Goal: Use online tool/utility: Utilize a website feature to perform a specific function

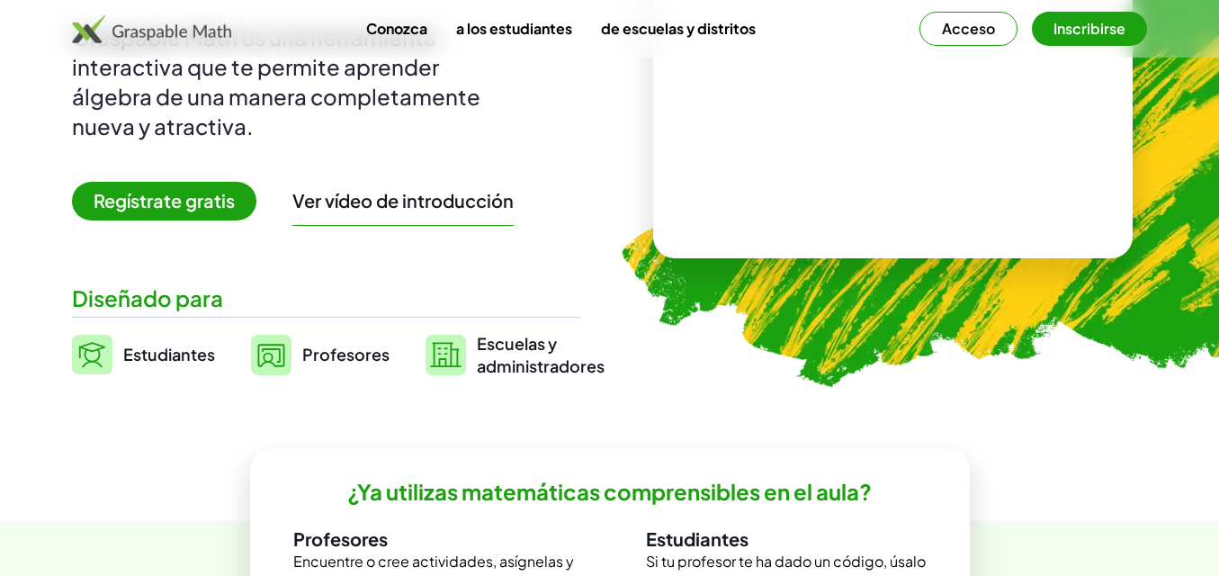
scroll to position [251, 0]
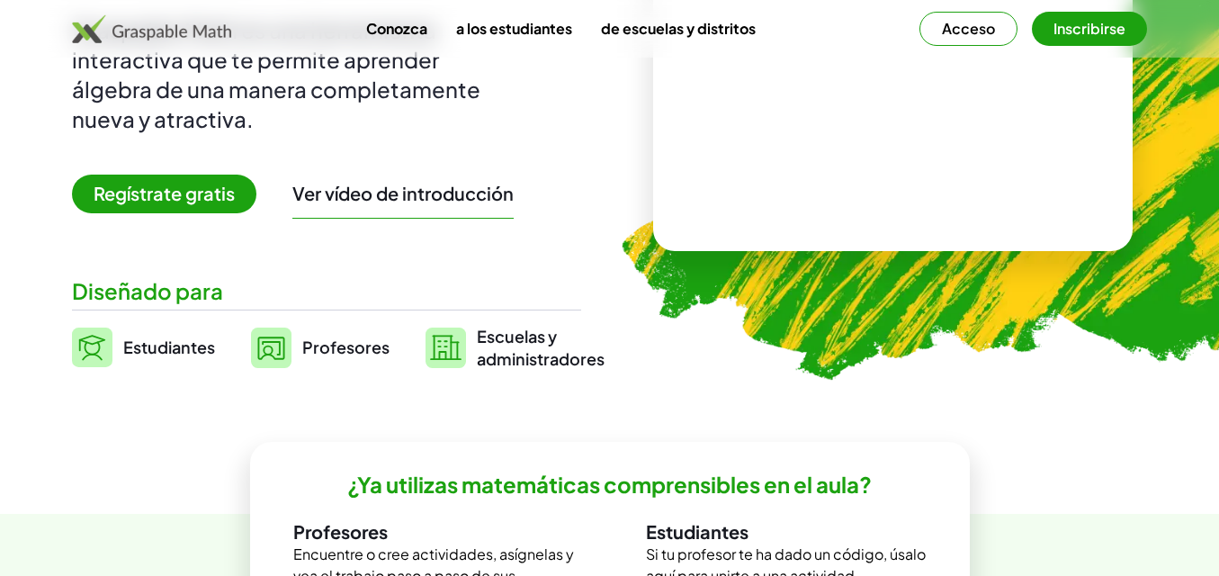
click at [202, 191] on font "Regístrate gratis" at bounding box center [164, 193] width 141 height 22
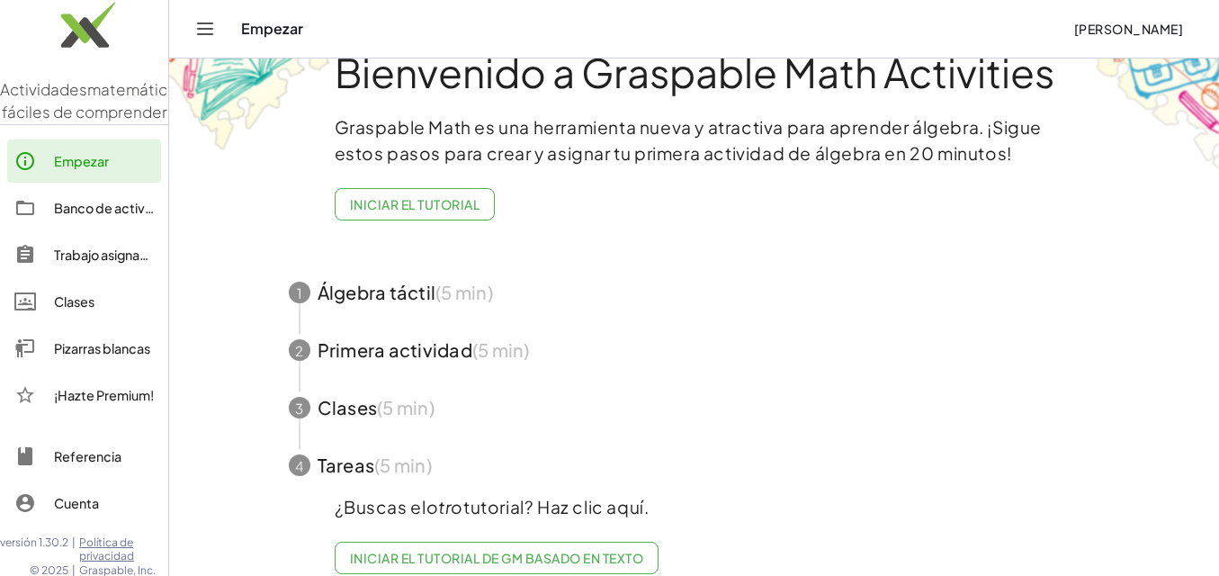
scroll to position [84, 0]
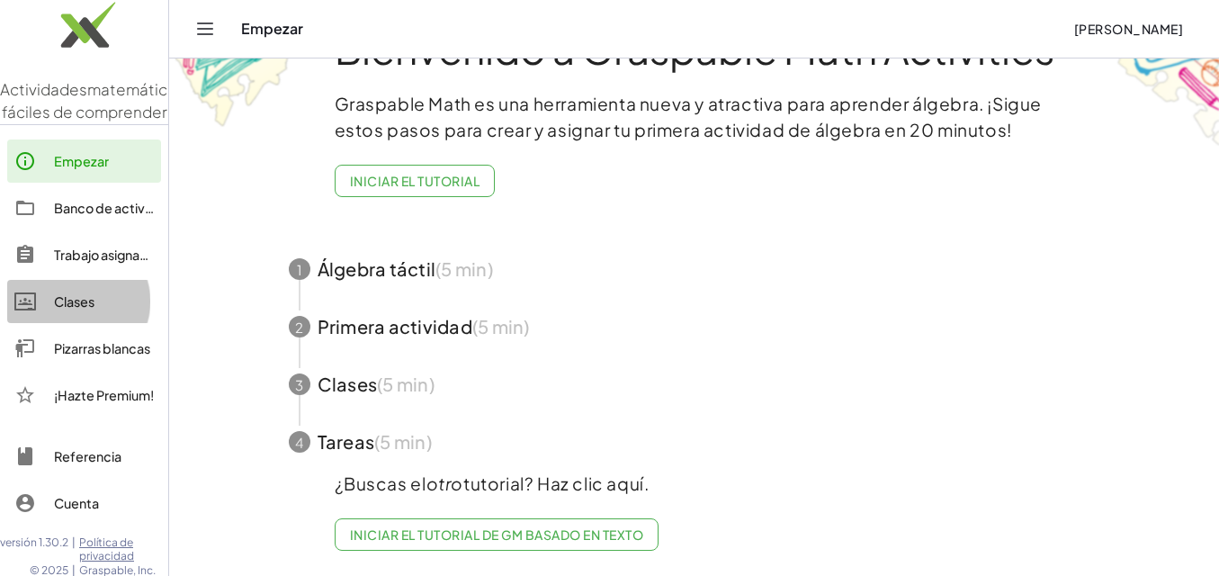
click at [77, 310] on font "Clases" at bounding box center [74, 301] width 40 height 16
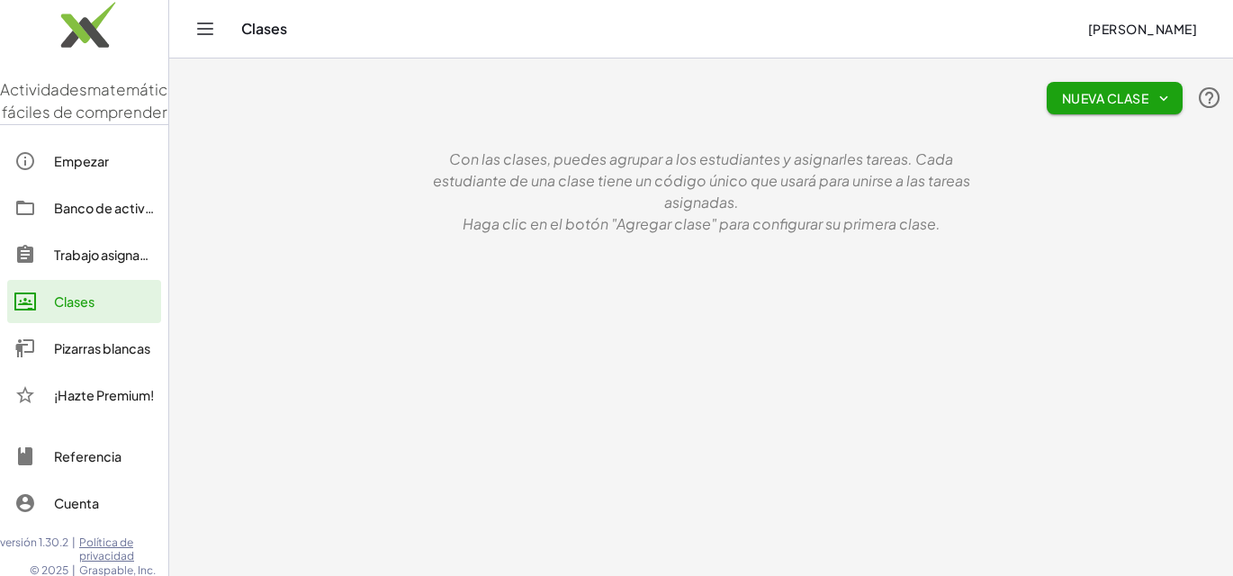
click at [1095, 98] on font "Nueva clase" at bounding box center [1105, 98] width 86 height 16
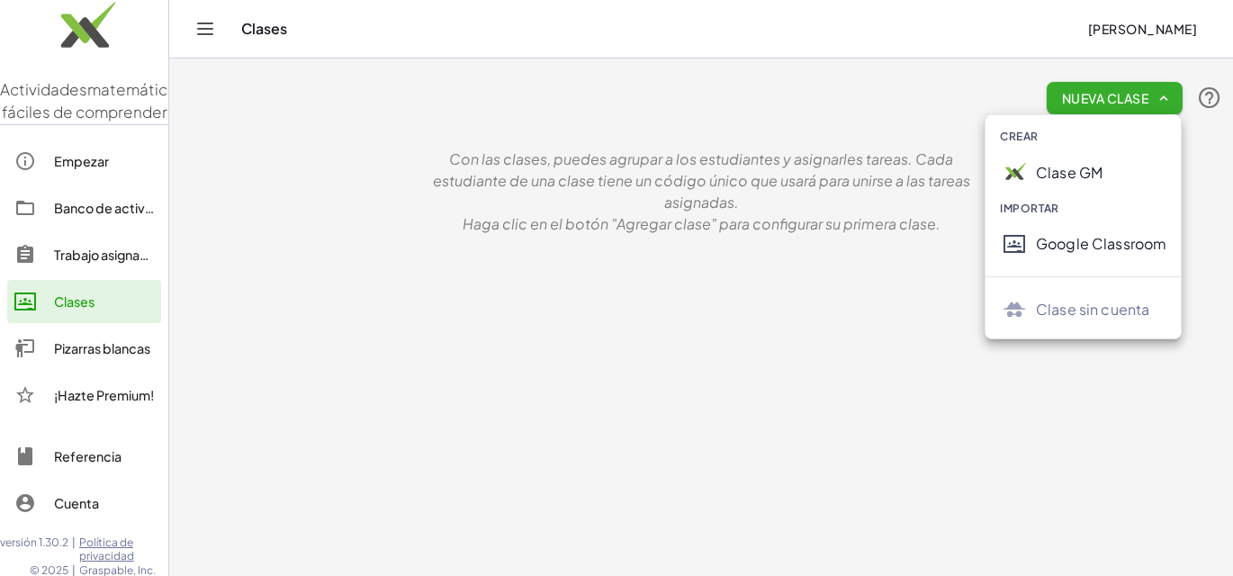
click at [1086, 175] on font "Clase GM" at bounding box center [1069, 172] width 67 height 19
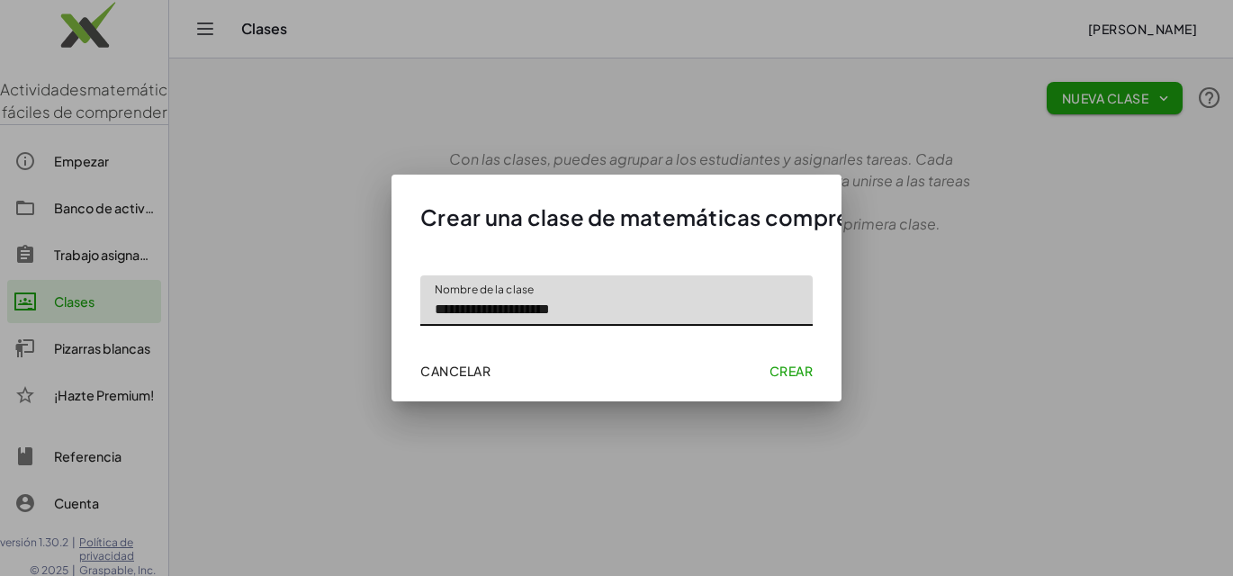
type input "**********"
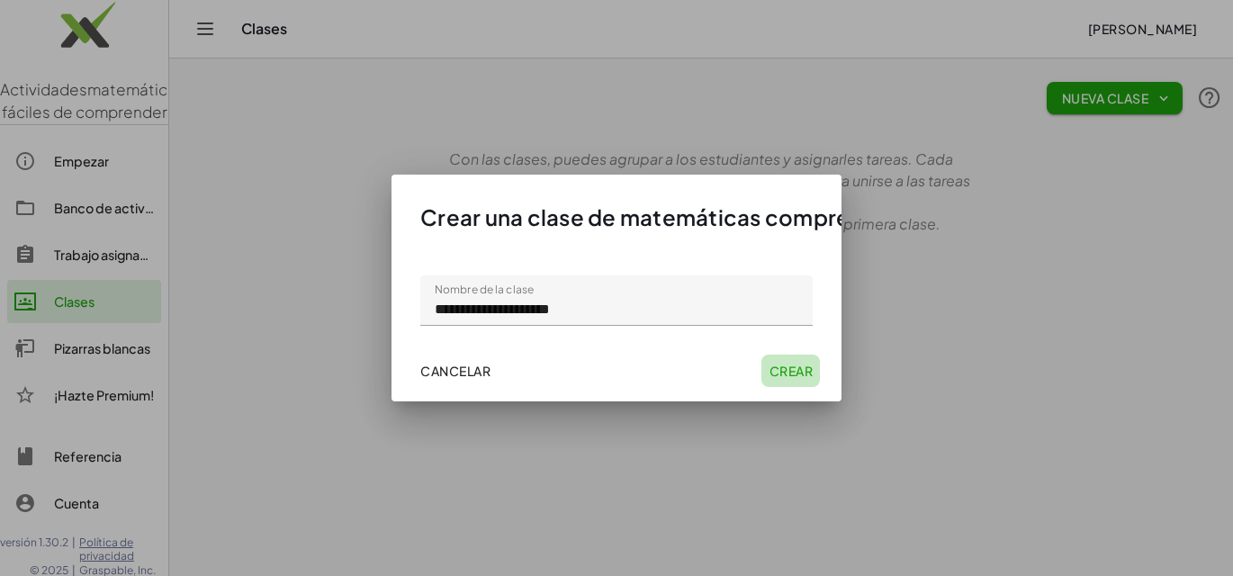
click at [792, 370] on font "Crear" at bounding box center [790, 371] width 43 height 16
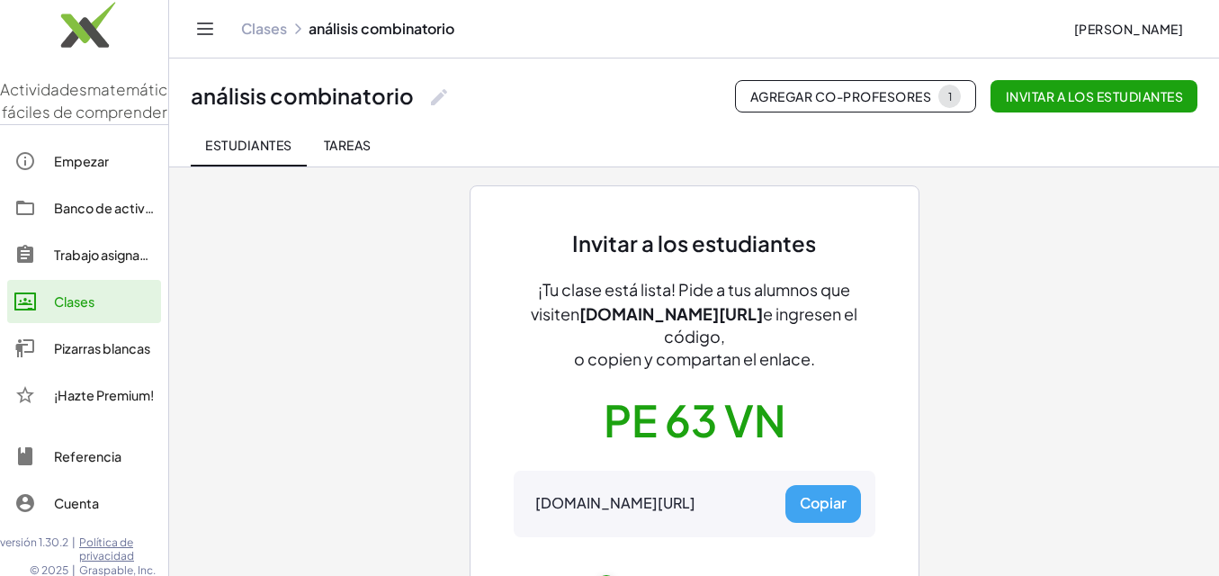
scroll to position [33, 0]
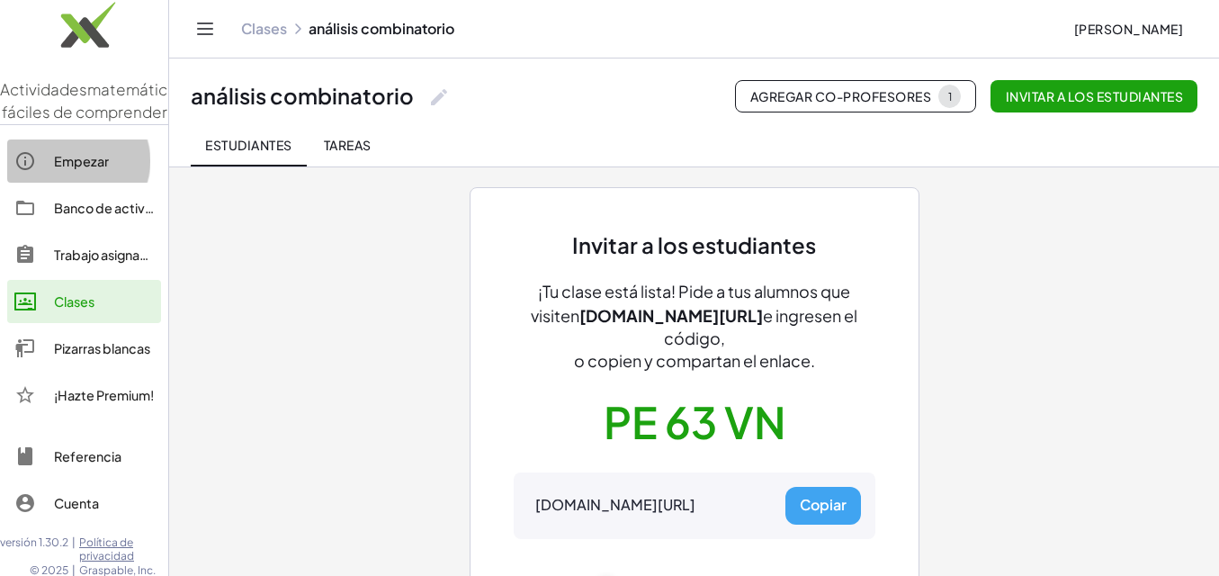
click at [94, 169] on font "Empezar" at bounding box center [81, 161] width 55 height 16
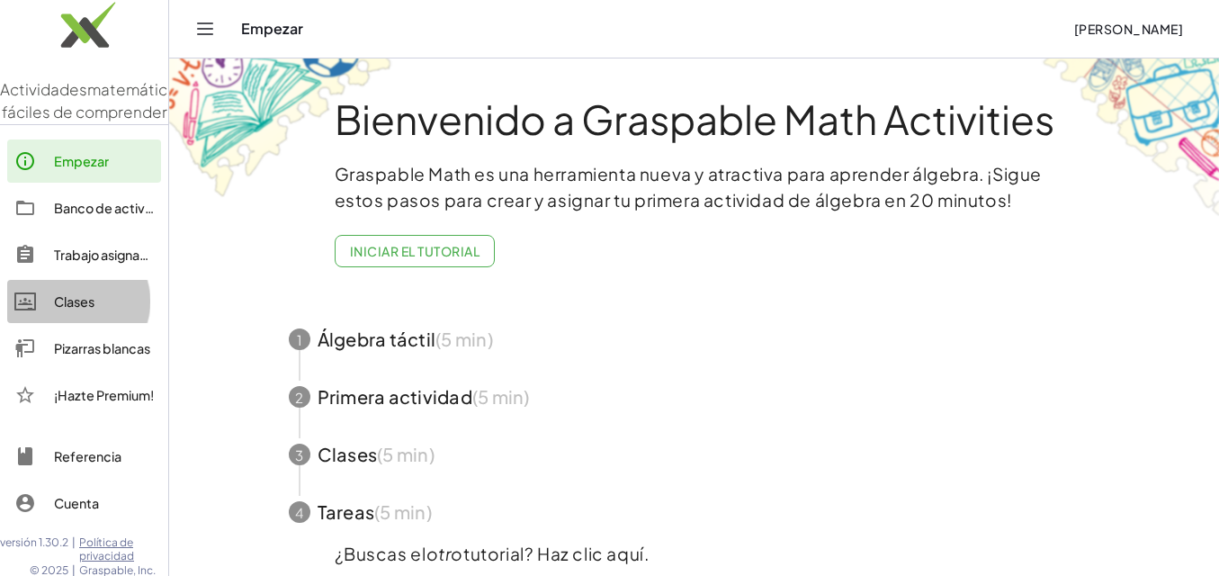
click at [81, 310] on font "Clases" at bounding box center [74, 301] width 40 height 16
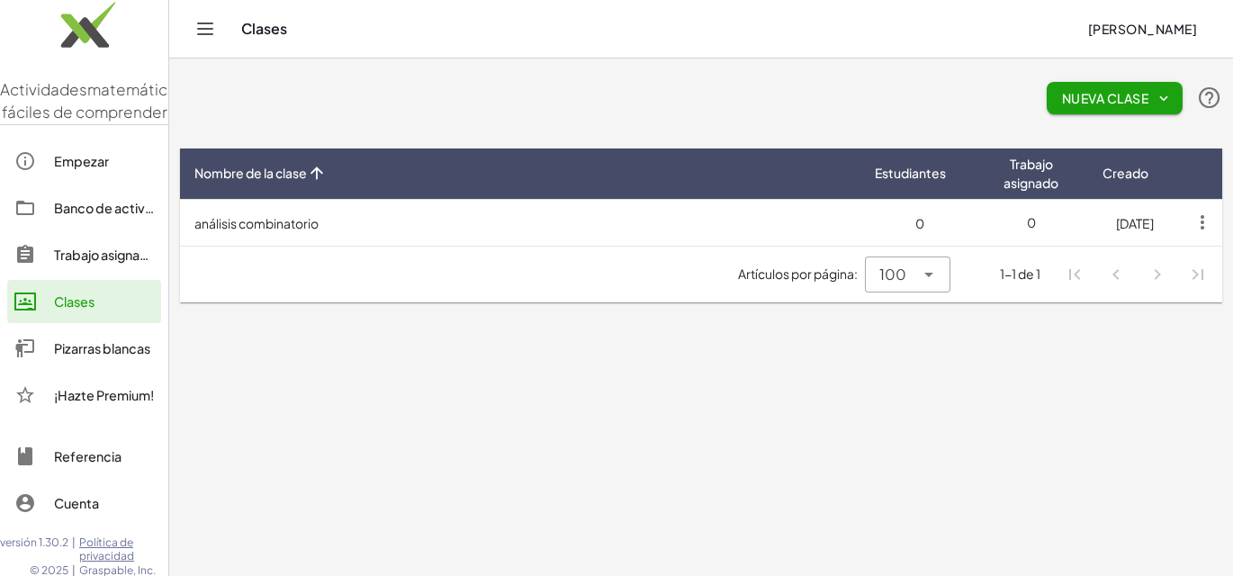
click at [352, 340] on main "Nueva clase Nombre de la clase Estudiantes Trabajo asignado Creado análisis com…" at bounding box center [701, 288] width 1064 height 576
click at [364, 369] on main "Nueva clase Nombre de la clase Estudiantes Trabajo asignado Creado análisis com…" at bounding box center [701, 288] width 1064 height 576
click at [782, 361] on main "Nueva clase Nombre de la clase Estudiantes Trabajo asignado Creado análisis com…" at bounding box center [701, 288] width 1064 height 576
click at [108, 356] on font "Pizarras blancas" at bounding box center [102, 348] width 96 height 16
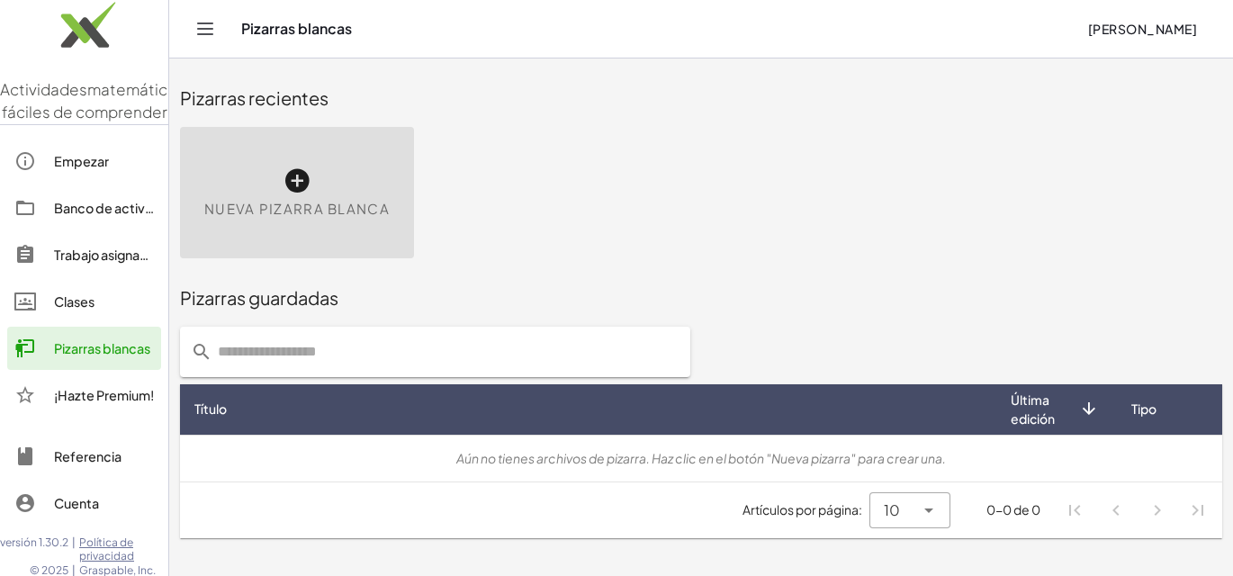
click at [295, 184] on icon at bounding box center [297, 180] width 29 height 29
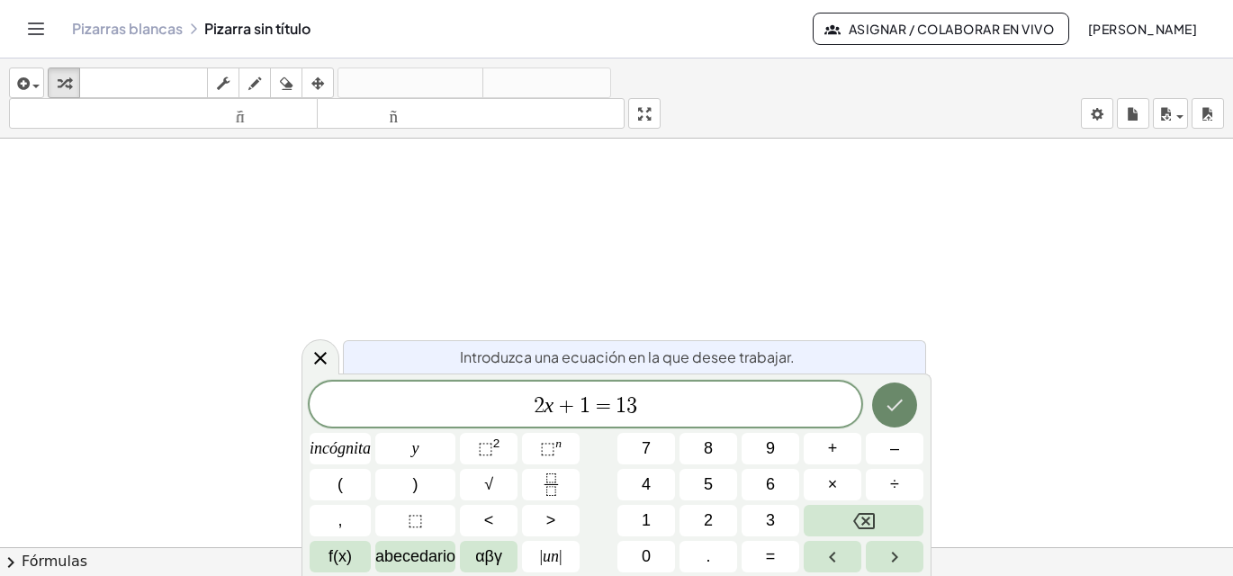
click at [900, 409] on icon "Hecho" at bounding box center [895, 405] width 22 height 22
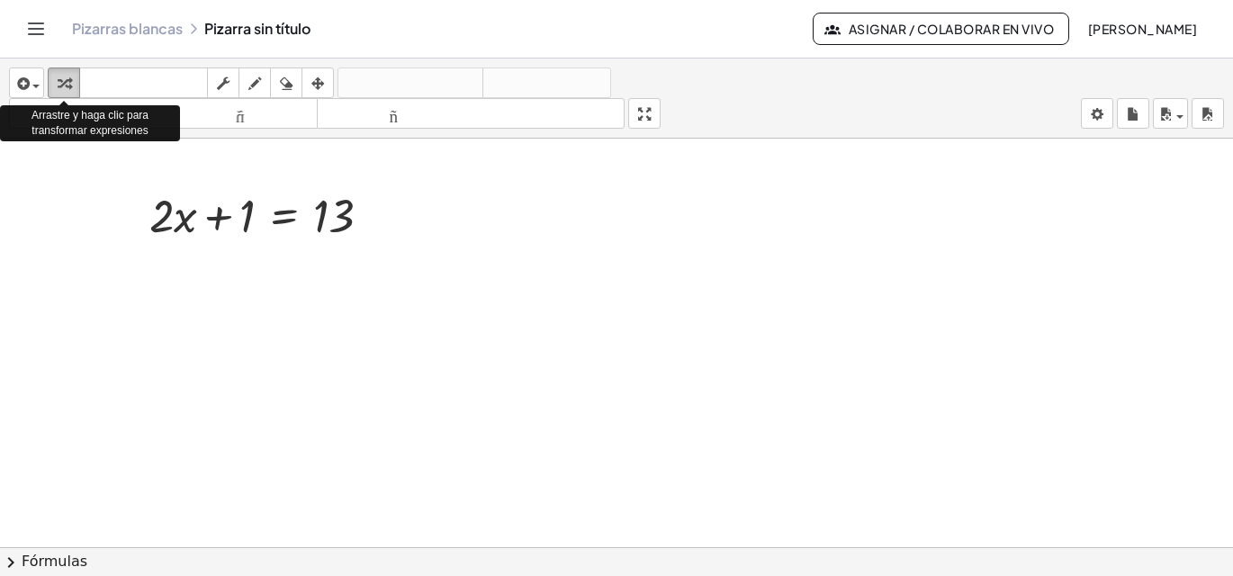
click at [62, 77] on icon "button" at bounding box center [64, 84] width 13 height 22
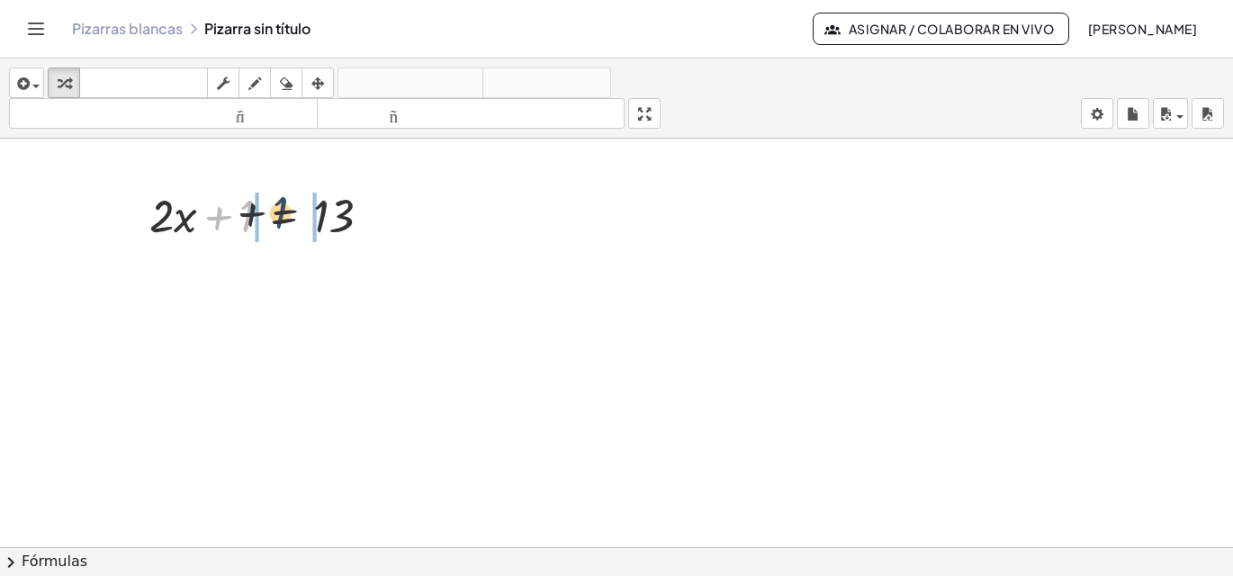
drag, startPoint x: 240, startPoint y: 210, endPoint x: 282, endPoint y: 204, distance: 41.7
click at [282, 204] on div at bounding box center [267, 214] width 255 height 61
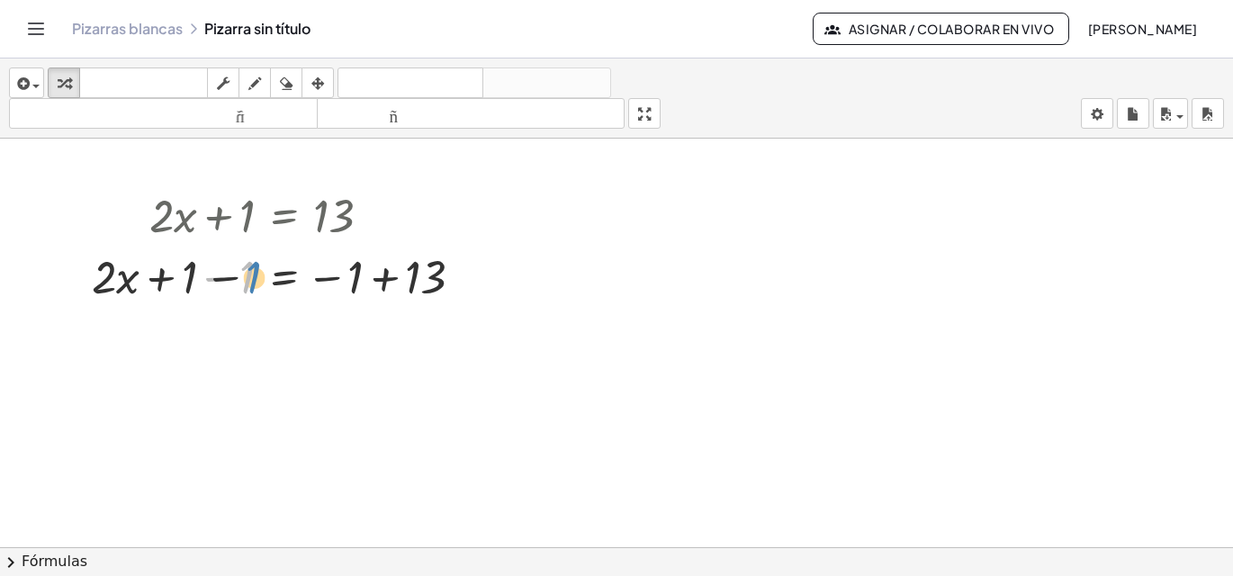
drag, startPoint x: 243, startPoint y: 274, endPoint x: 258, endPoint y: 274, distance: 15.3
click at [258, 274] on div at bounding box center [285, 275] width 404 height 61
click at [65, 81] on icon "button" at bounding box center [64, 84] width 13 height 22
drag, startPoint x: 236, startPoint y: 274, endPoint x: 382, endPoint y: 275, distance: 145.8
click at [382, 275] on div at bounding box center [285, 275] width 404 height 61
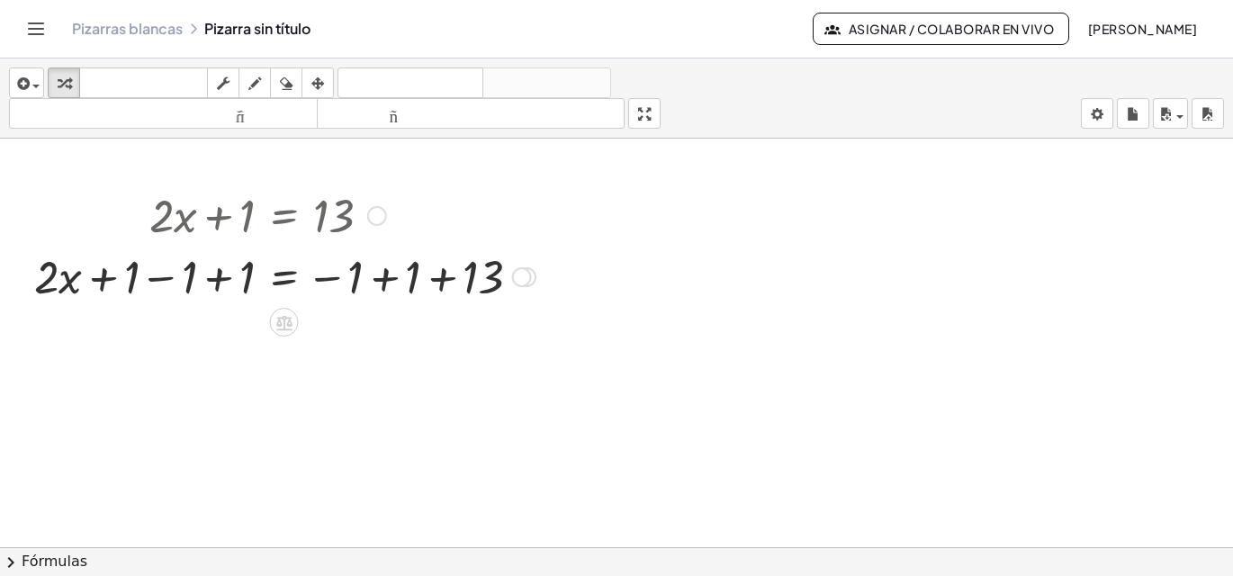
click at [329, 274] on div at bounding box center [284, 275] width 519 height 61
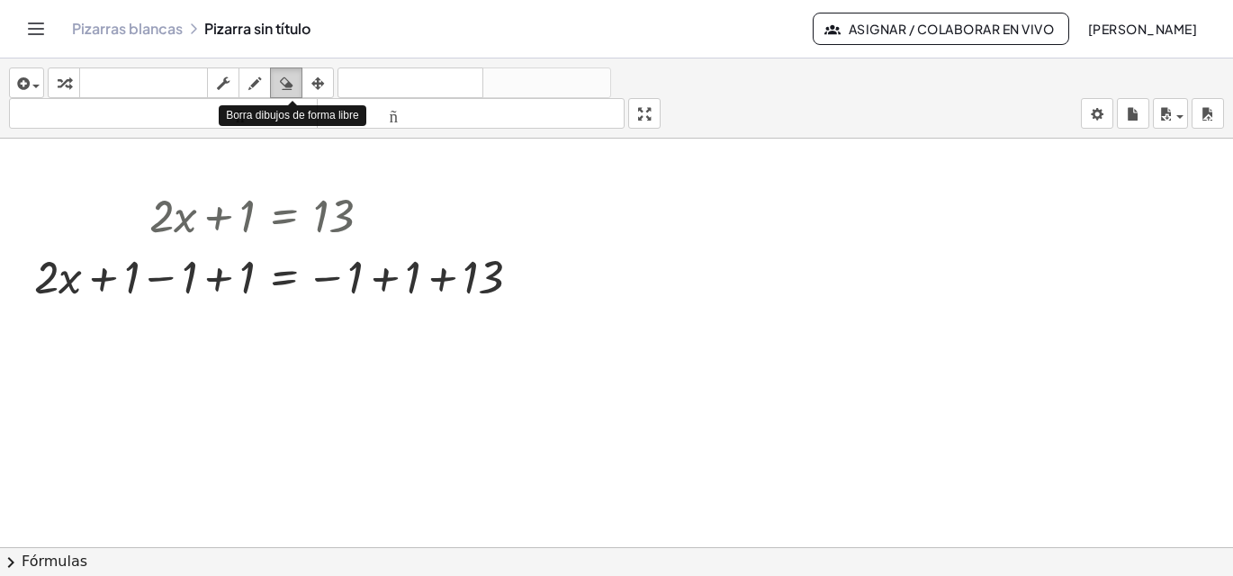
click at [286, 83] on icon "button" at bounding box center [286, 84] width 13 height 22
click at [51, 269] on div at bounding box center [616, 560] width 1233 height 842
drag, startPoint x: 51, startPoint y: 274, endPoint x: 63, endPoint y: 281, distance: 13.7
click at [58, 279] on div at bounding box center [616, 560] width 1233 height 842
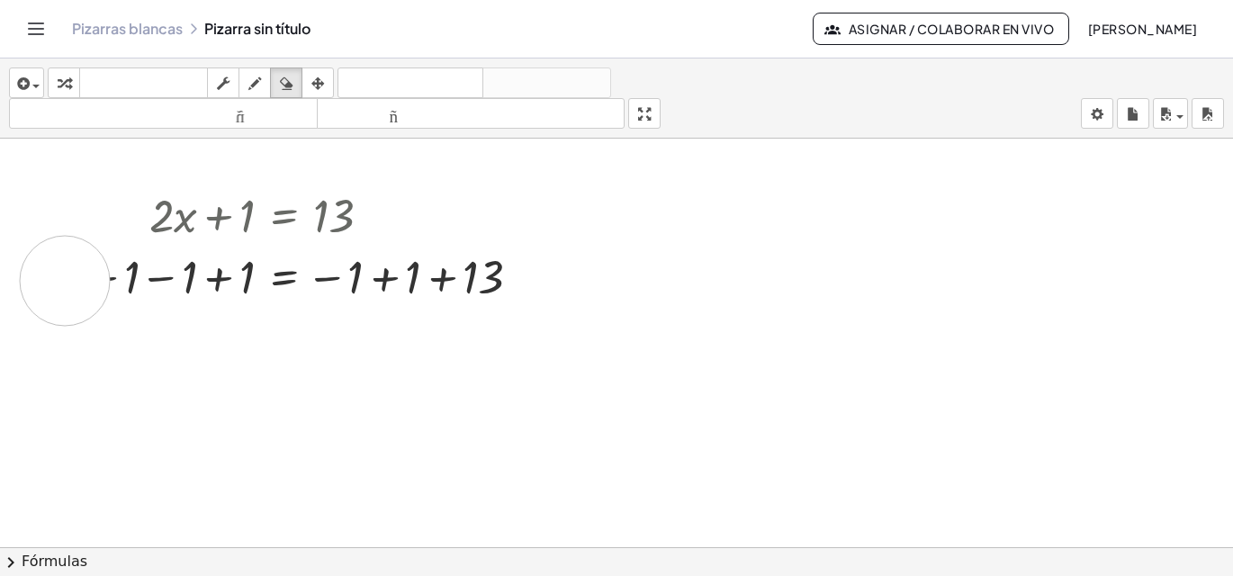
drag, startPoint x: 65, startPoint y: 281, endPoint x: 83, endPoint y: 280, distance: 18.0
click at [78, 281] on div at bounding box center [616, 560] width 1233 height 842
drag, startPoint x: 106, startPoint y: 277, endPoint x: 122, endPoint y: 275, distance: 16.3
click at [108, 277] on div at bounding box center [616, 560] width 1233 height 842
drag, startPoint x: 122, startPoint y: 275, endPoint x: 131, endPoint y: 277, distance: 9.2
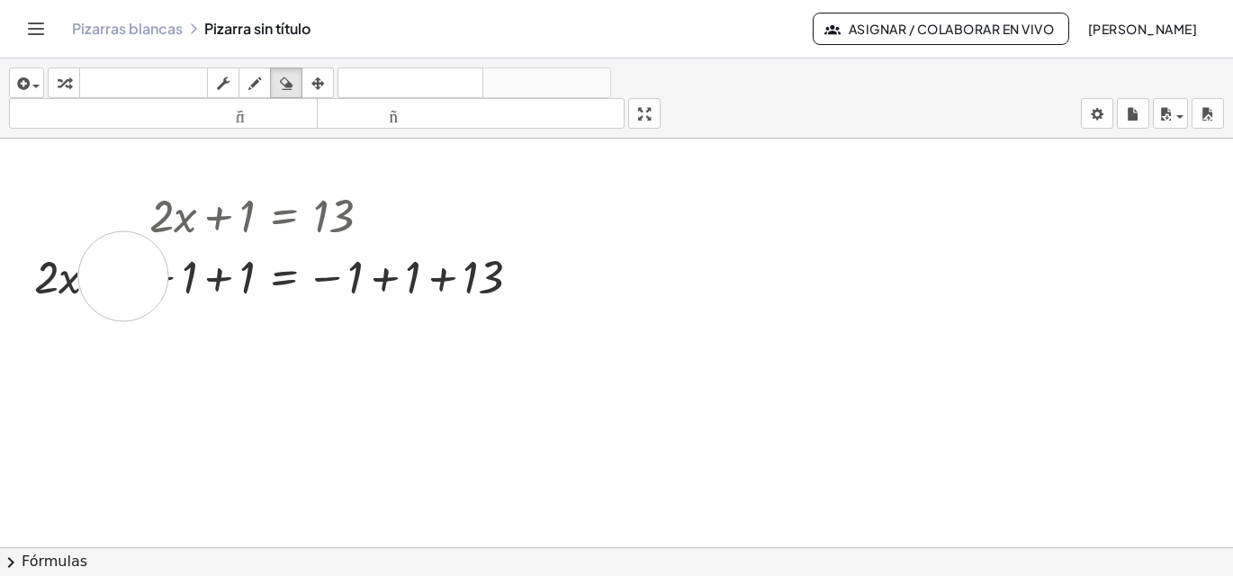
click at [125, 276] on div at bounding box center [616, 560] width 1233 height 842
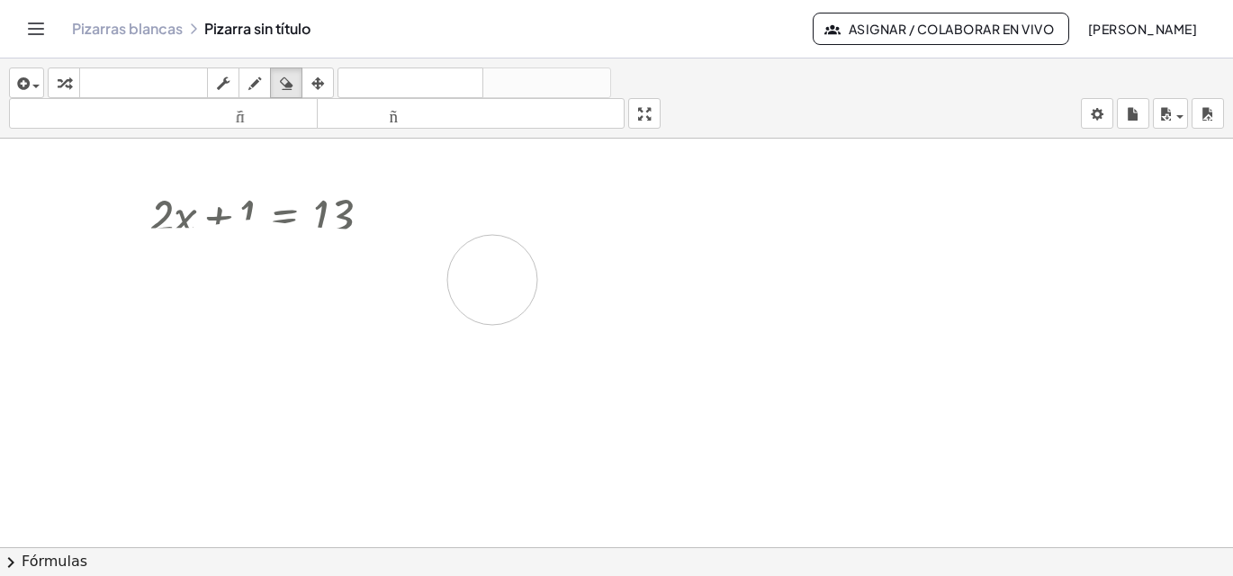
drag, startPoint x: 43, startPoint y: 273, endPoint x: 491, endPoint y: 280, distance: 448.2
click at [491, 280] on div at bounding box center [616, 560] width 1233 height 842
drag, startPoint x: 504, startPoint y: 272, endPoint x: 47, endPoint y: 279, distance: 457.2
click at [48, 285] on div at bounding box center [616, 560] width 1233 height 842
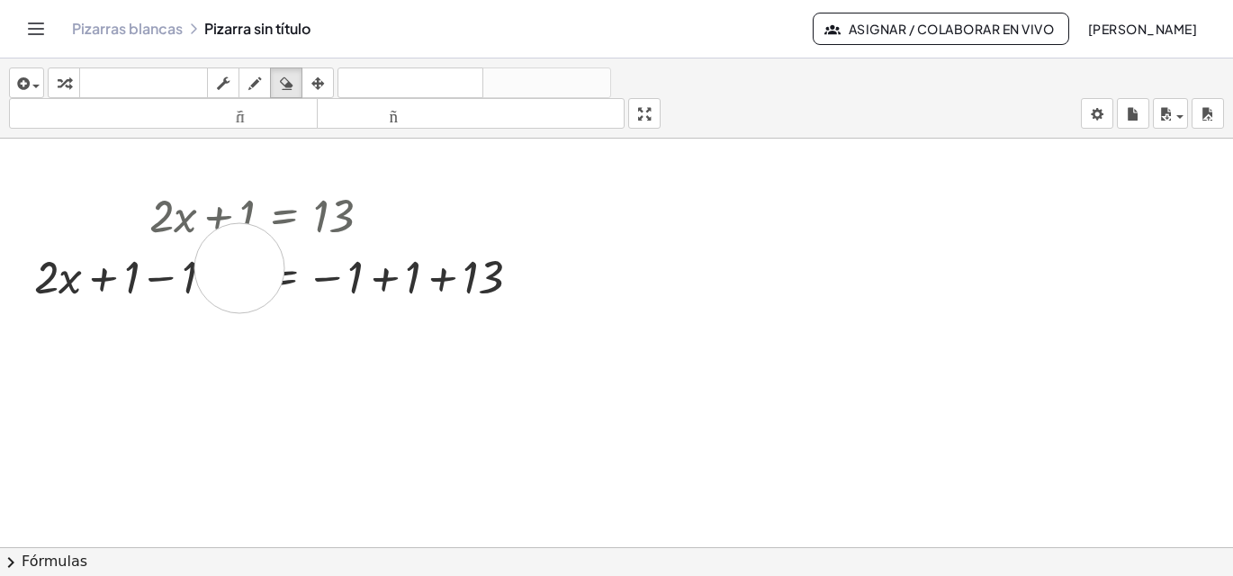
click at [239, 267] on div at bounding box center [616, 560] width 1233 height 842
click at [239, 266] on div at bounding box center [616, 560] width 1233 height 842
click at [63, 81] on icon "button" at bounding box center [64, 84] width 13 height 22
click at [409, 280] on div at bounding box center [284, 275] width 519 height 61
click at [409, 280] on div at bounding box center [616, 560] width 1233 height 842
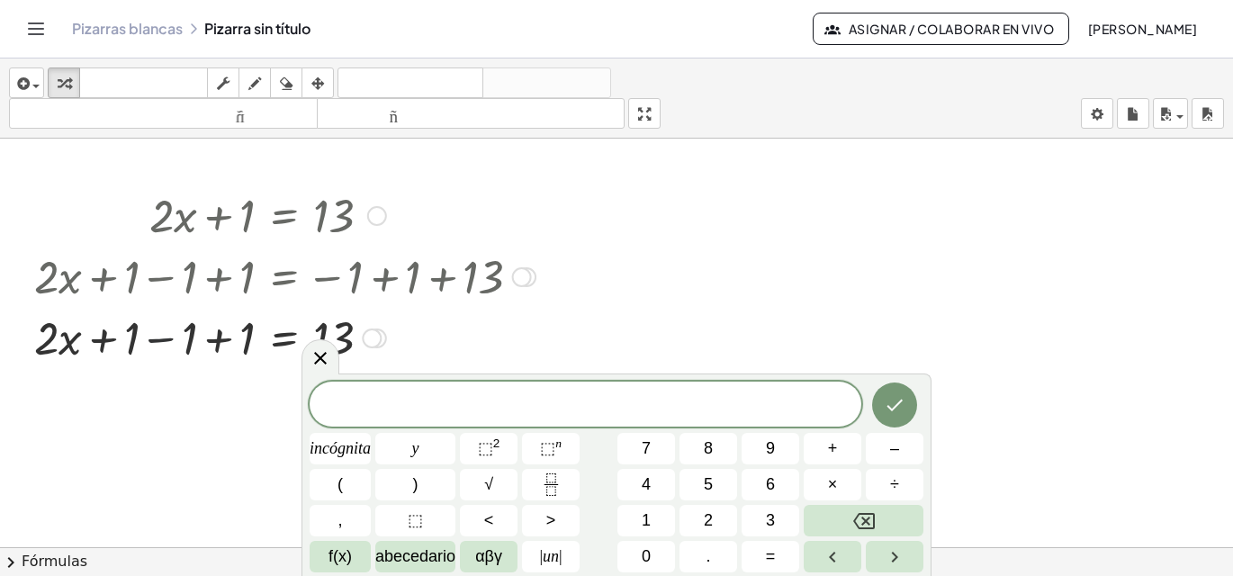
click at [181, 342] on div at bounding box center [284, 336] width 519 height 61
click at [181, 341] on div at bounding box center [284, 336] width 519 height 61
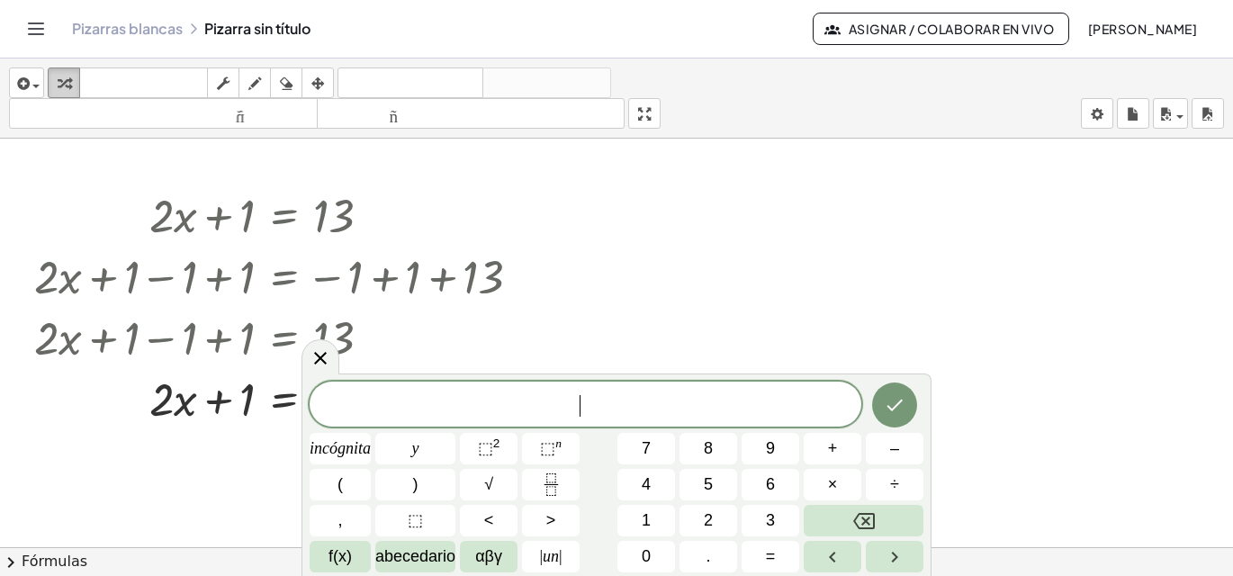
click at [63, 83] on icon "button" at bounding box center [64, 84] width 13 height 22
click at [234, 392] on div at bounding box center [284, 397] width 519 height 61
click at [251, 402] on div at bounding box center [284, 397] width 519 height 61
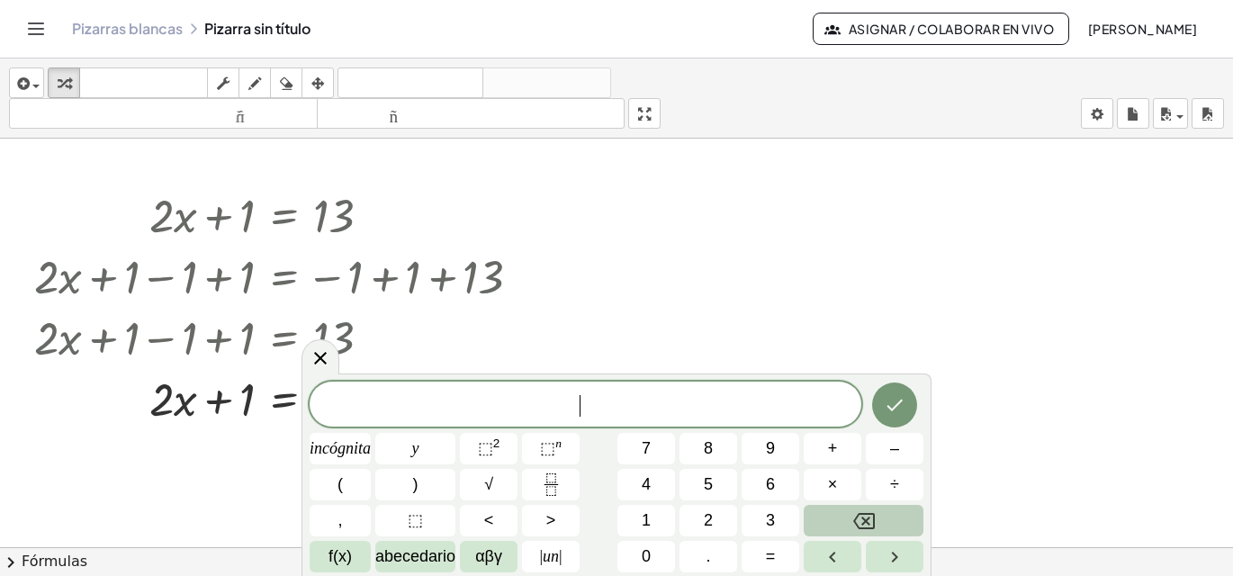
click at [865, 522] on icon "Retroceso" at bounding box center [864, 521] width 22 height 16
drag, startPoint x: 867, startPoint y: 387, endPoint x: 1014, endPoint y: 345, distance: 153.5
click at [1014, 345] on body "Actividades matemáticas fáciles de comprender Empezar Banco de actividades Trab…" at bounding box center [616, 288] width 1233 height 576
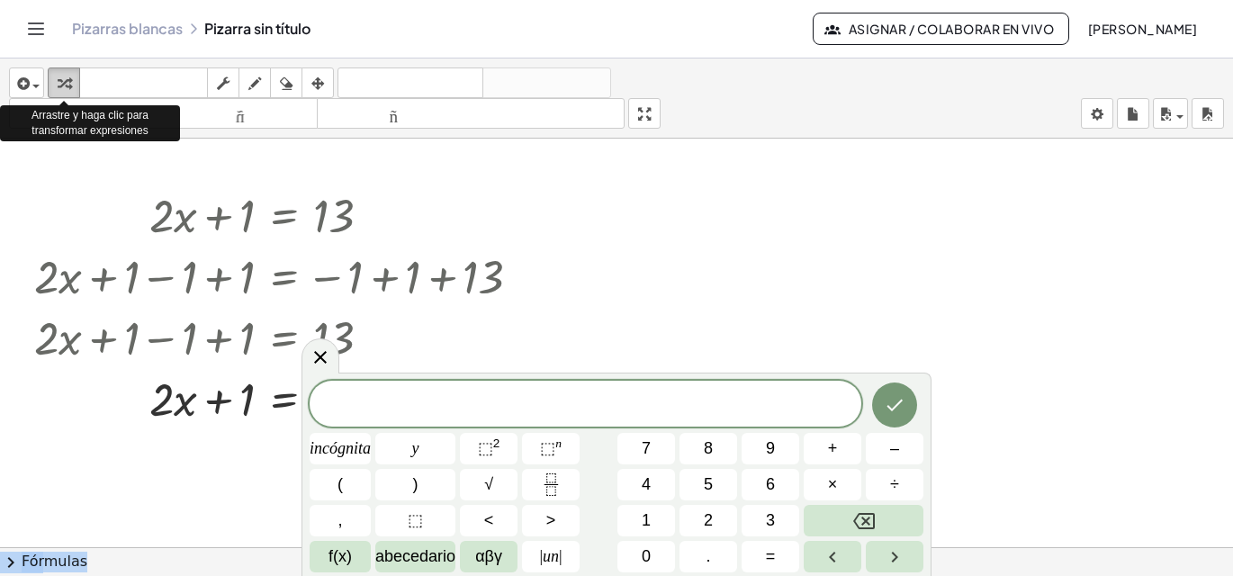
click at [62, 78] on icon "button" at bounding box center [64, 84] width 13 height 22
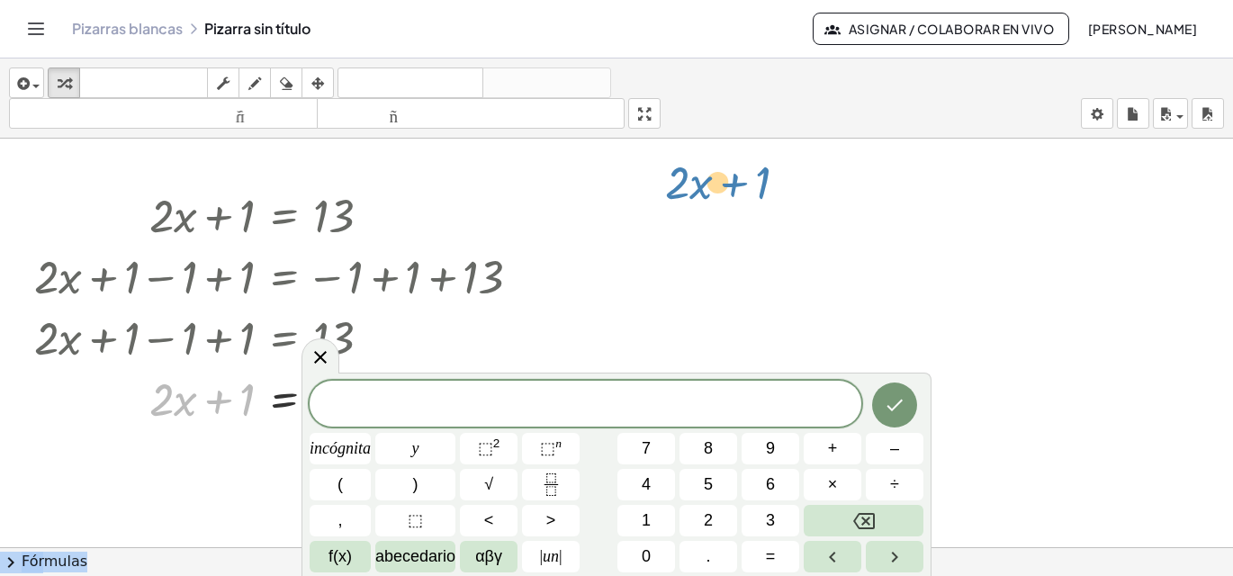
drag, startPoint x: 222, startPoint y: 398, endPoint x: 738, endPoint y: 184, distance: 558.4
click at [738, 184] on div "+ · 2 · x + 1 = 13 + · 2 · x + 1 − 1 = − 1 + 13 + · 2 · x + 1 − 1 + 1 = − 1 + 1…" at bounding box center [616, 560] width 1233 height 842
drag, startPoint x: 211, startPoint y: 391, endPoint x: 875, endPoint y: 109, distance: 720.6
click at [875, 109] on div "insertar Seleccione uno: Expresión matemática Función Texto Vídeo de YouTube Gr…" at bounding box center [616, 316] width 1233 height 517
click at [320, 357] on icon at bounding box center [320, 357] width 13 height 13
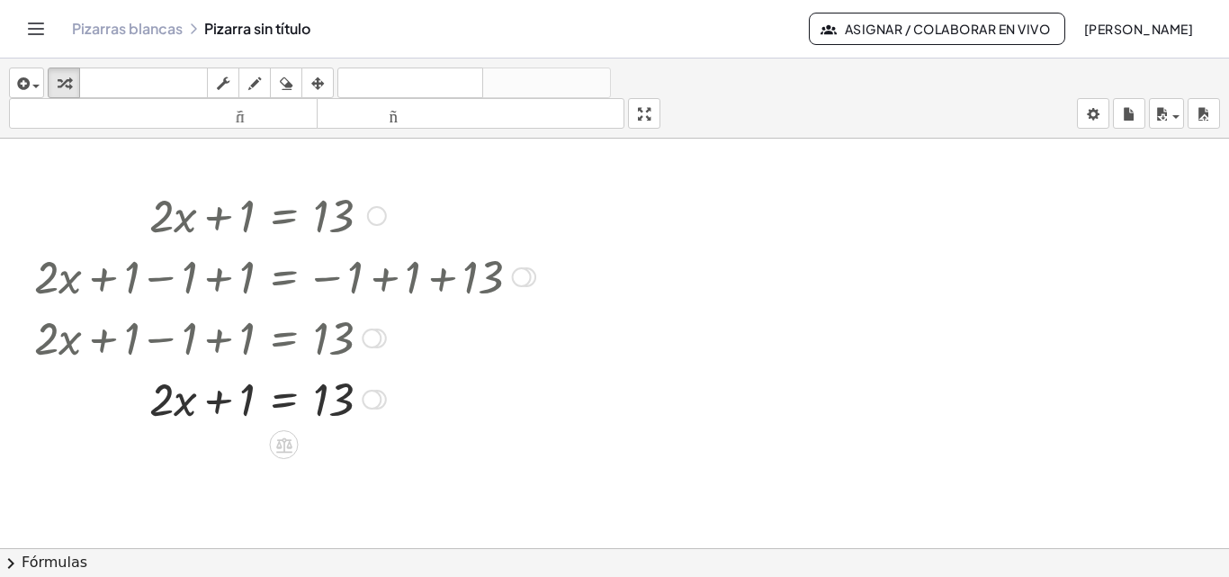
click at [242, 397] on div at bounding box center [284, 397] width 519 height 61
click at [238, 398] on div at bounding box center [284, 397] width 519 height 61
click at [238, 399] on div at bounding box center [284, 397] width 519 height 61
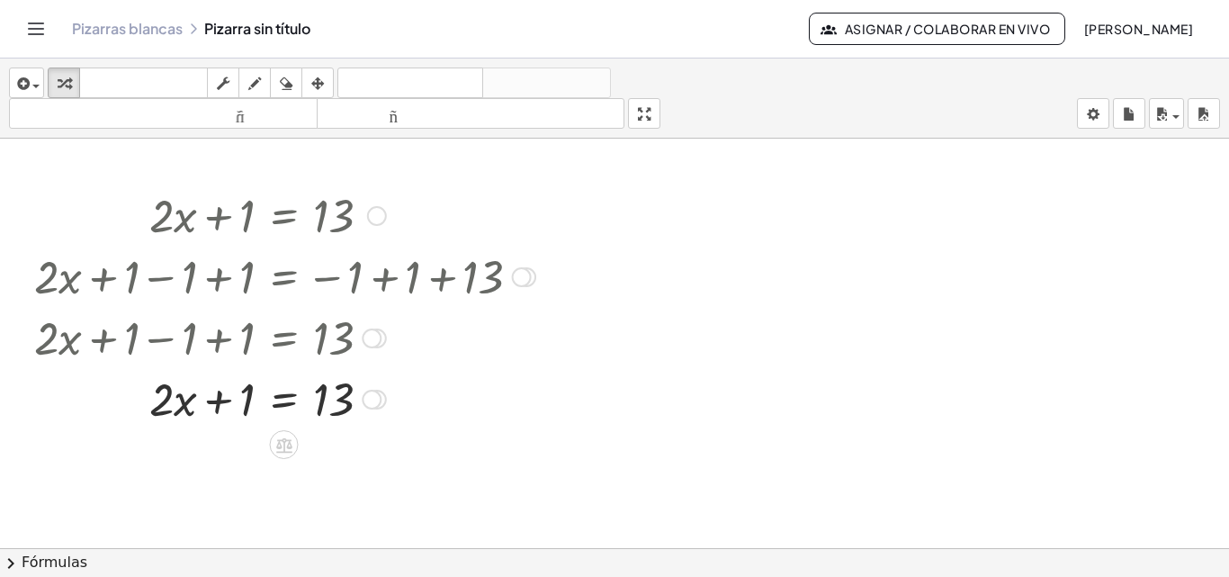
click at [331, 399] on div at bounding box center [284, 397] width 519 height 61
click at [332, 398] on div at bounding box center [284, 397] width 519 height 61
click at [72, 79] on div "button" at bounding box center [63, 83] width 23 height 22
click at [269, 398] on div at bounding box center [284, 397] width 519 height 61
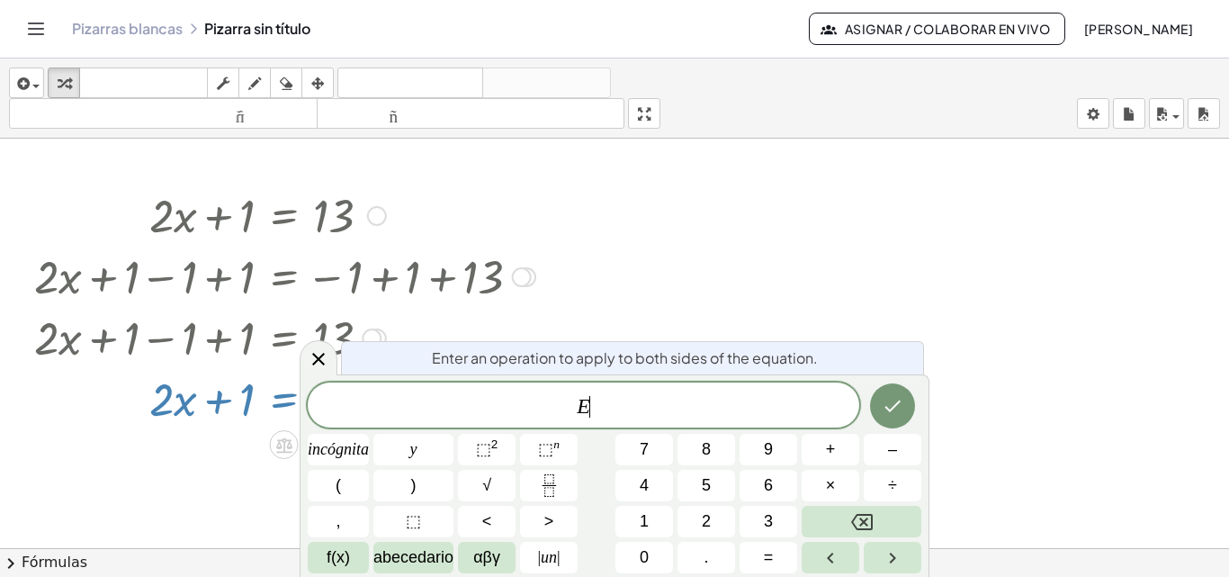
click at [269, 398] on div at bounding box center [284, 397] width 519 height 61
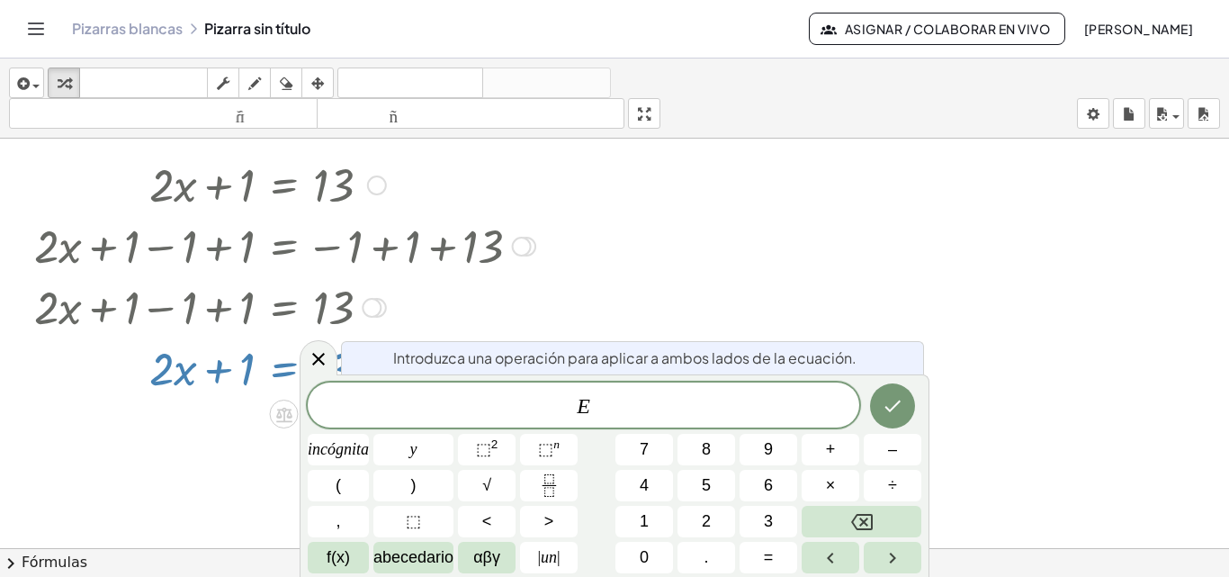
scroll to position [31, 0]
click at [895, 403] on icon "Hecho" at bounding box center [893, 406] width 22 height 22
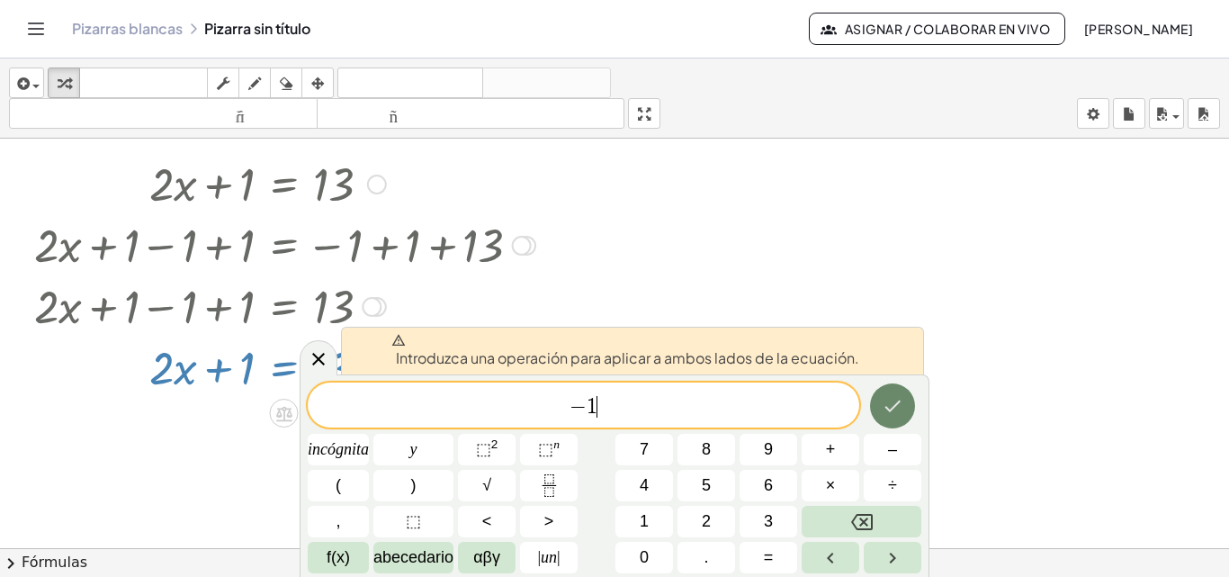
click at [889, 400] on icon "Hecho" at bounding box center [893, 406] width 22 height 22
click at [230, 365] on div at bounding box center [284, 366] width 519 height 61
click at [70, 79] on icon "button" at bounding box center [64, 84] width 13 height 22
click at [247, 369] on div at bounding box center [284, 366] width 519 height 61
click at [238, 367] on div at bounding box center [284, 366] width 519 height 61
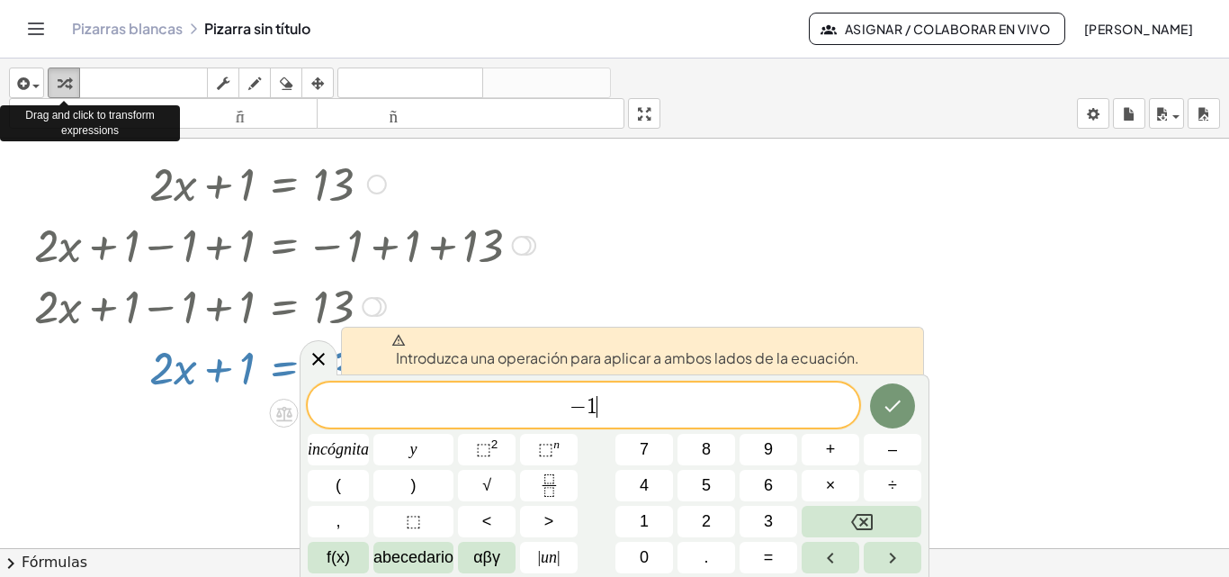
click at [61, 78] on icon "button" at bounding box center [64, 84] width 13 height 22
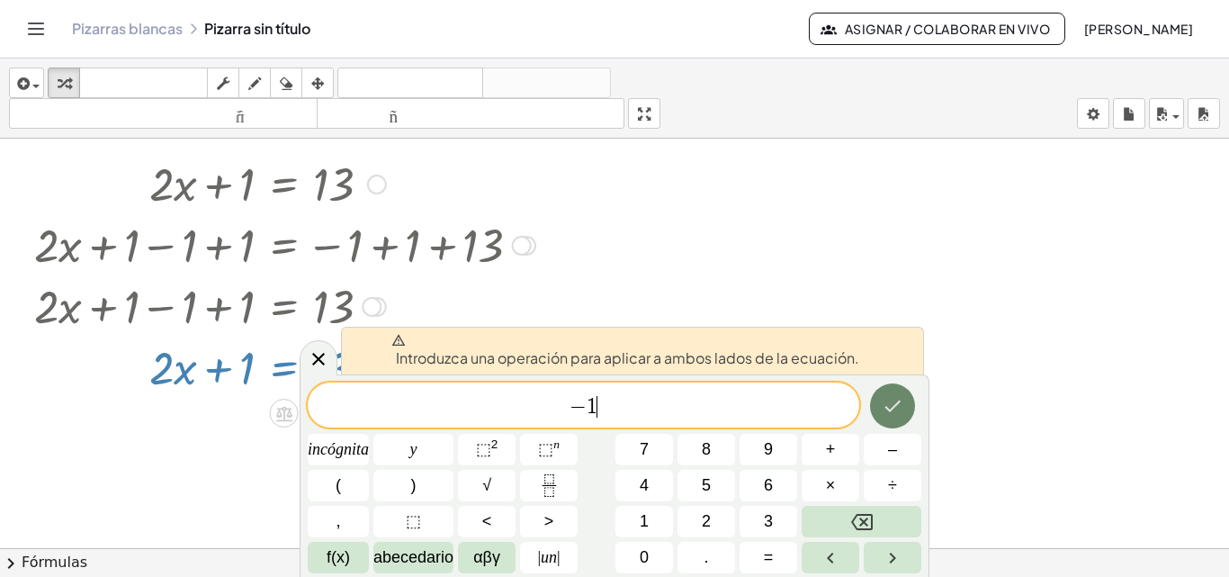
click at [893, 397] on icon "Hecho" at bounding box center [893, 406] width 22 height 22
click at [247, 355] on div at bounding box center [284, 366] width 519 height 61
click at [322, 357] on icon at bounding box center [319, 359] width 22 height 22
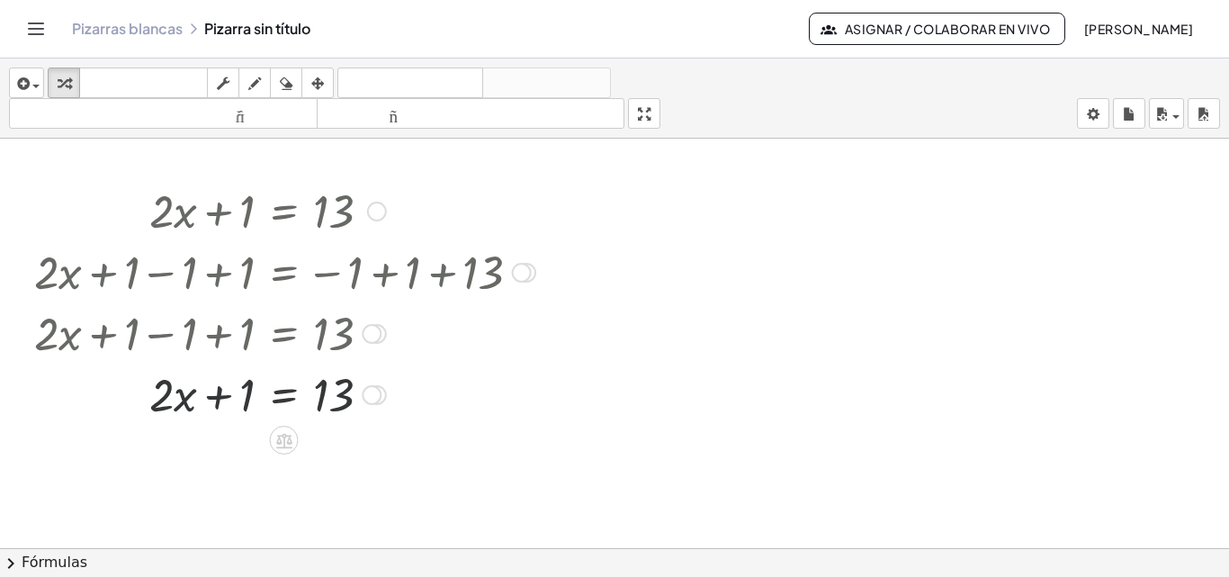
scroll to position [0, 0]
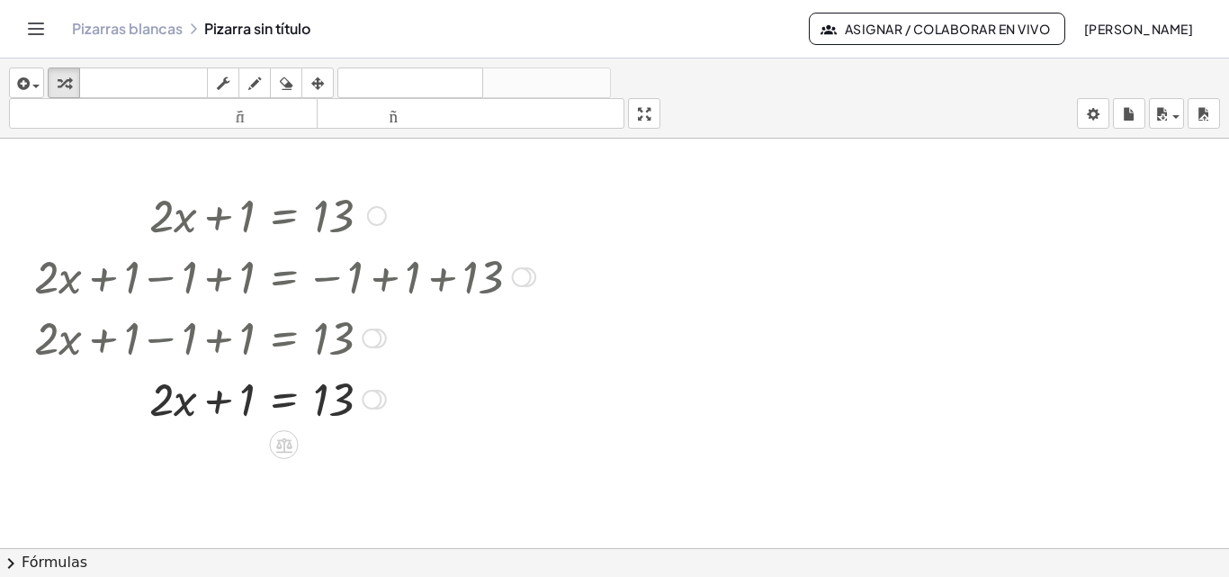
click at [283, 394] on div at bounding box center [284, 397] width 519 height 61
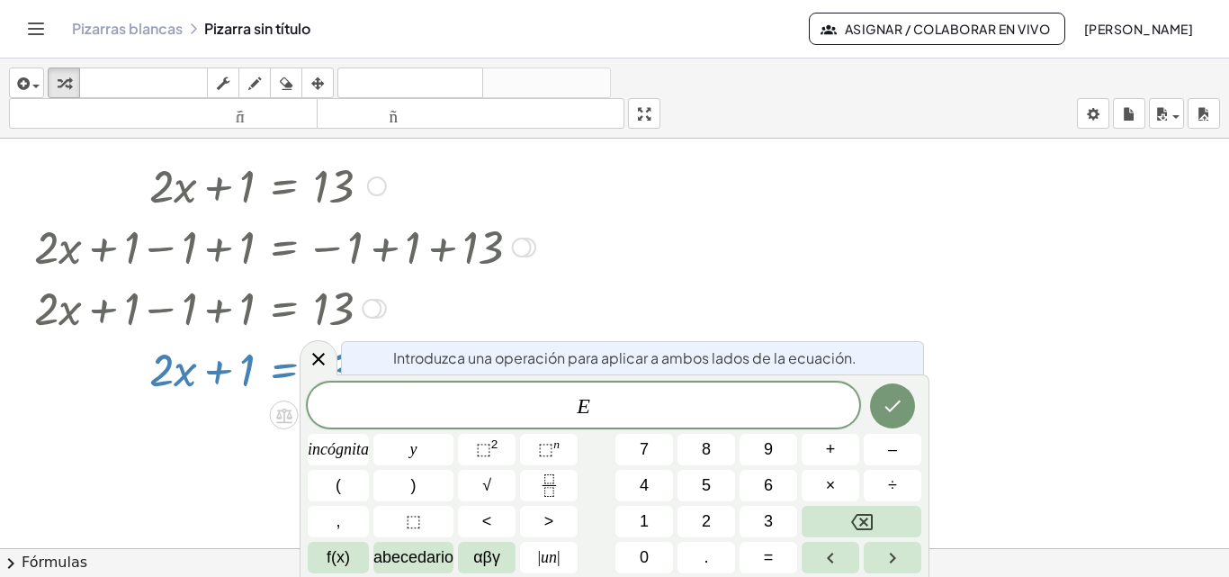
scroll to position [31, 0]
click at [859, 517] on icon "Retroceso" at bounding box center [862, 522] width 22 height 22
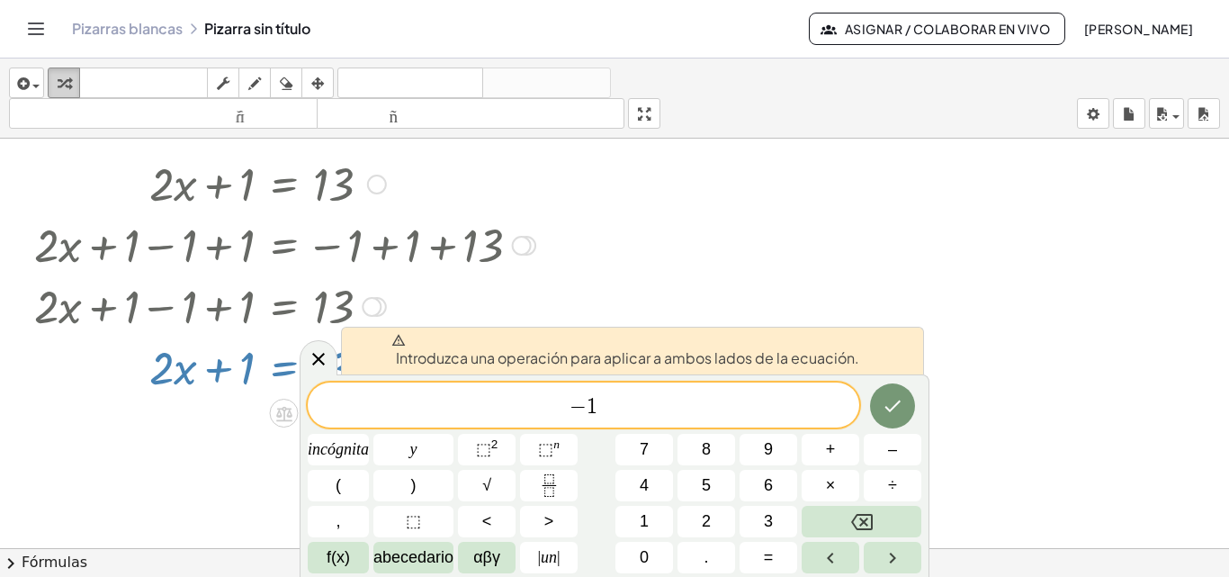
click at [63, 81] on icon "button" at bounding box center [64, 84] width 13 height 22
click at [253, 368] on div at bounding box center [284, 366] width 519 height 61
click at [225, 364] on div at bounding box center [284, 366] width 519 height 61
click at [224, 364] on div at bounding box center [284, 366] width 519 height 61
click at [65, 85] on icon "button" at bounding box center [64, 84] width 13 height 22
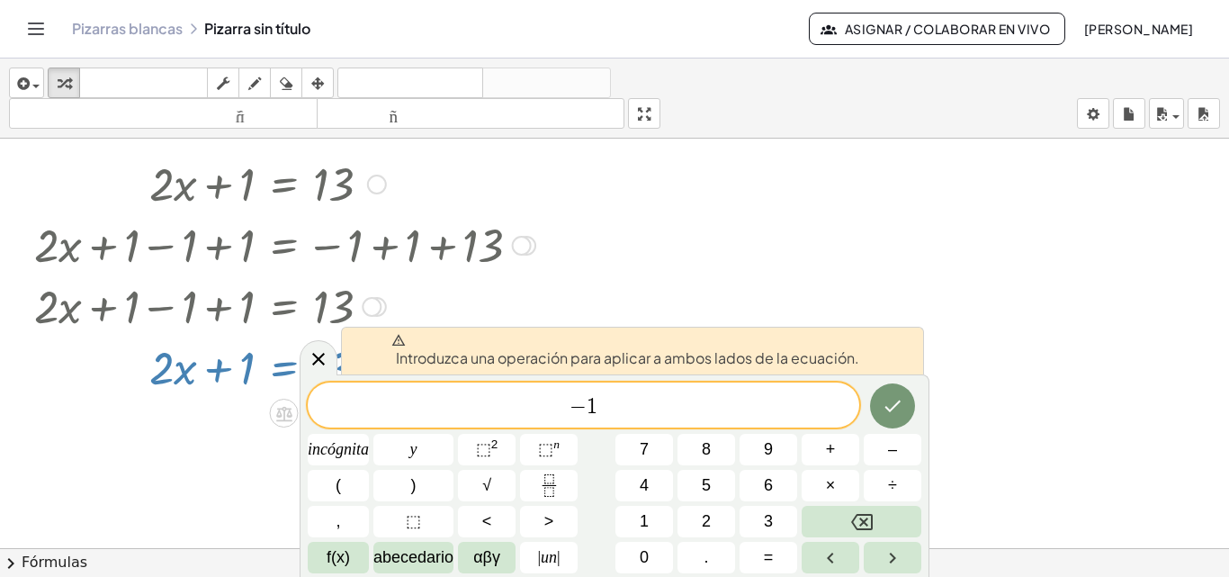
click at [220, 366] on div at bounding box center [284, 366] width 519 height 61
click at [217, 366] on div at bounding box center [284, 366] width 519 height 61
drag, startPoint x: 217, startPoint y: 366, endPoint x: 235, endPoint y: 364, distance: 18.2
click at [235, 364] on div at bounding box center [284, 366] width 519 height 61
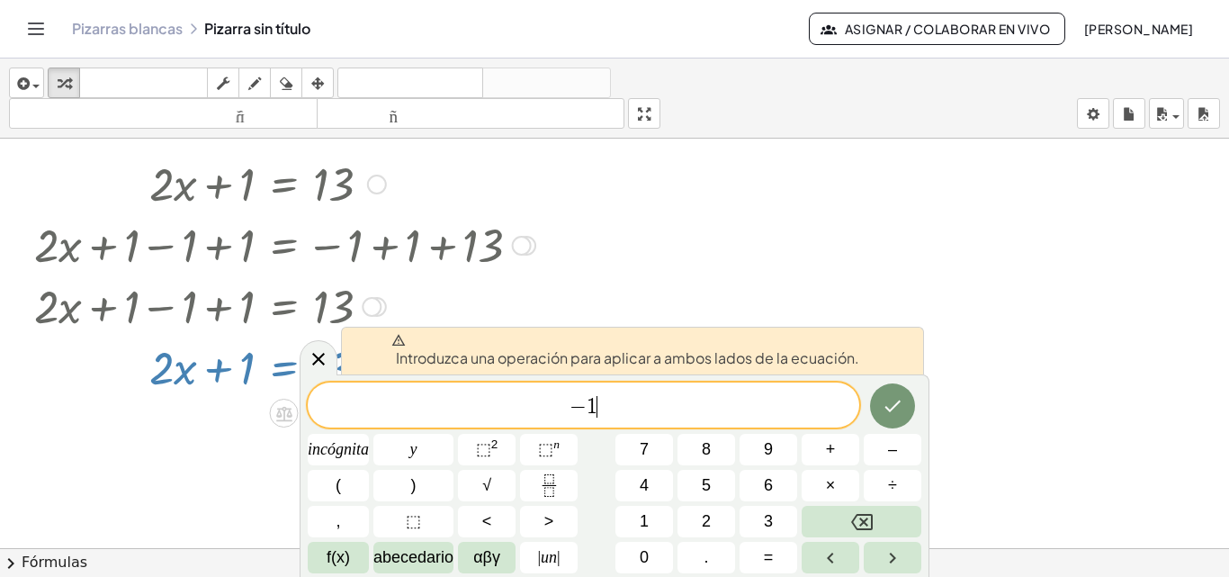
drag, startPoint x: 235, startPoint y: 364, endPoint x: 268, endPoint y: 361, distance: 33.4
click at [265, 361] on div at bounding box center [284, 366] width 519 height 61
drag, startPoint x: 274, startPoint y: 359, endPoint x: 289, endPoint y: 360, distance: 14.4
click at [281, 359] on div at bounding box center [284, 366] width 519 height 61
click at [281, 362] on div at bounding box center [284, 366] width 519 height 61
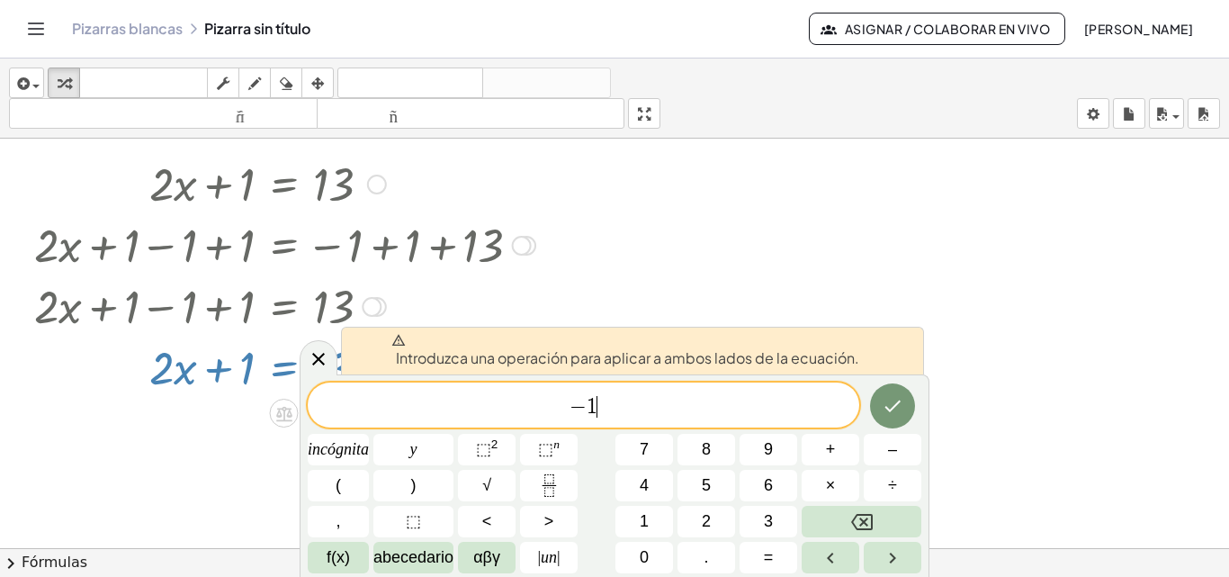
click at [281, 362] on div at bounding box center [284, 366] width 519 height 61
click at [280, 362] on div at bounding box center [284, 366] width 519 height 61
click at [266, 362] on div at bounding box center [284, 366] width 519 height 61
click at [320, 359] on icon at bounding box center [319, 359] width 22 height 22
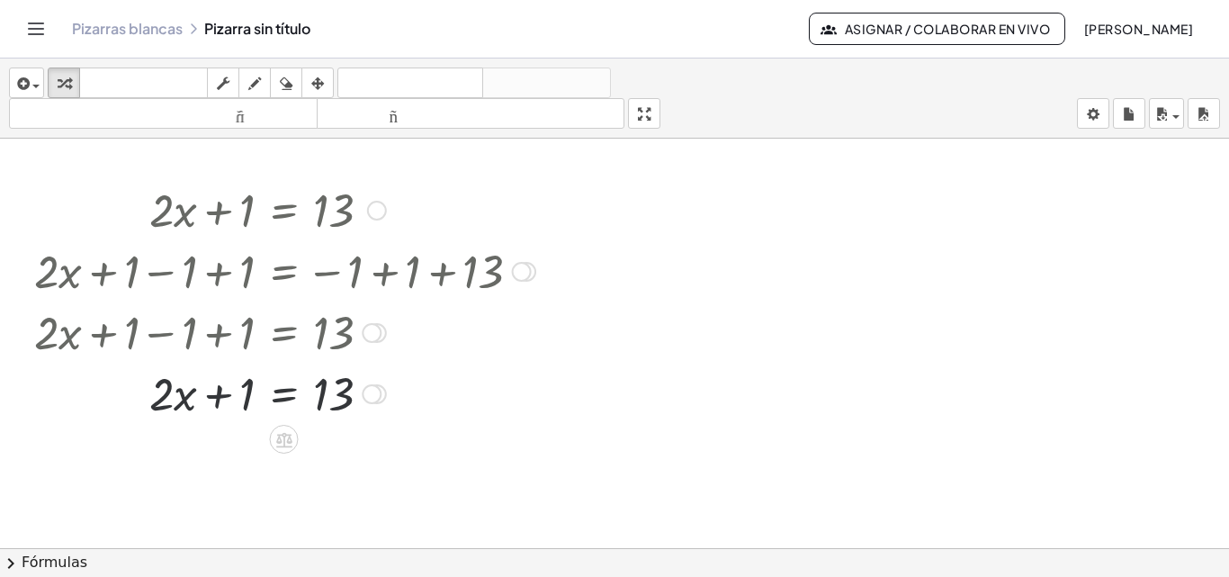
scroll to position [0, 0]
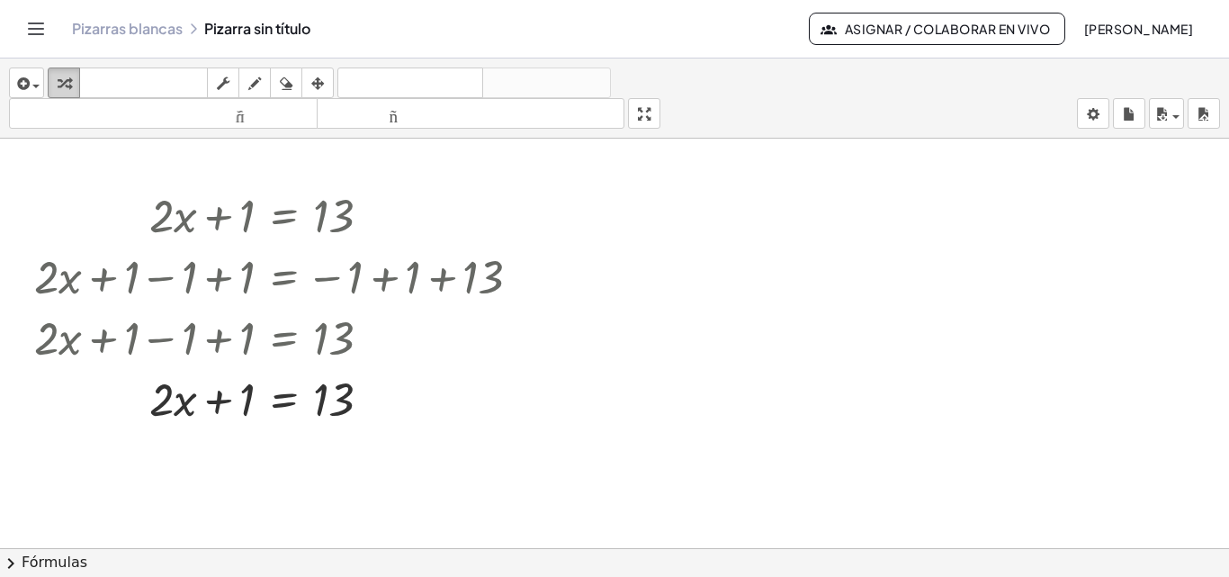
click at [66, 84] on icon "button" at bounding box center [64, 84] width 13 height 22
click at [267, 403] on div at bounding box center [284, 397] width 519 height 61
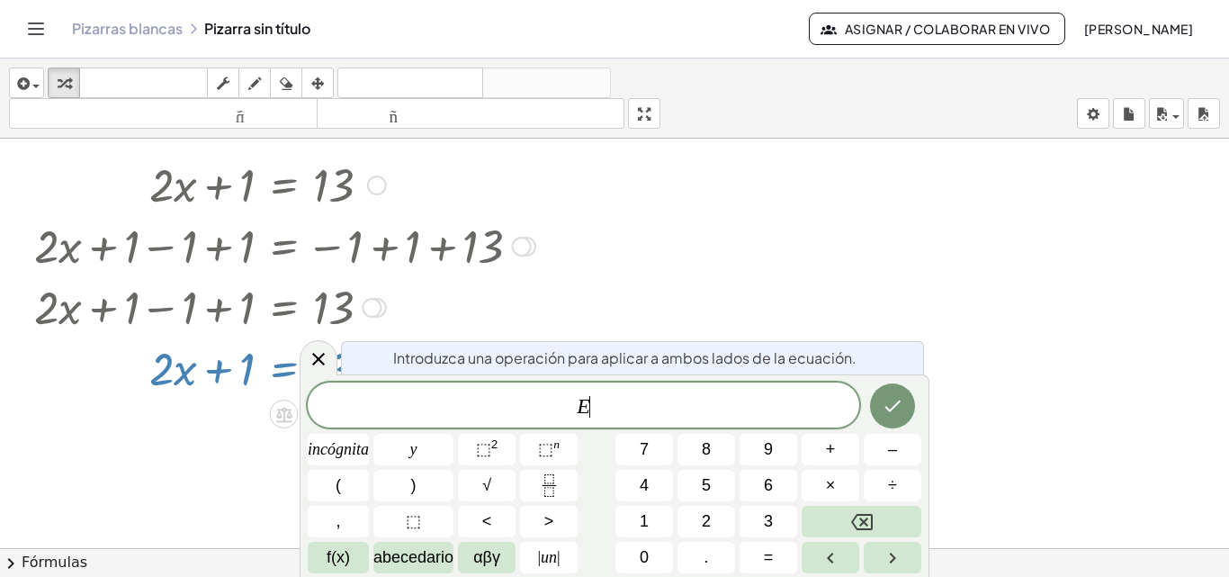
scroll to position [31, 0]
click at [248, 370] on div at bounding box center [284, 366] width 519 height 61
click at [248, 369] on div at bounding box center [284, 366] width 519 height 61
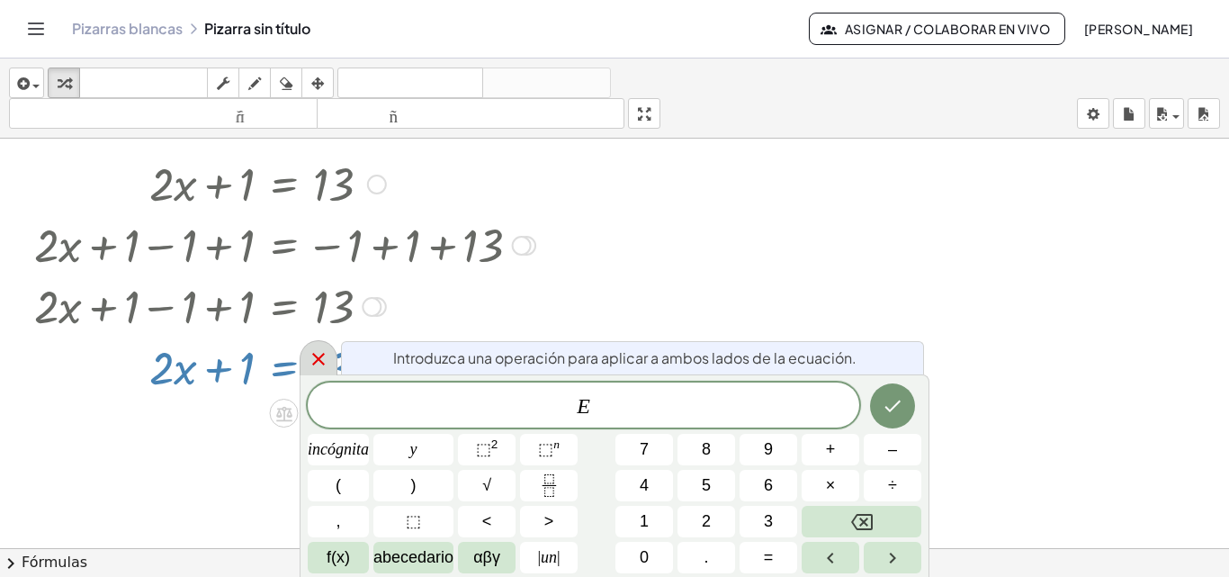
click at [323, 360] on icon at bounding box center [319, 359] width 22 height 22
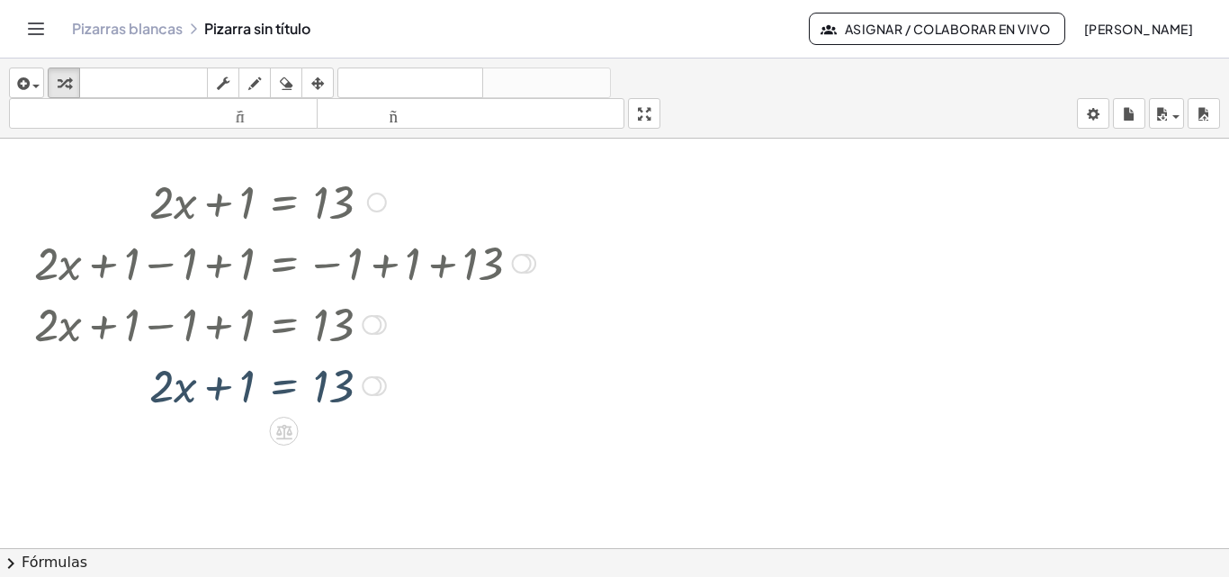
scroll to position [0, 0]
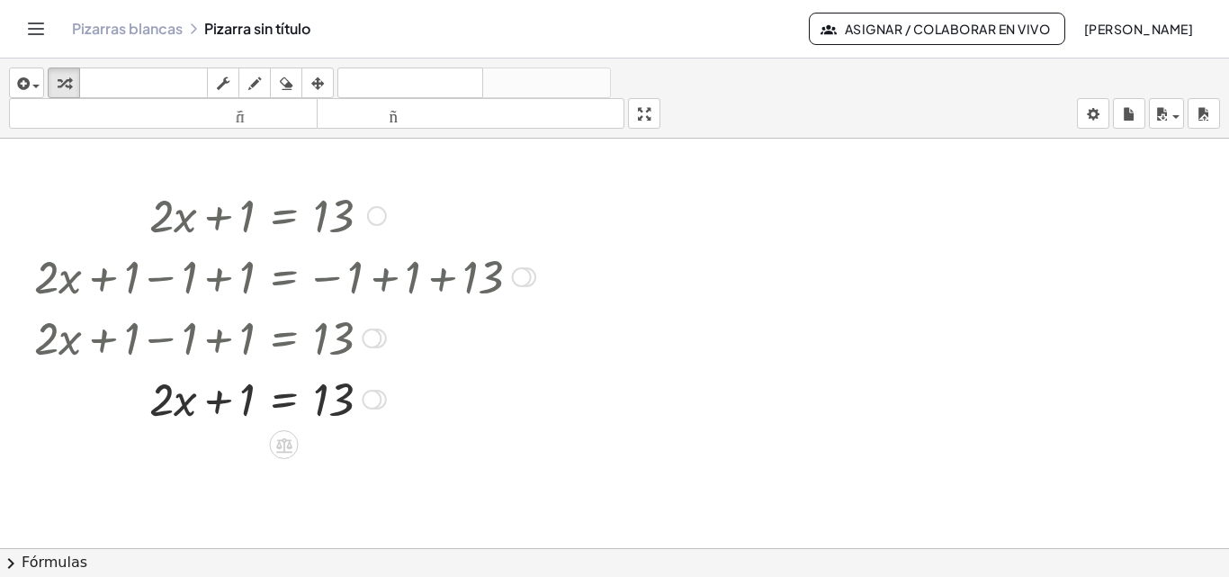
click at [336, 393] on div at bounding box center [284, 397] width 519 height 61
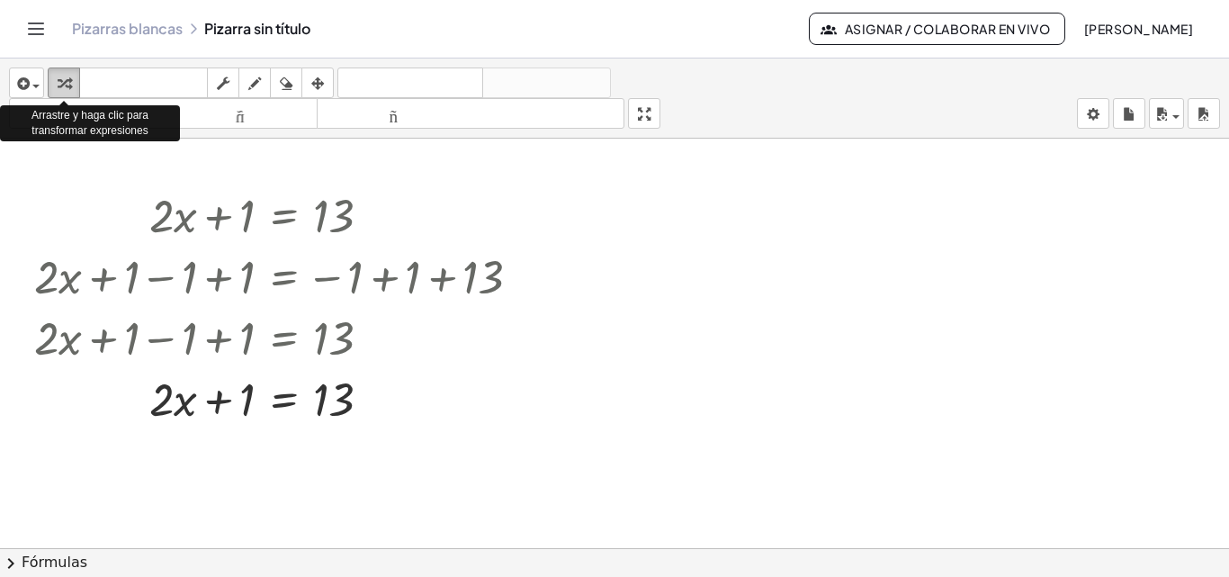
click at [64, 79] on icon "button" at bounding box center [64, 84] width 13 height 22
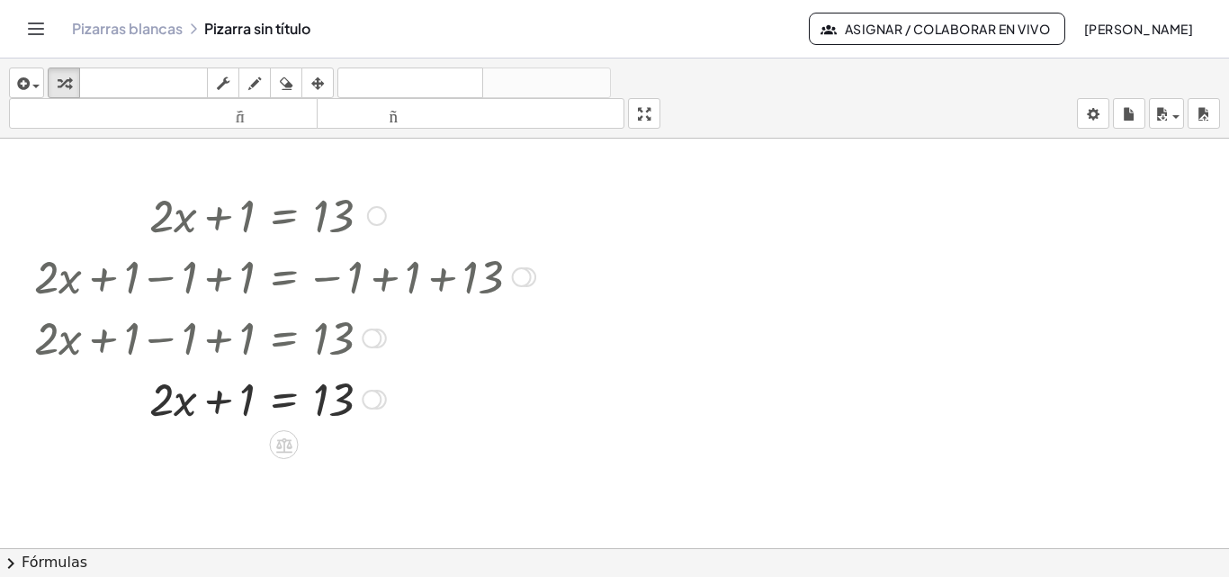
click at [341, 392] on div at bounding box center [284, 397] width 519 height 61
click at [369, 395] on div at bounding box center [372, 400] width 20 height 20
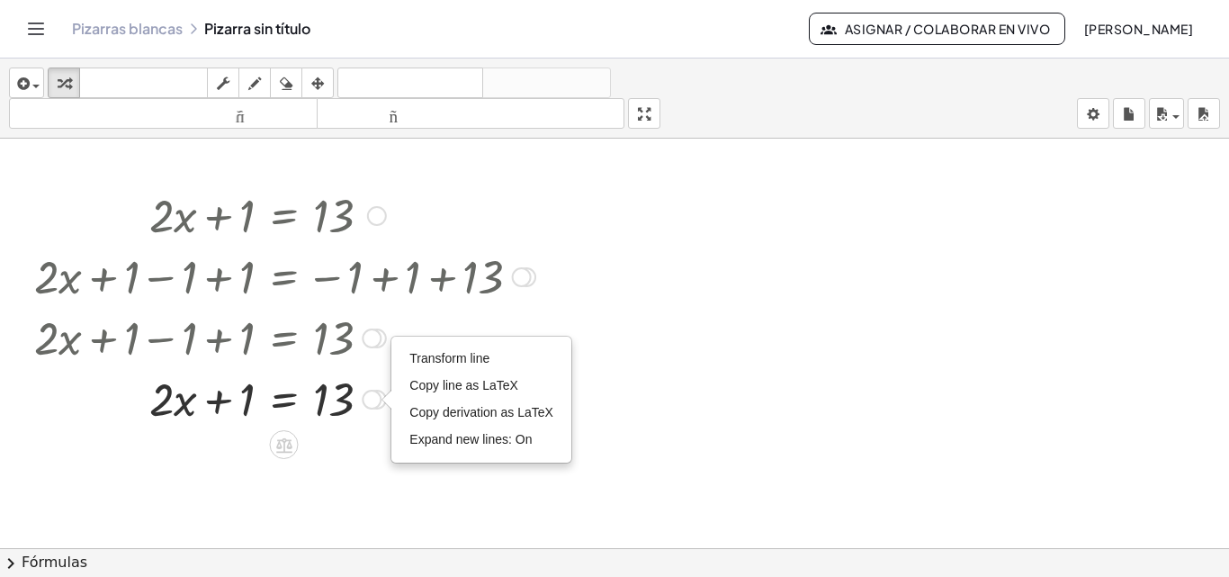
click at [369, 395] on div "Transform line Copy line as LaTeX Copy derivation as LaTeX Expand new lines: On" at bounding box center [372, 400] width 20 height 20
click at [495, 358] on font "Línea de transformación" at bounding box center [477, 358] width 136 height 14
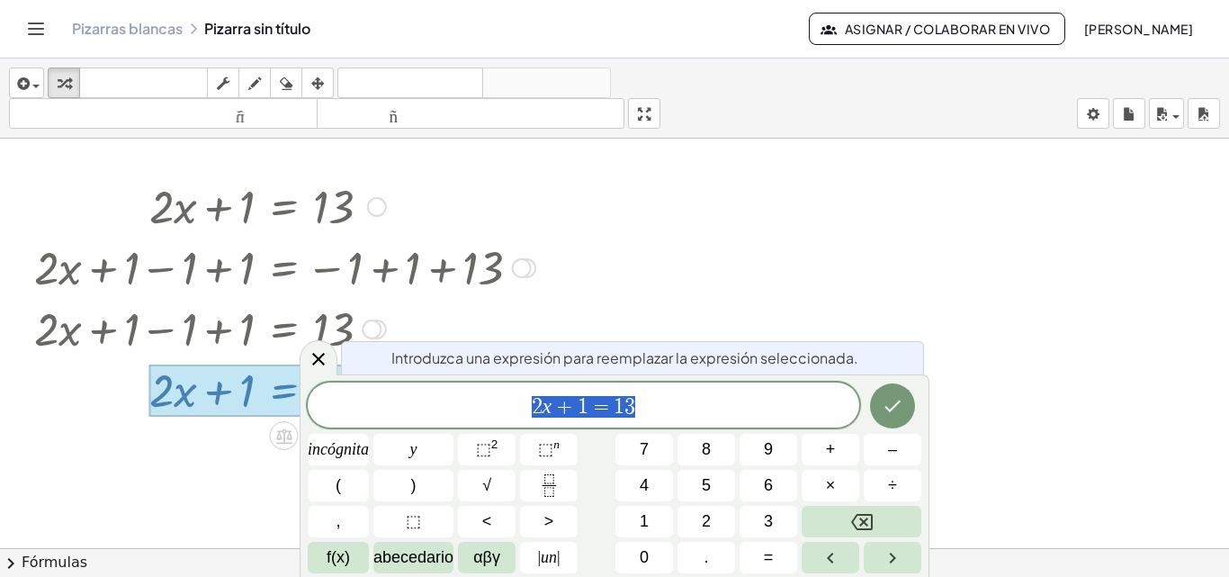
scroll to position [31, 0]
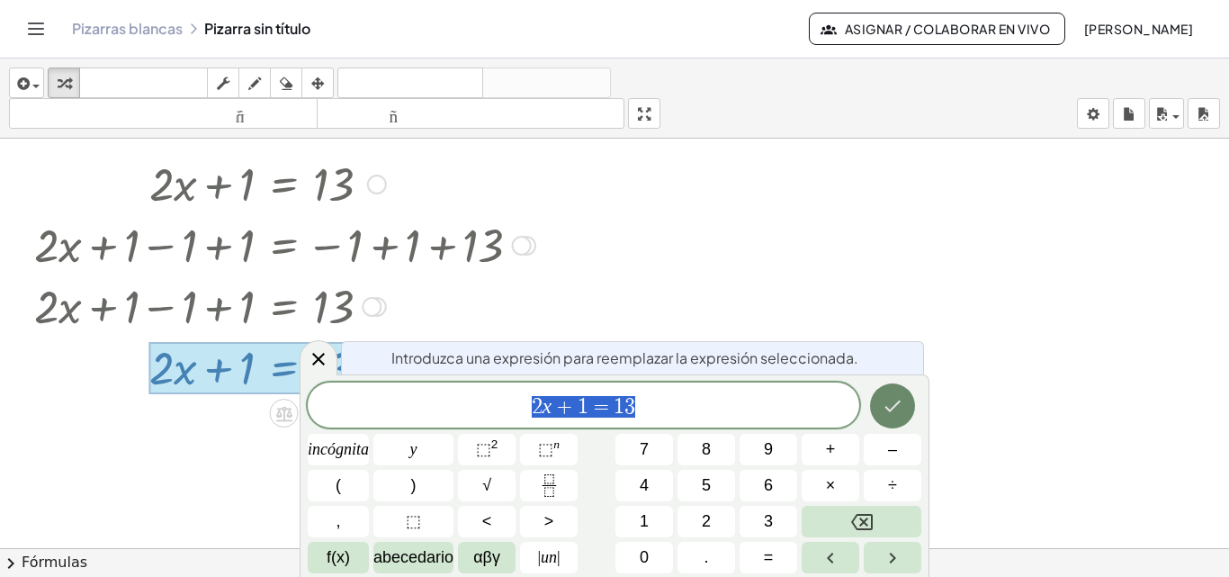
click at [893, 393] on button "Hecho" at bounding box center [892, 405] width 45 height 45
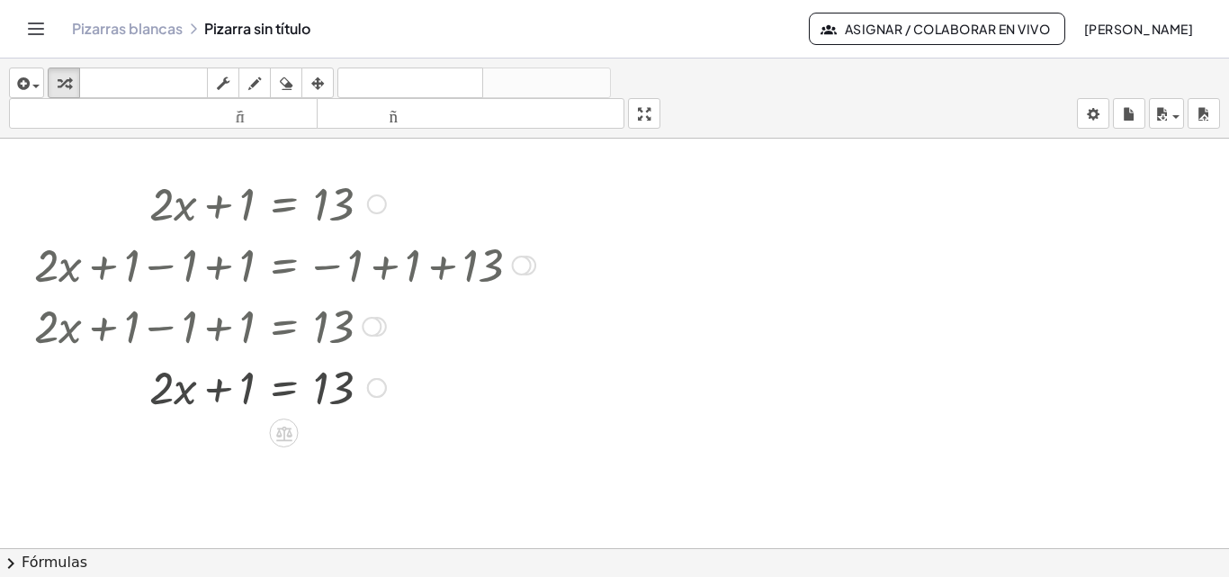
scroll to position [0, 0]
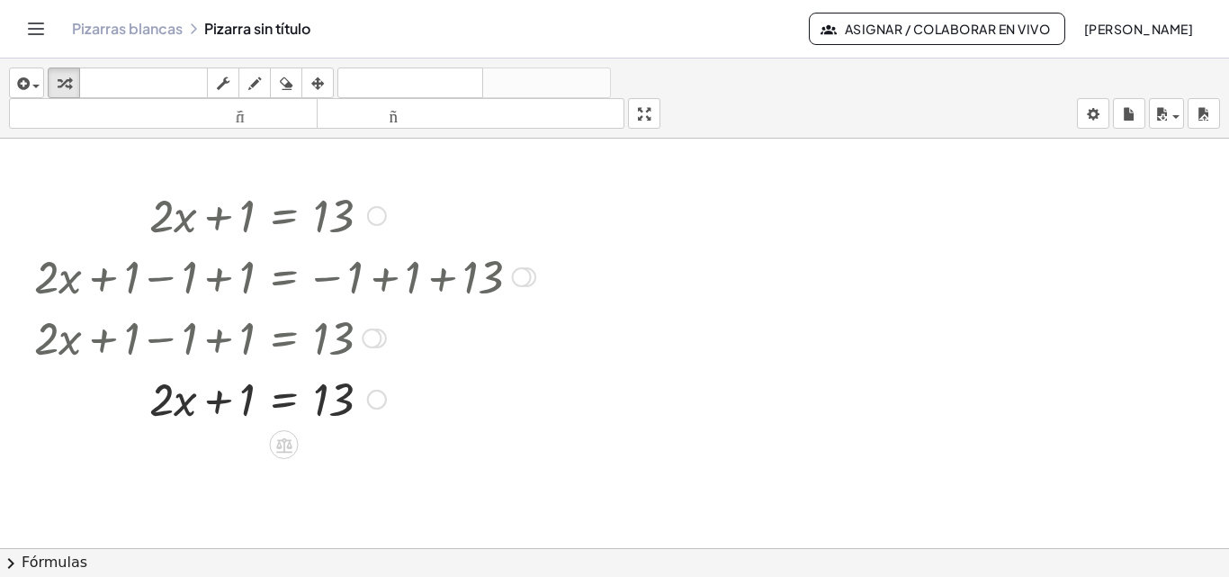
click at [240, 278] on div at bounding box center [284, 275] width 519 height 61
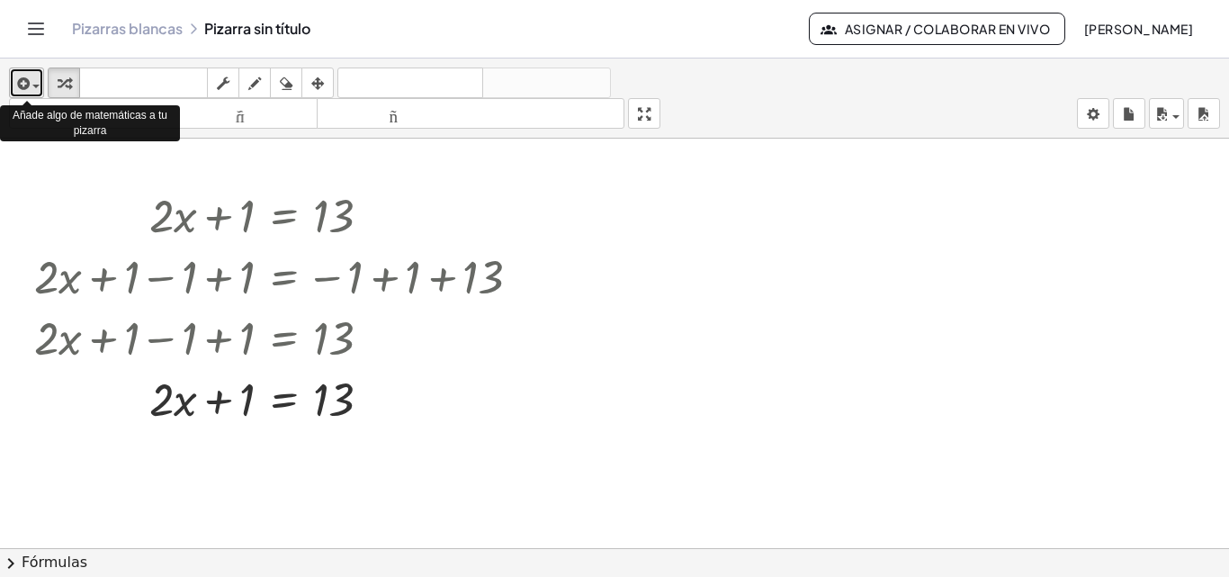
click at [31, 85] on span "button" at bounding box center [32, 85] width 4 height 13
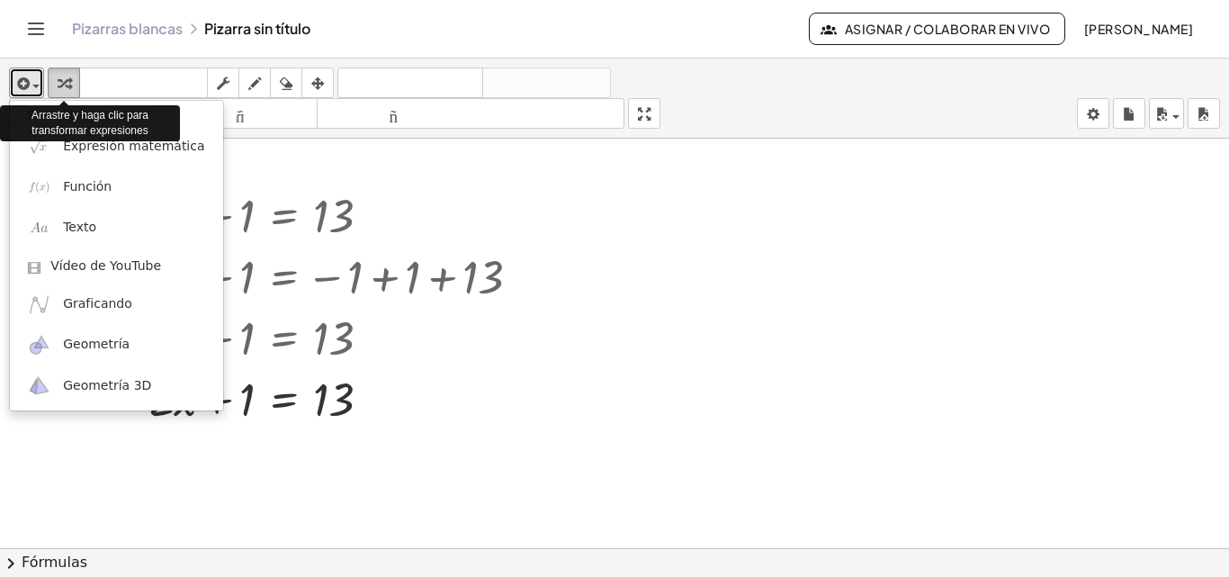
click at [68, 85] on icon "button" at bounding box center [64, 84] width 13 height 22
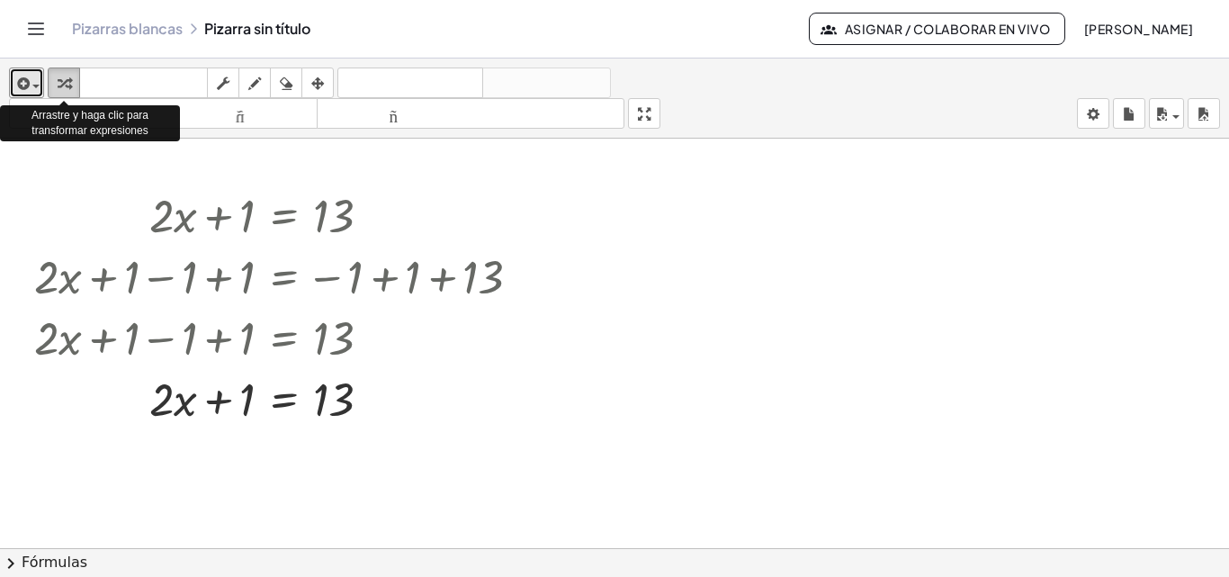
click at [69, 80] on icon "button" at bounding box center [64, 84] width 13 height 22
click at [67, 77] on icon "button" at bounding box center [64, 84] width 13 height 22
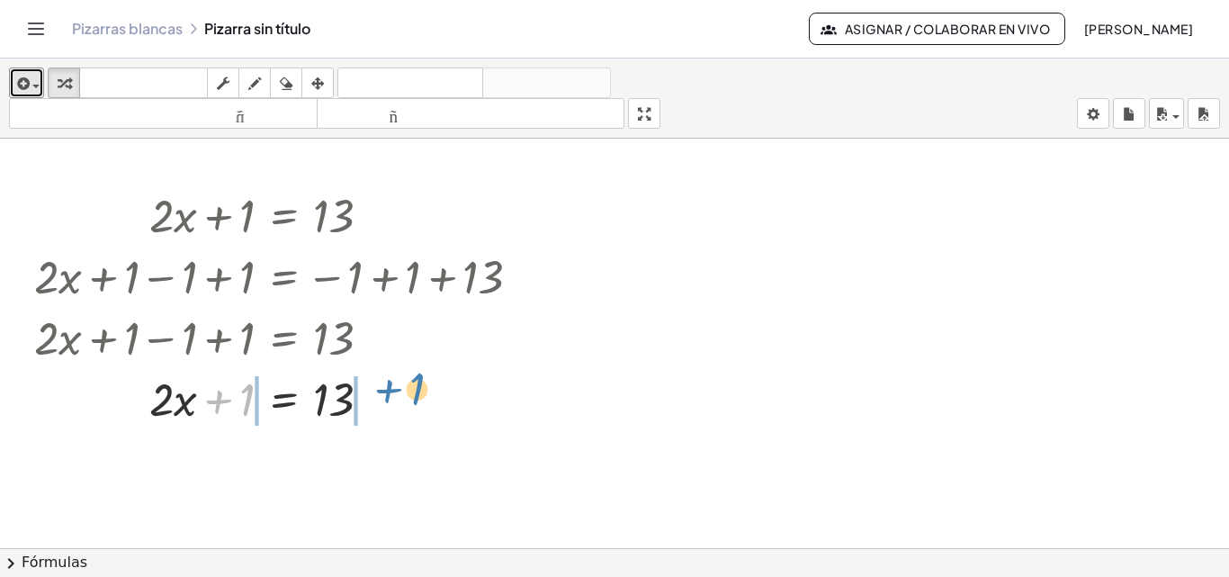
drag, startPoint x: 214, startPoint y: 396, endPoint x: 384, endPoint y: 385, distance: 170.4
click at [384, 385] on div at bounding box center [284, 397] width 519 height 61
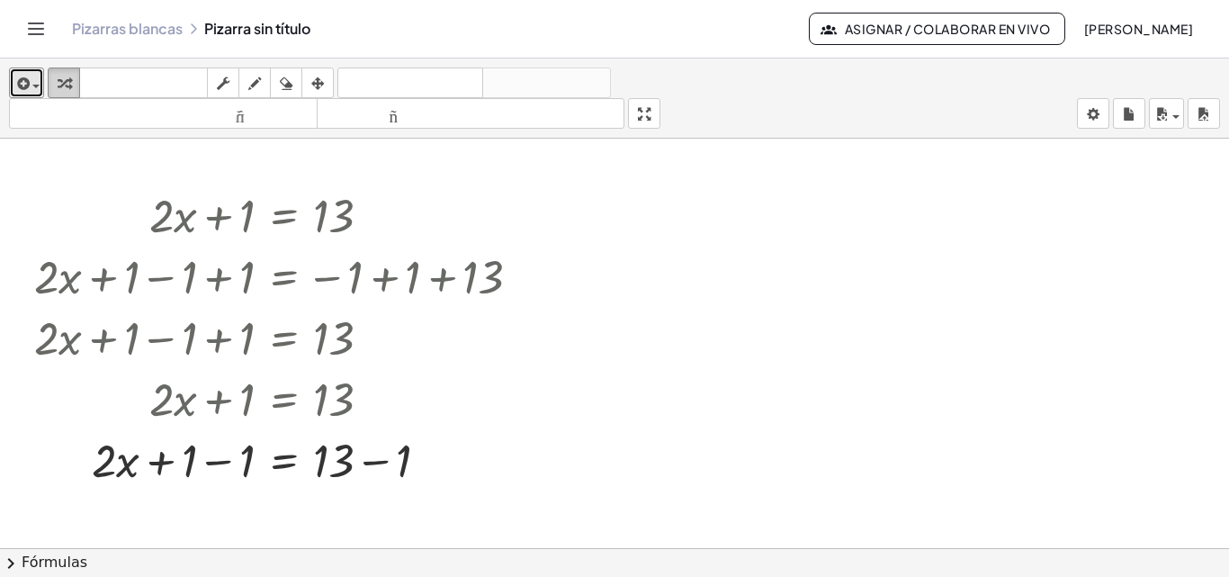
click at [64, 74] on icon "button" at bounding box center [64, 84] width 13 height 22
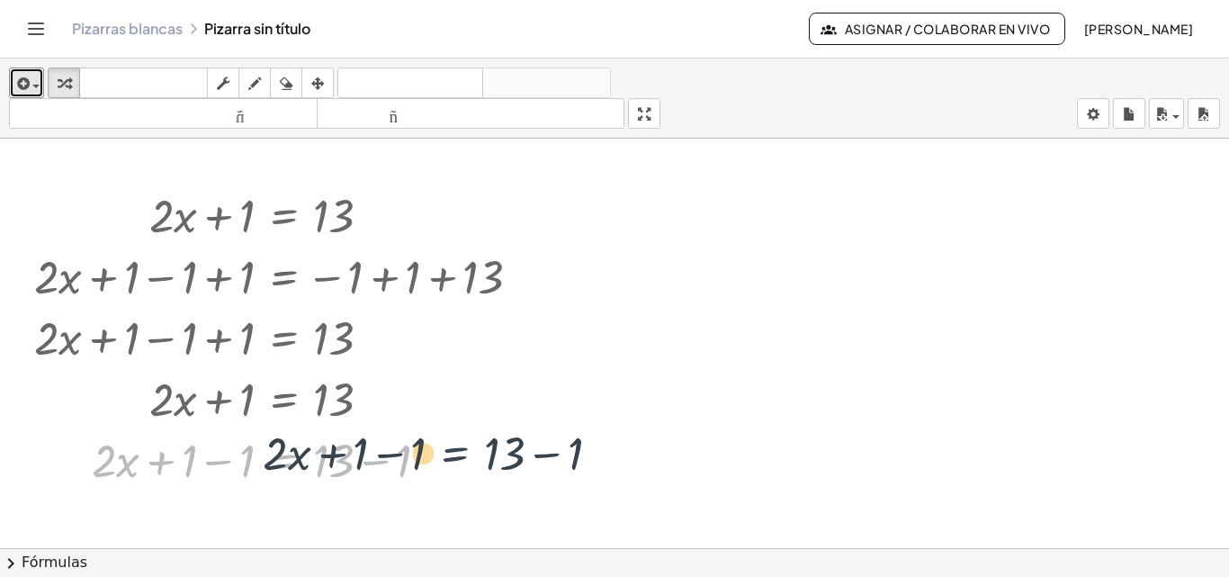
drag, startPoint x: 310, startPoint y: 460, endPoint x: 485, endPoint y: 452, distance: 175.7
click at [485, 452] on div at bounding box center [284, 458] width 519 height 61
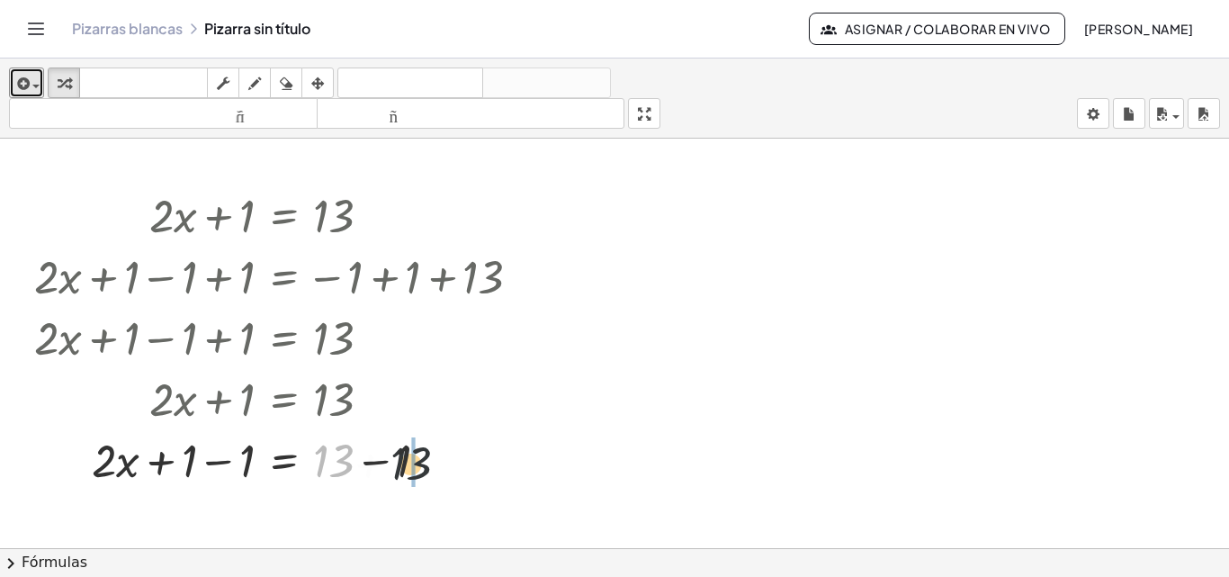
drag, startPoint x: 319, startPoint y: 456, endPoint x: 445, endPoint y: 460, distance: 126.9
click at [445, 460] on div at bounding box center [284, 458] width 519 height 61
drag, startPoint x: 349, startPoint y: 456, endPoint x: 534, endPoint y: 459, distance: 184.5
click at [534, 459] on div at bounding box center [284, 458] width 519 height 61
drag, startPoint x: 346, startPoint y: 449, endPoint x: 512, endPoint y: 438, distance: 166.8
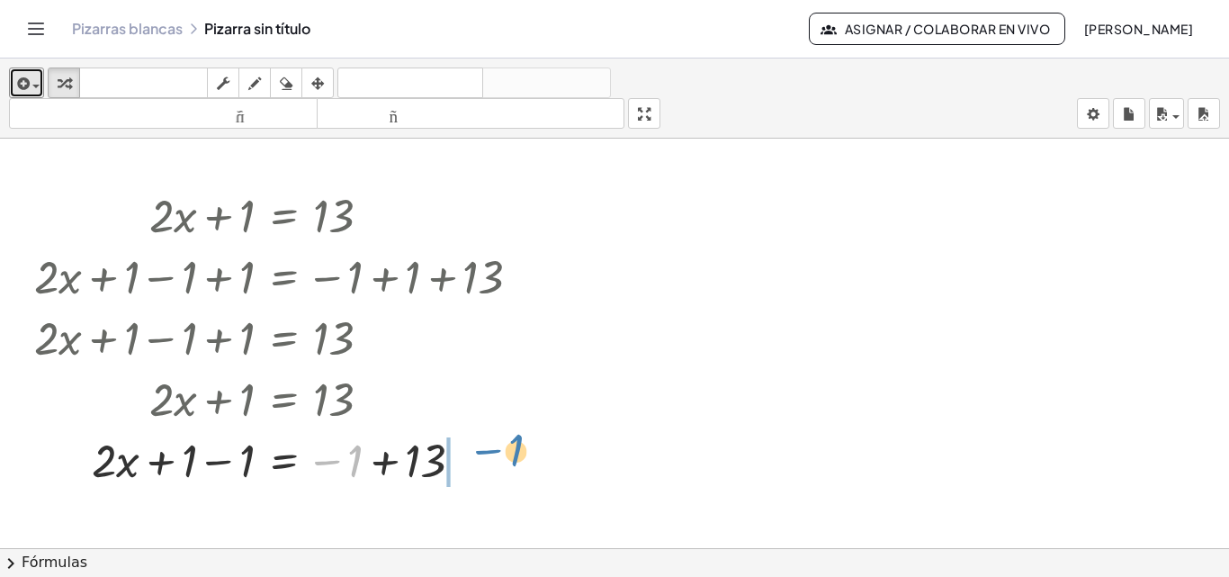
click at [512, 438] on div at bounding box center [284, 458] width 519 height 61
drag, startPoint x: 61, startPoint y: 85, endPoint x: 66, endPoint y: 94, distance: 10.1
click at [63, 88] on icon "button" at bounding box center [64, 84] width 13 height 22
click at [304, 462] on div at bounding box center [284, 458] width 519 height 61
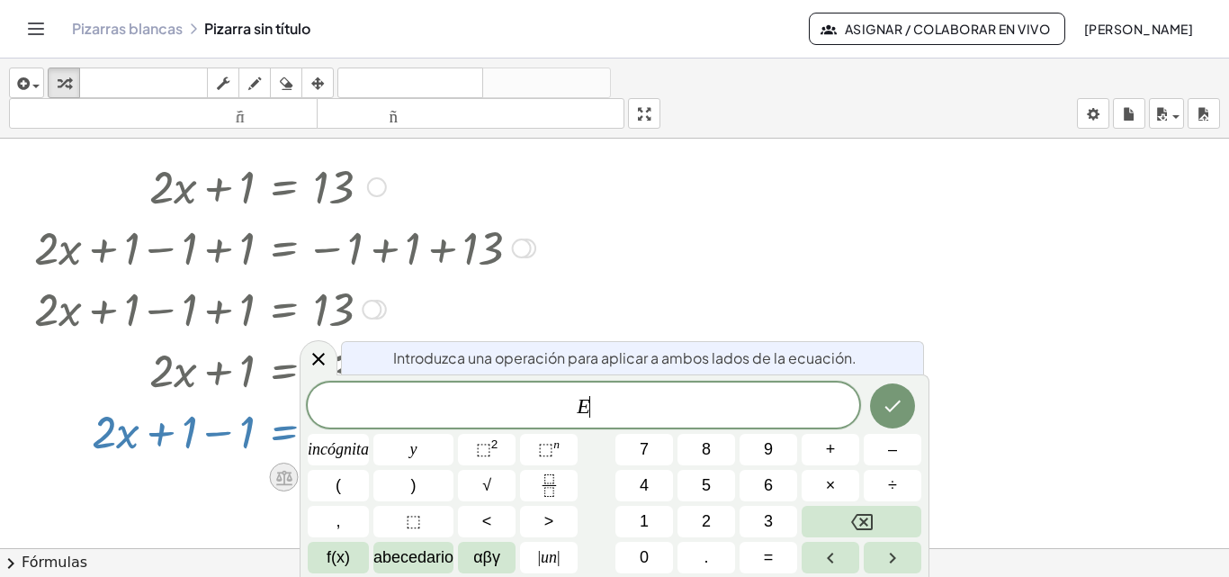
scroll to position [31, 0]
click at [279, 425] on div at bounding box center [284, 427] width 519 height 61
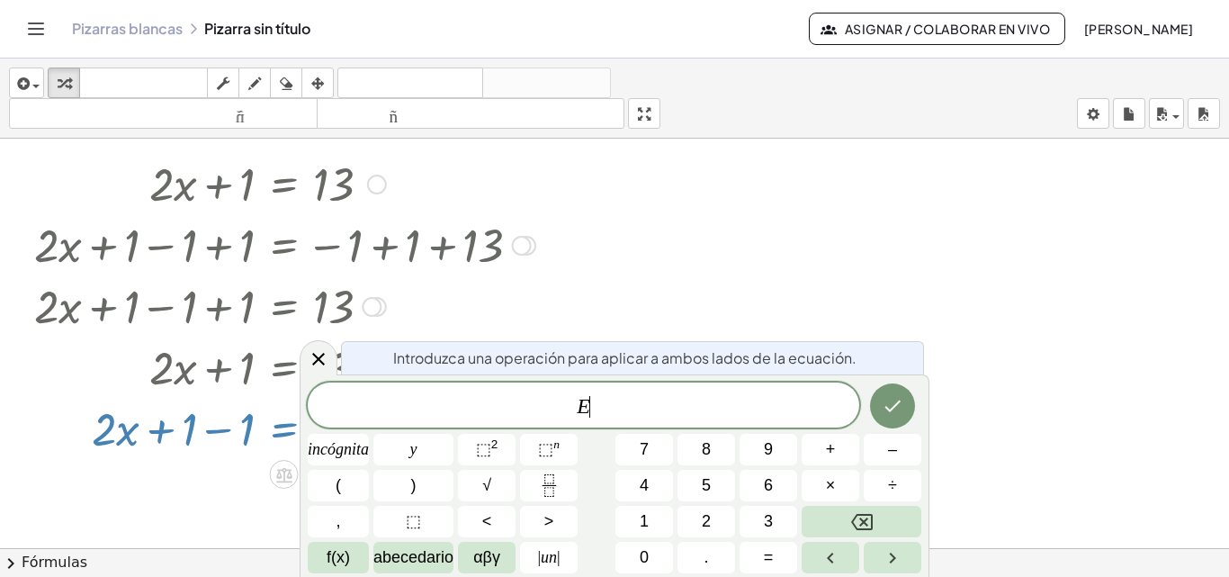
click at [279, 425] on div at bounding box center [284, 427] width 519 height 61
click at [865, 516] on icon "Retroceso" at bounding box center [862, 522] width 22 height 22
click at [866, 519] on icon "Retroceso" at bounding box center [862, 522] width 22 height 16
click at [317, 358] on icon at bounding box center [318, 359] width 13 height 13
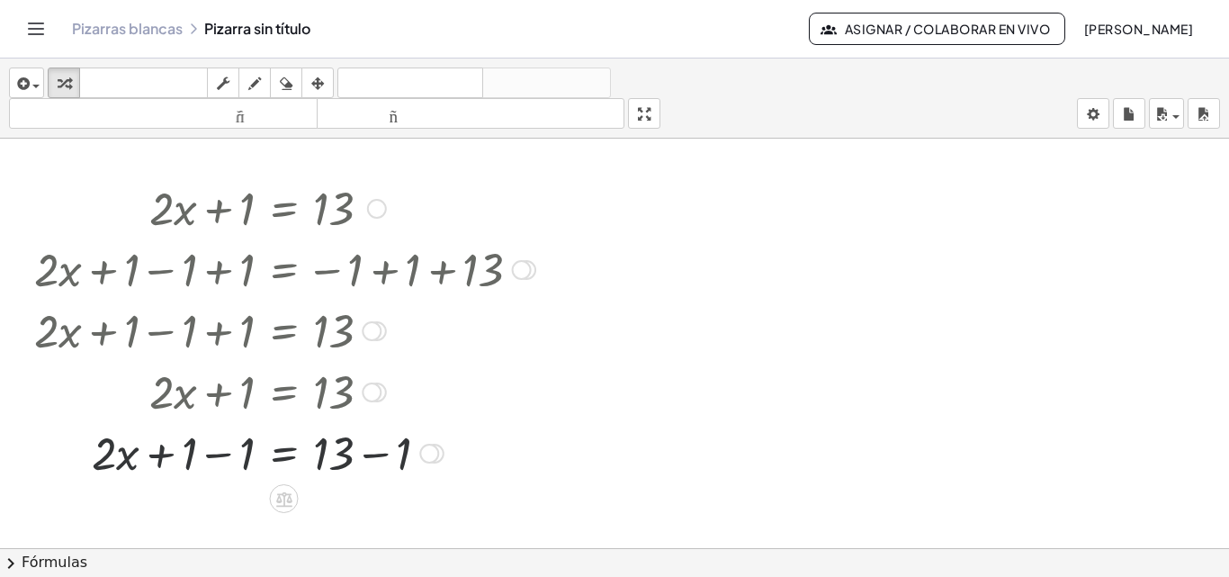
scroll to position [0, 0]
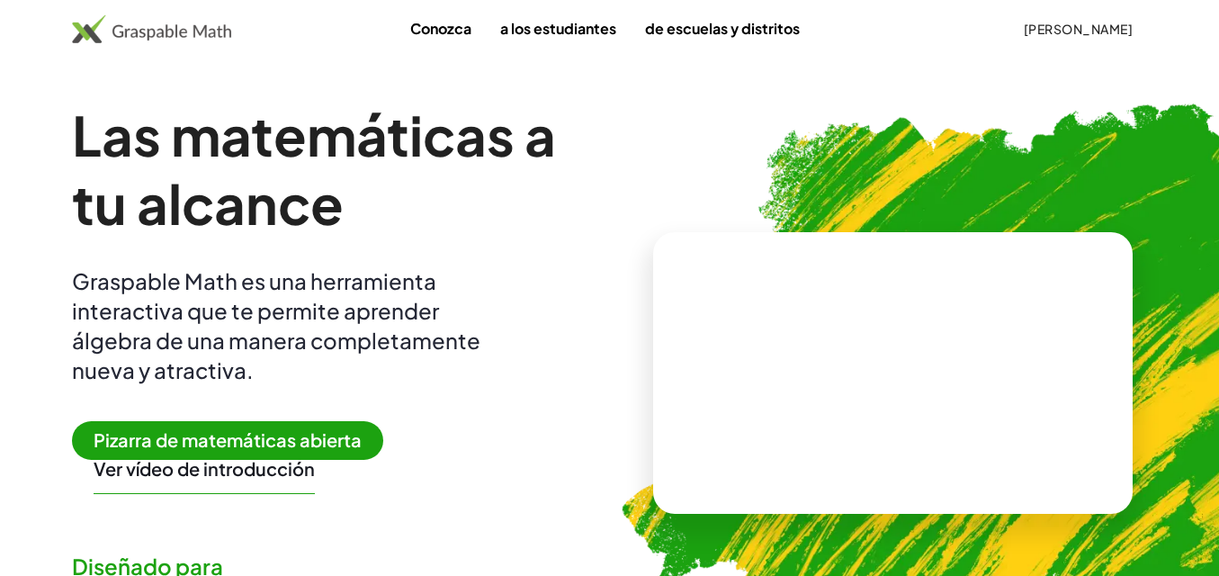
click at [204, 31] on img at bounding box center [151, 28] width 159 height 29
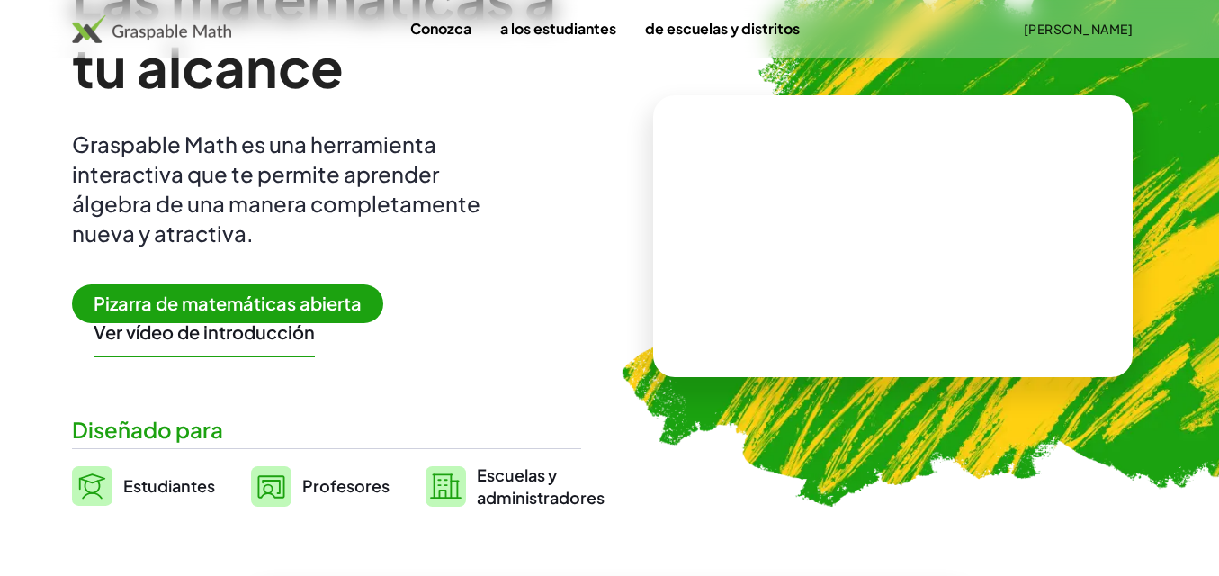
scroll to position [194, 0]
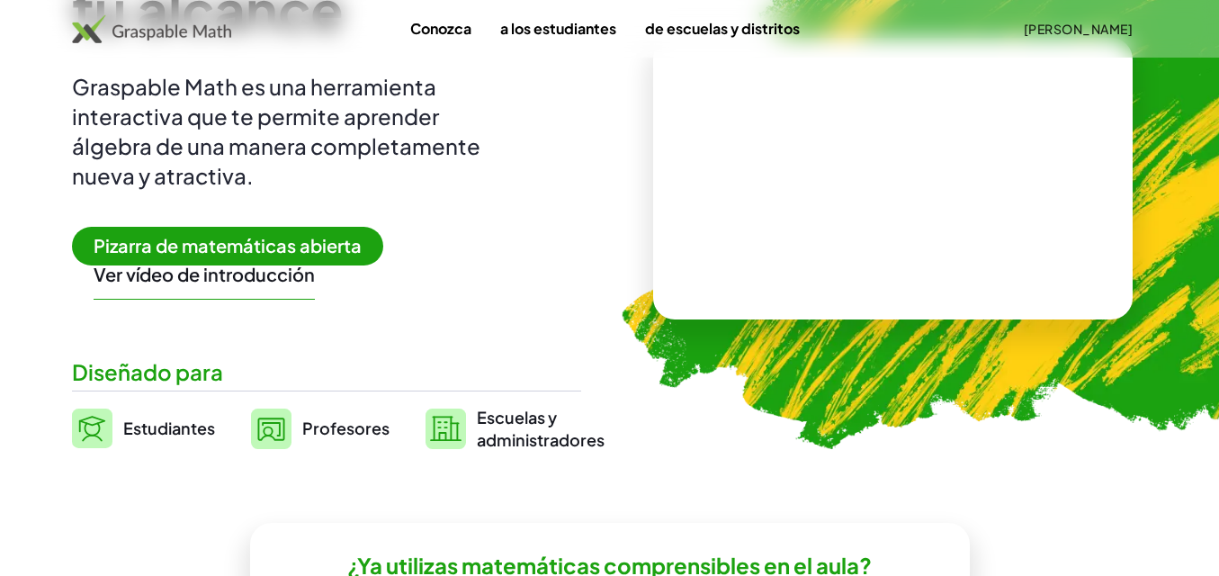
click at [298, 248] on font "Pizarra de matemáticas abierta" at bounding box center [228, 245] width 268 height 22
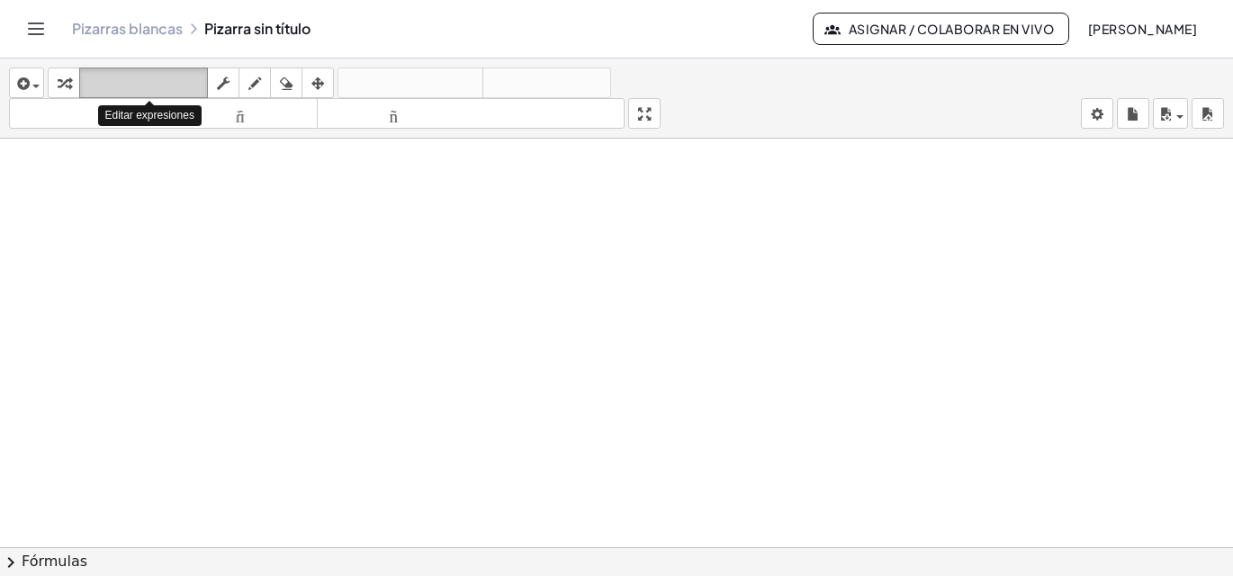
click at [141, 77] on font "teclado" at bounding box center [144, 83] width 120 height 17
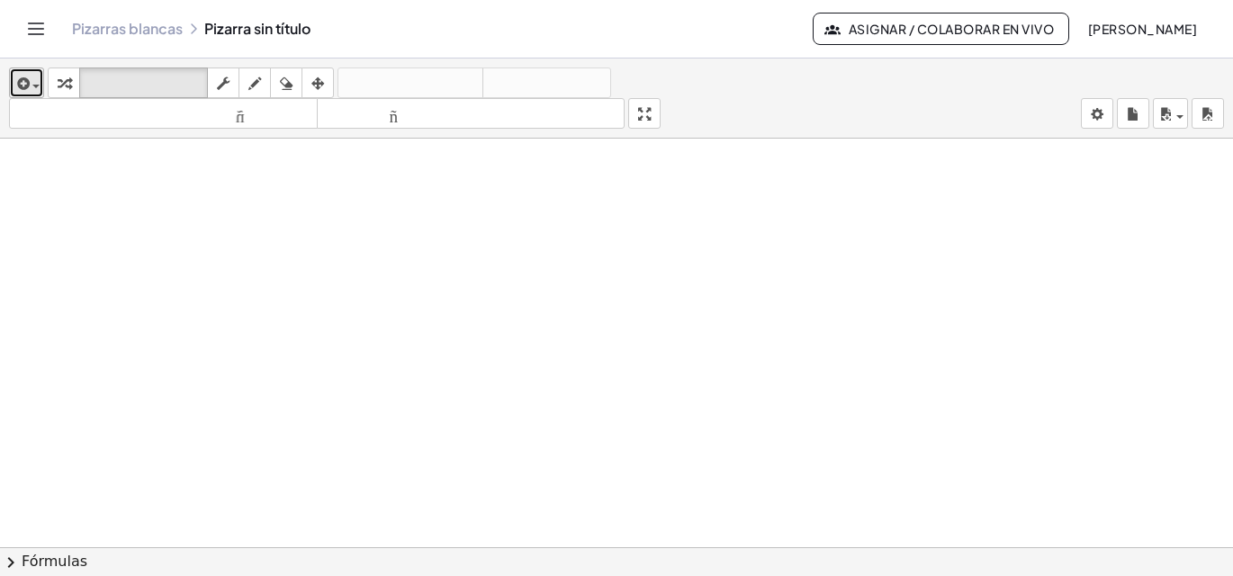
click at [39, 83] on div "button" at bounding box center [26, 83] width 26 height 22
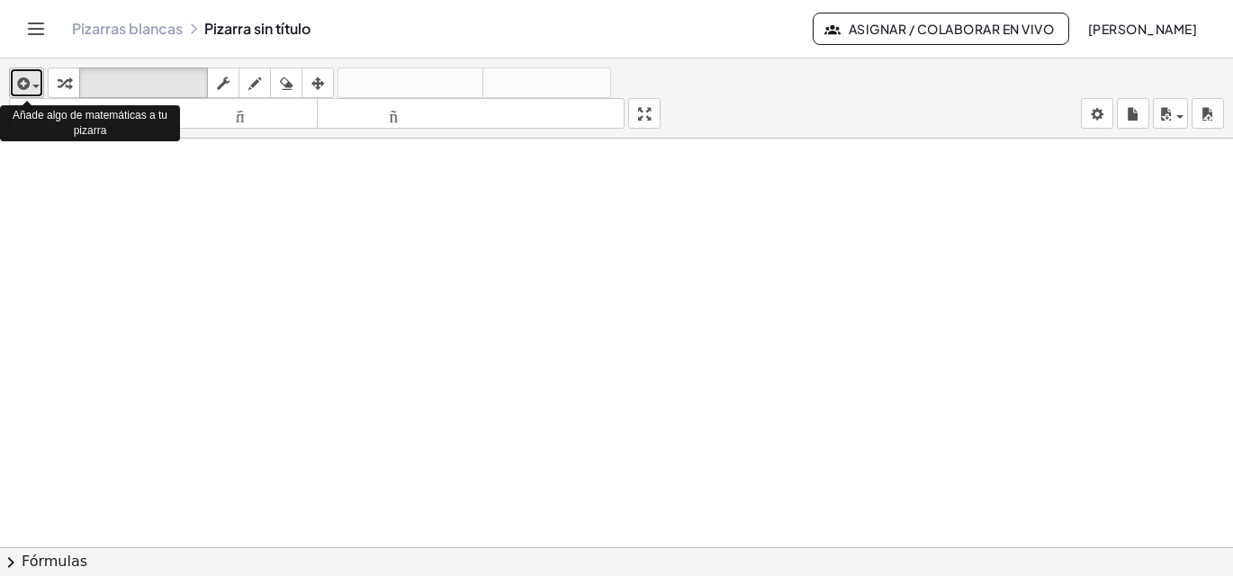
click at [37, 83] on div "button" at bounding box center [26, 83] width 26 height 22
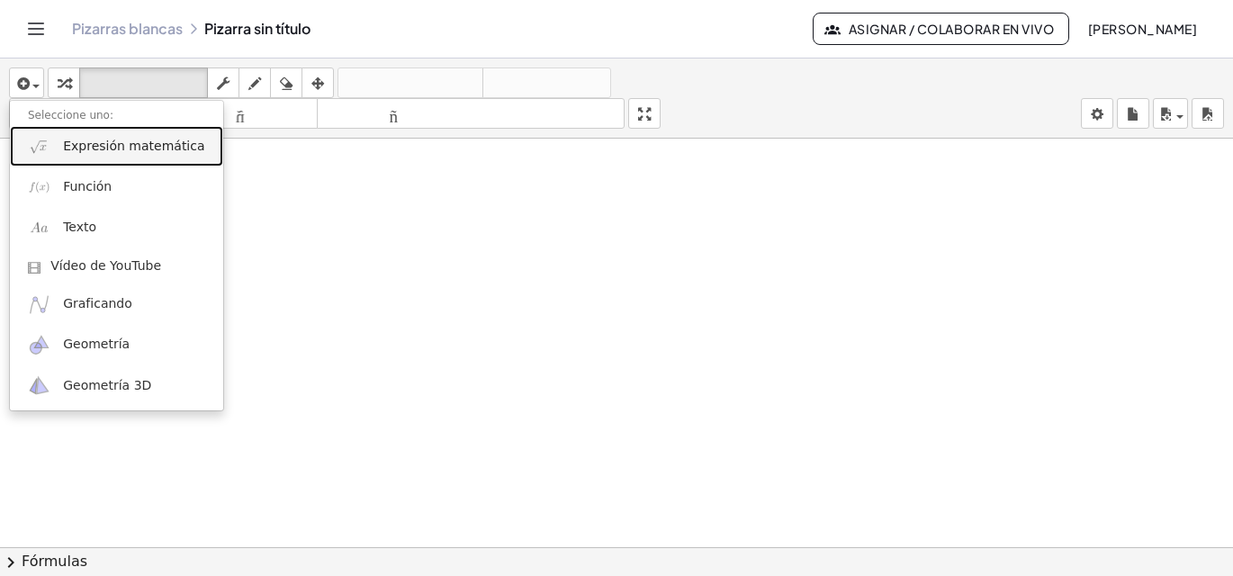
click at [140, 142] on font "Expresión matemática" at bounding box center [133, 146] width 141 height 14
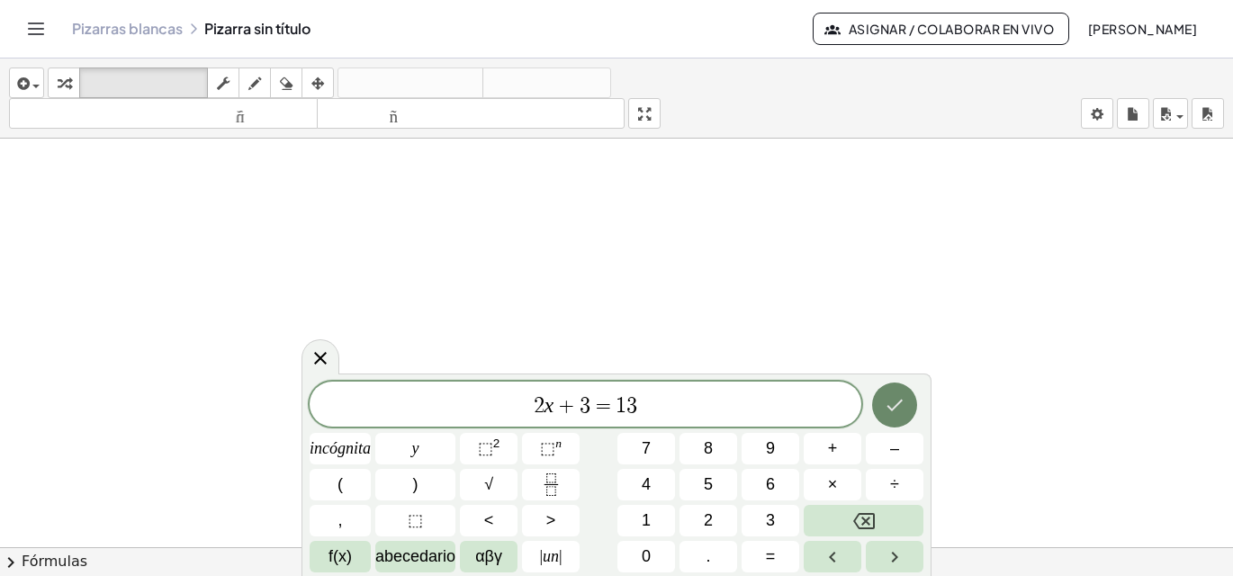
click at [899, 399] on icon "Hecho" at bounding box center [895, 405] width 22 height 22
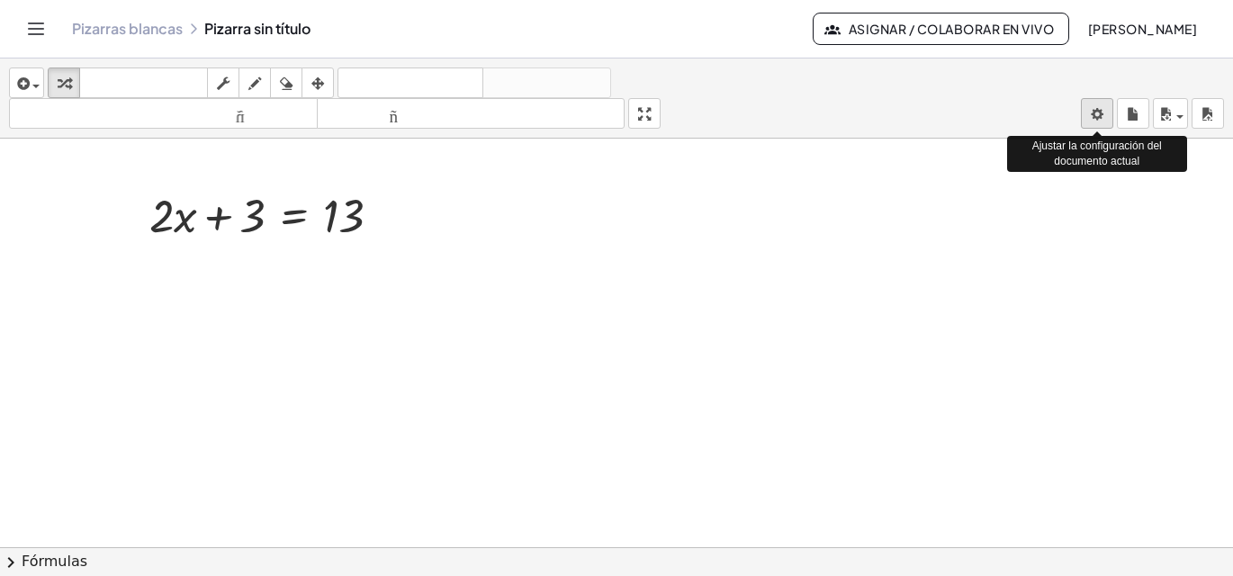
click at [1095, 114] on body "Actividades matemáticas fáciles de comprender Empezar Banco de actividades Trab…" at bounding box center [616, 288] width 1233 height 576
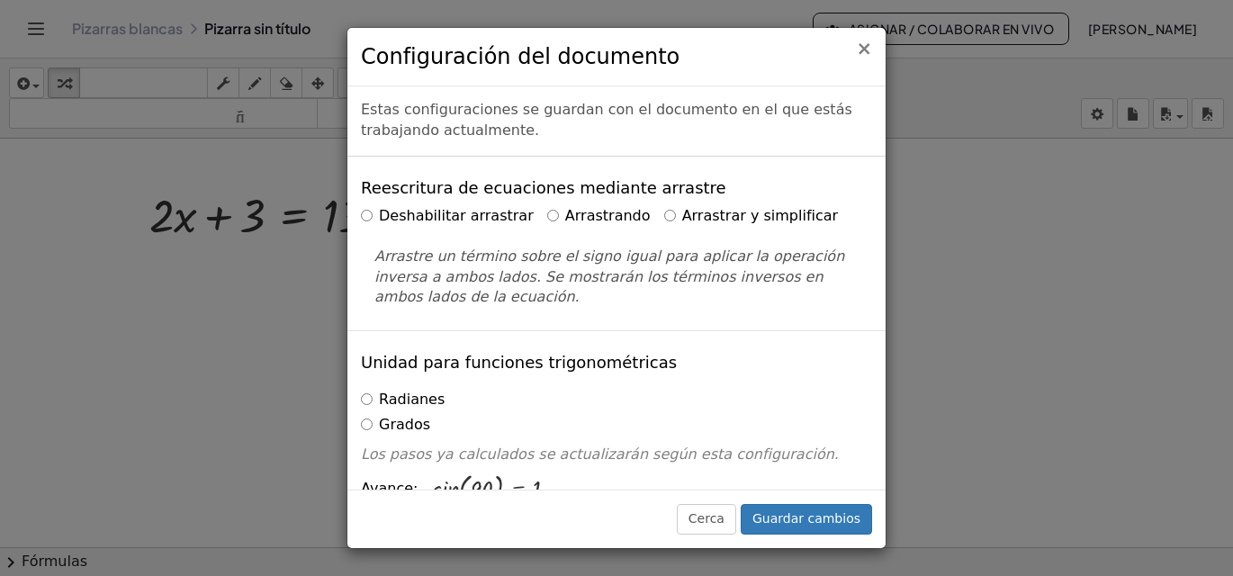
click at [867, 52] on font "×" at bounding box center [864, 49] width 16 height 22
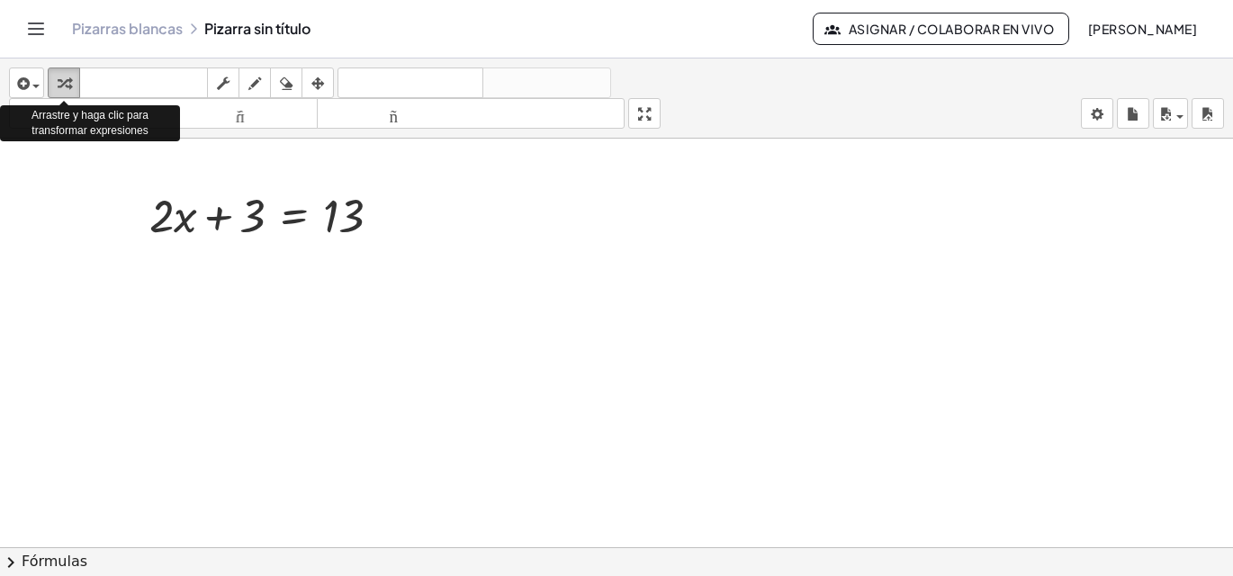
click at [64, 75] on icon "button" at bounding box center [64, 84] width 13 height 22
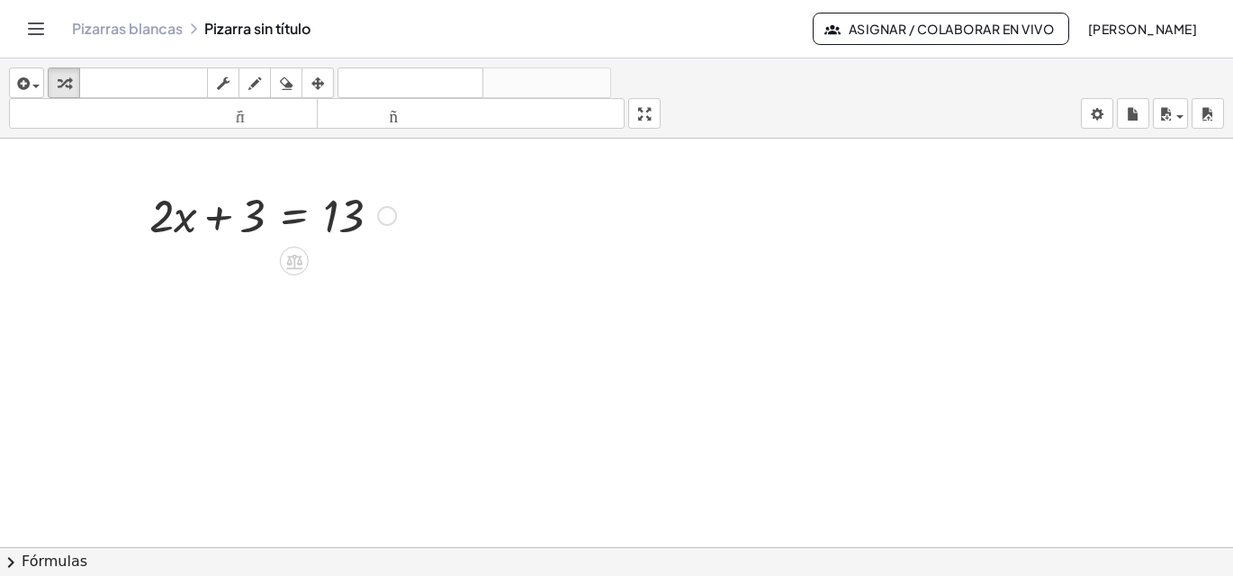
click at [218, 218] on div at bounding box center [272, 214] width 265 height 61
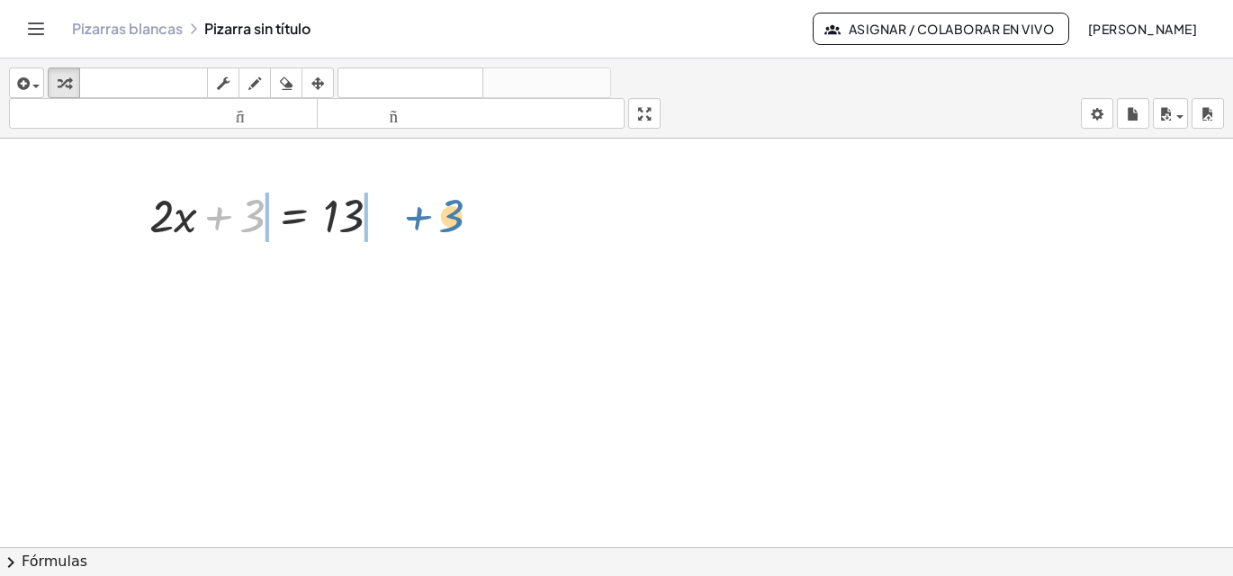
drag, startPoint x: 248, startPoint y: 212, endPoint x: 449, endPoint y: 212, distance: 200.7
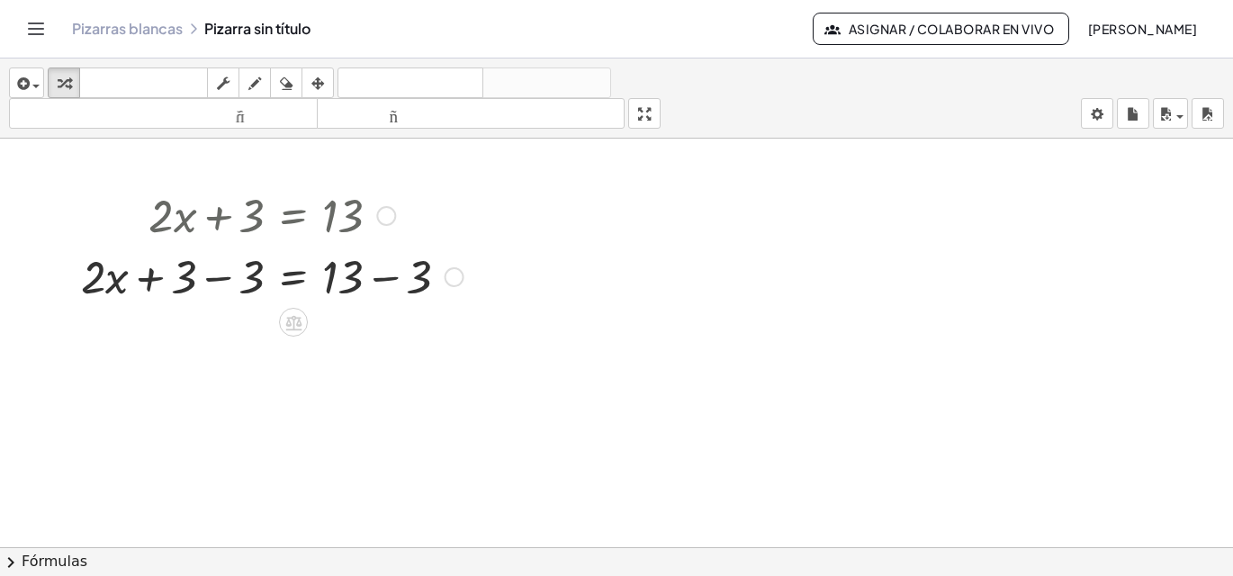
click at [419, 271] on div at bounding box center [272, 275] width 400 height 61
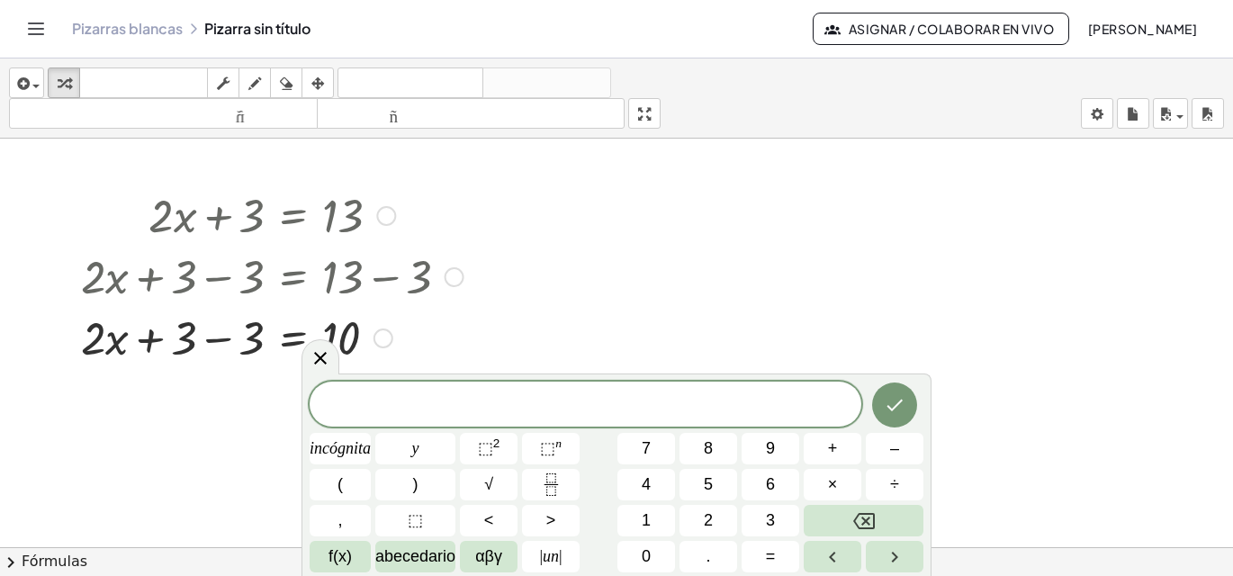
click at [256, 341] on div at bounding box center [272, 336] width 400 height 61
click at [256, 340] on div at bounding box center [272, 336] width 400 height 61
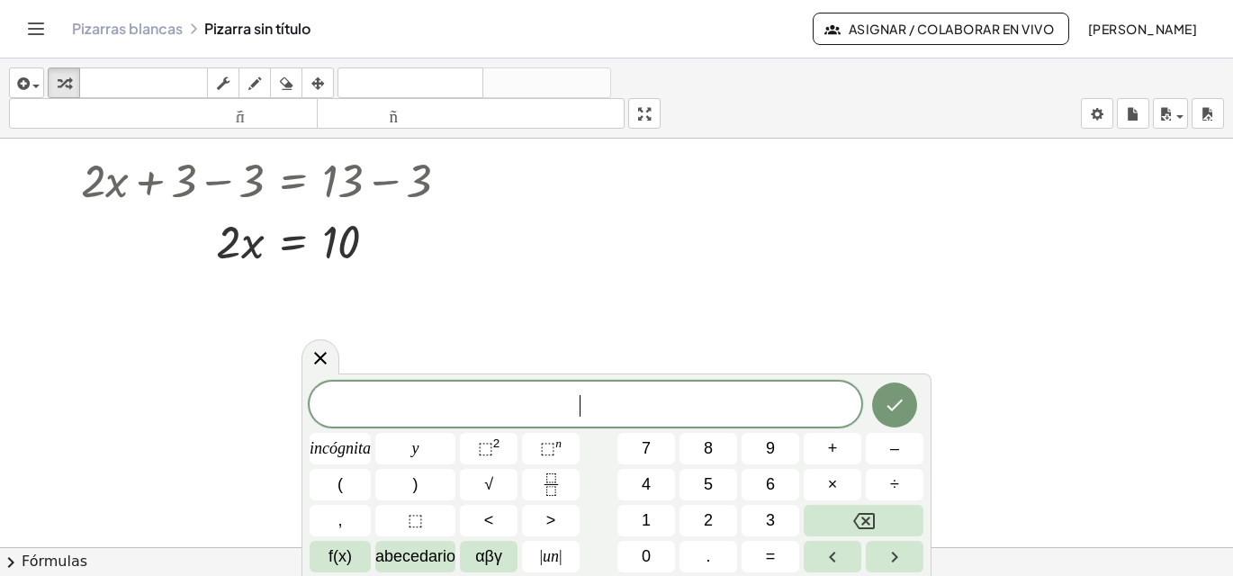
scroll to position [156, 0]
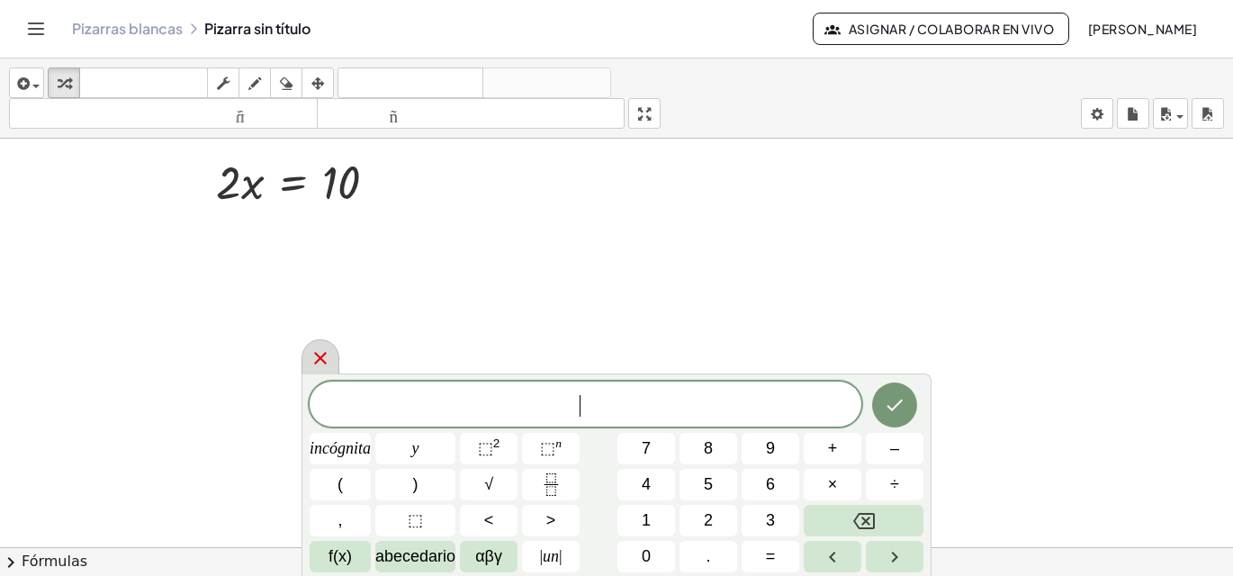
click at [319, 355] on icon at bounding box center [320, 358] width 13 height 13
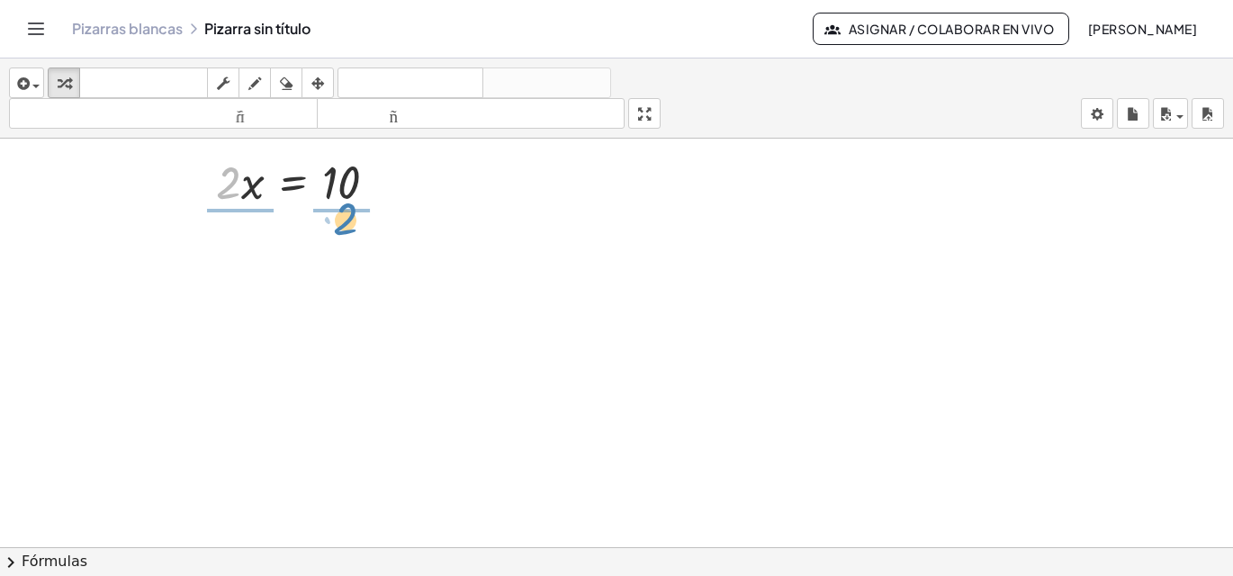
drag, startPoint x: 229, startPoint y: 178, endPoint x: 346, endPoint y: 214, distance: 123.3
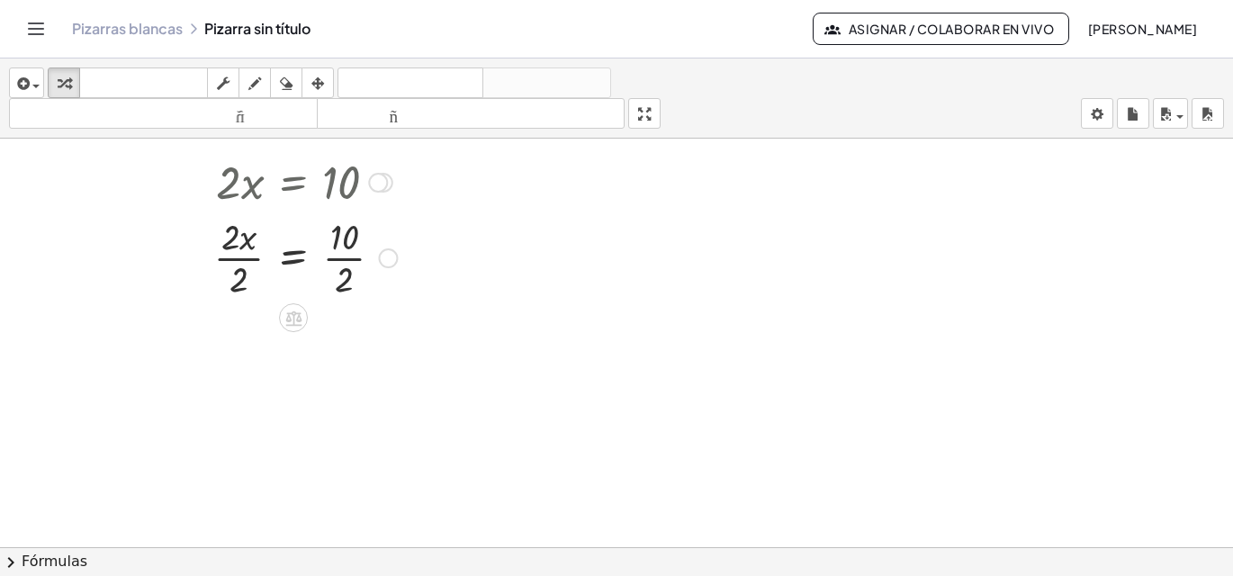
click at [230, 239] on div at bounding box center [272, 256] width 400 height 90
click at [240, 278] on div at bounding box center [272, 256] width 400 height 90
click at [240, 277] on div at bounding box center [272, 256] width 400 height 90
click at [347, 327] on div at bounding box center [272, 346] width 400 height 90
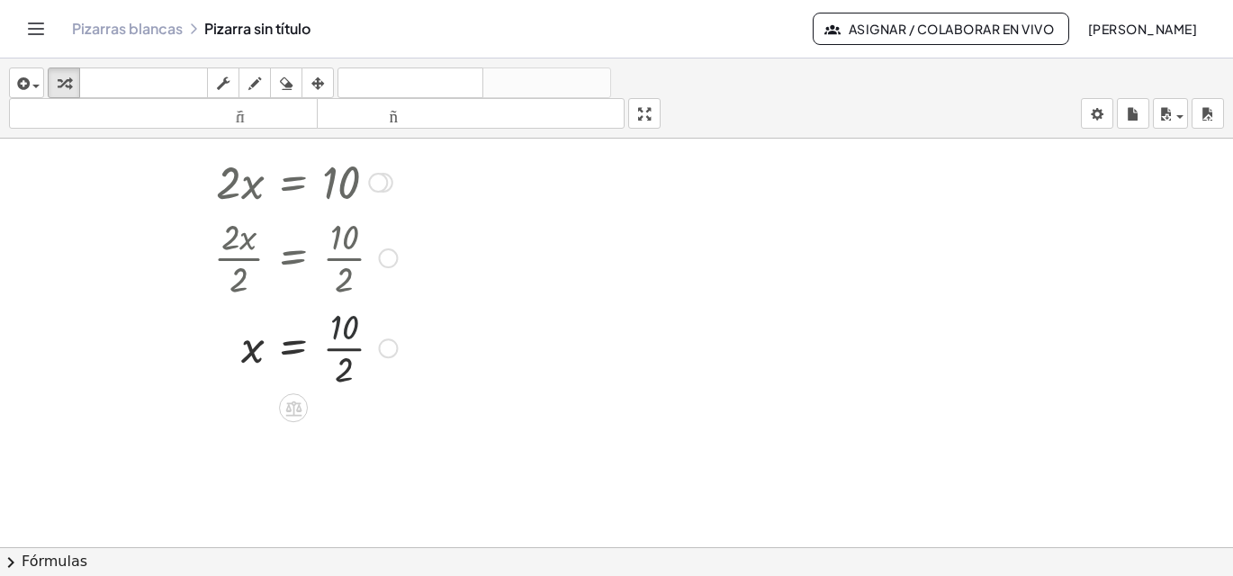
click at [347, 326] on div at bounding box center [272, 346] width 400 height 90
click at [348, 369] on div at bounding box center [272, 346] width 400 height 90
click at [348, 369] on div at bounding box center [272, 346] width 400 height 59
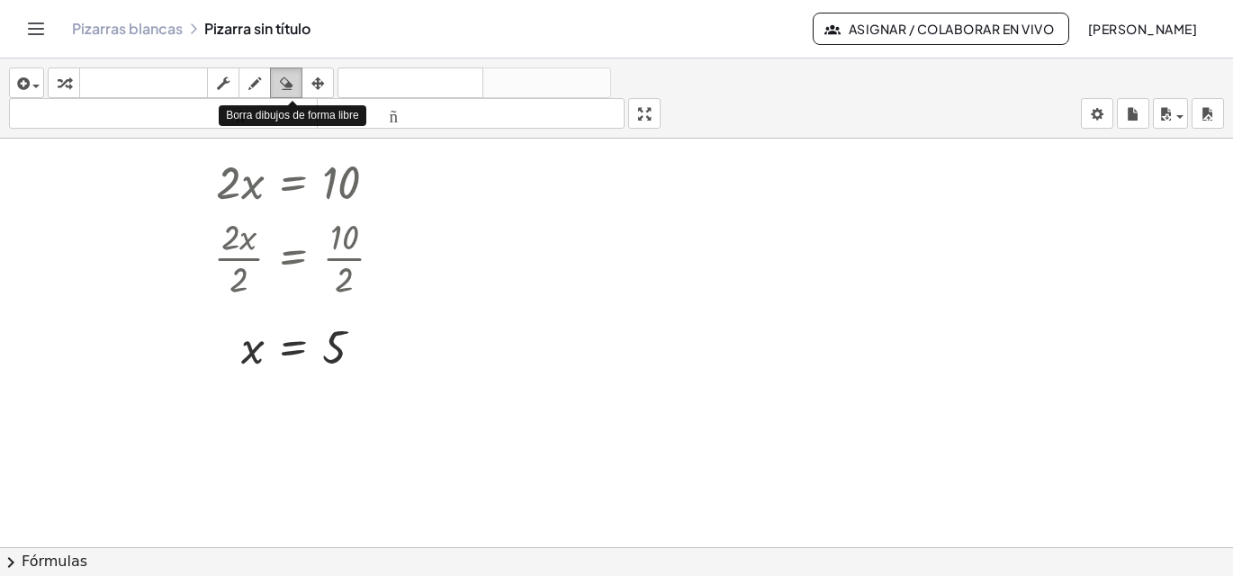
click at [288, 78] on icon "button" at bounding box center [286, 84] width 13 height 22
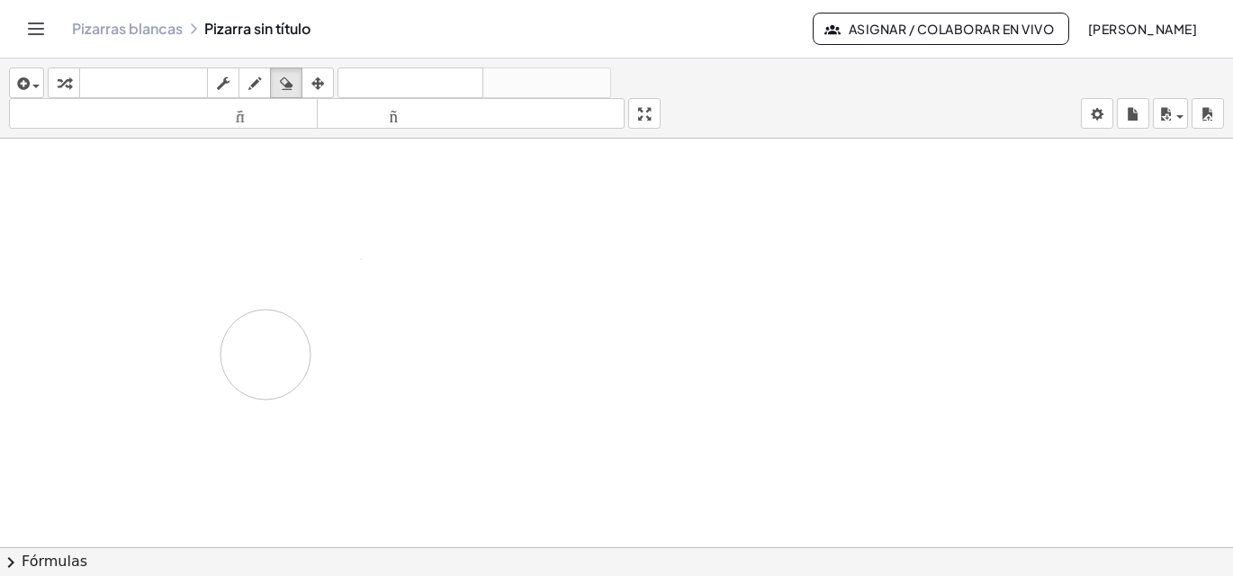
drag, startPoint x: 246, startPoint y: 183, endPoint x: 265, endPoint y: 355, distance: 173.0
click at [265, 355] on div at bounding box center [616, 462] width 1233 height 959
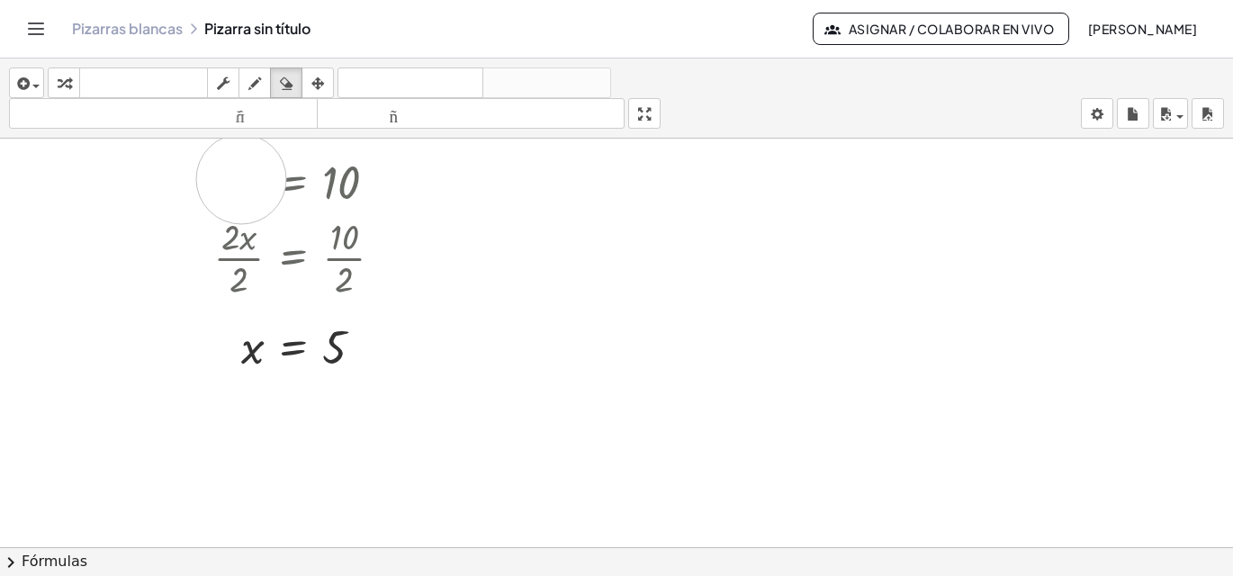
click at [241, 179] on div at bounding box center [616, 462] width 1233 height 959
click at [287, 79] on icon "button" at bounding box center [286, 84] width 13 height 22
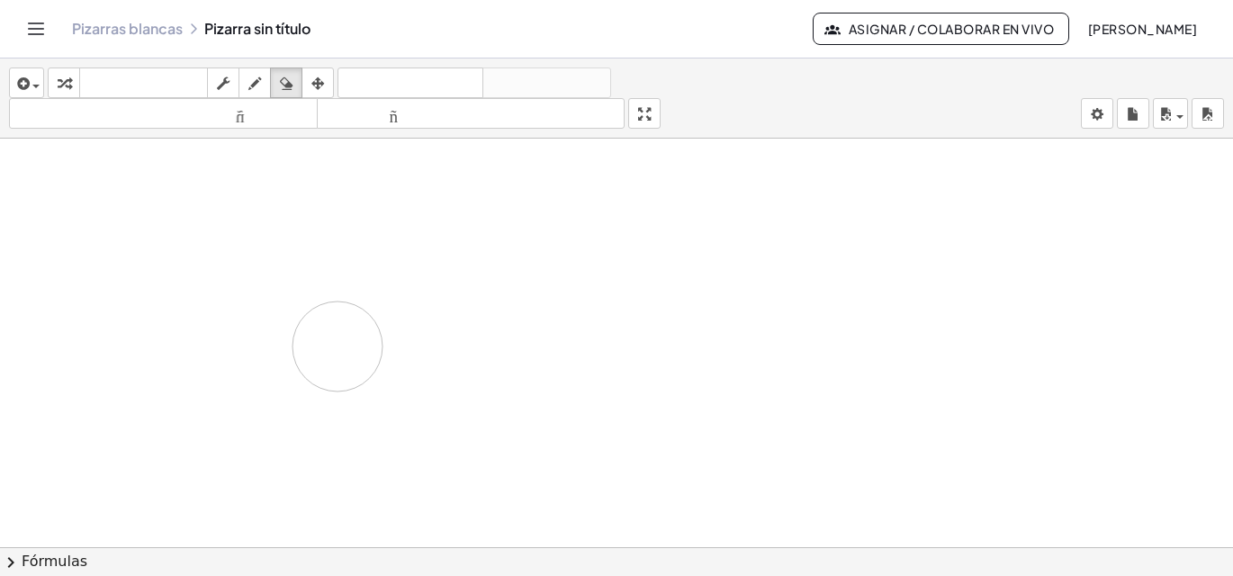
drag, startPoint x: 226, startPoint y: 176, endPoint x: 337, endPoint y: 346, distance: 203.4
click at [337, 346] on div at bounding box center [616, 462] width 1233 height 959
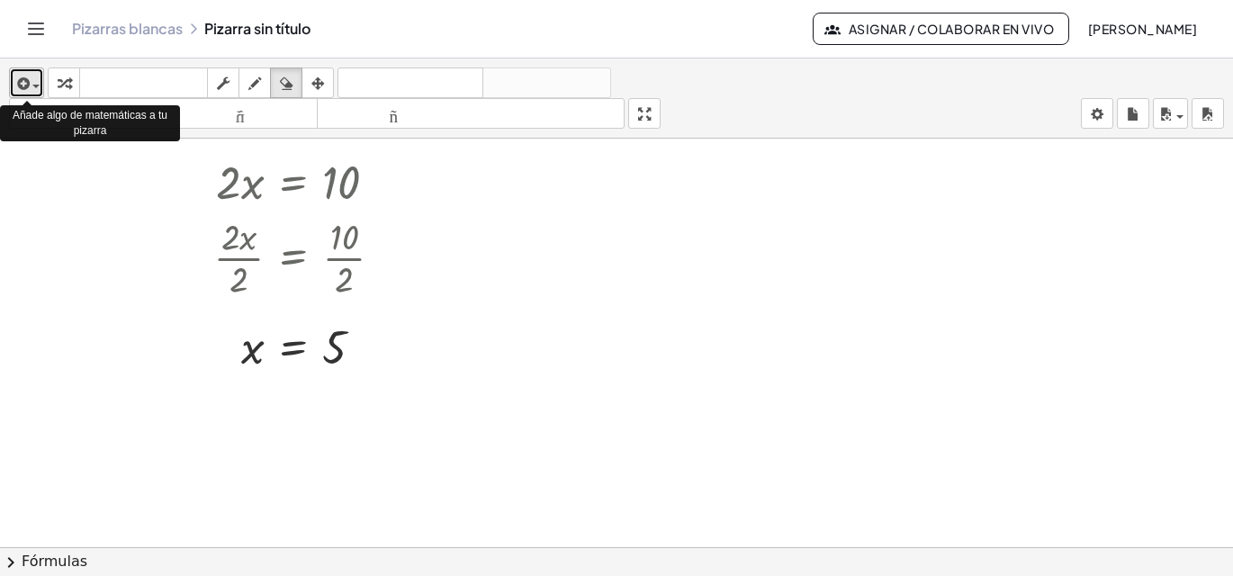
click at [35, 85] on span "button" at bounding box center [35, 87] width 7 height 4
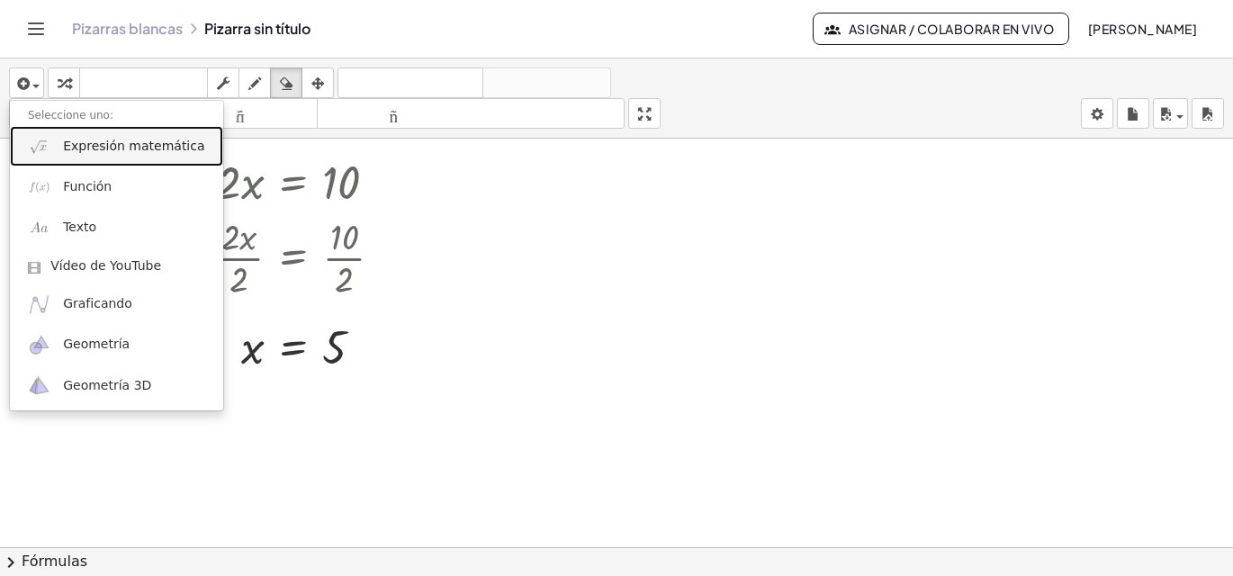
click at [148, 151] on font "Expresión matemática" at bounding box center [133, 146] width 141 height 14
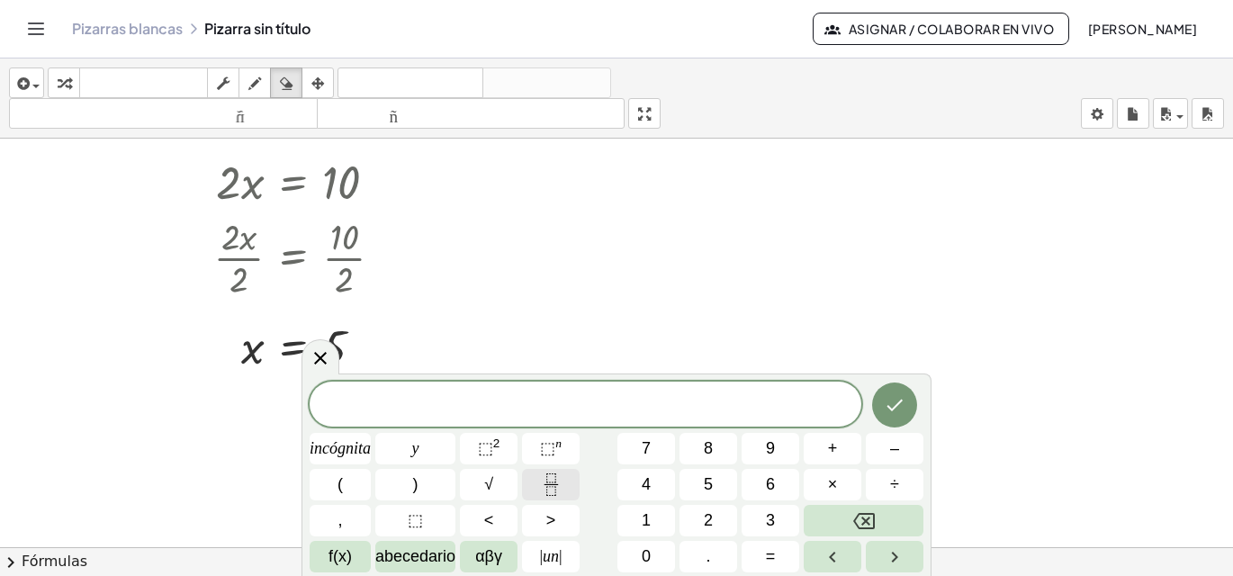
click at [548, 485] on icon "Fracción" at bounding box center [551, 484] width 22 height 22
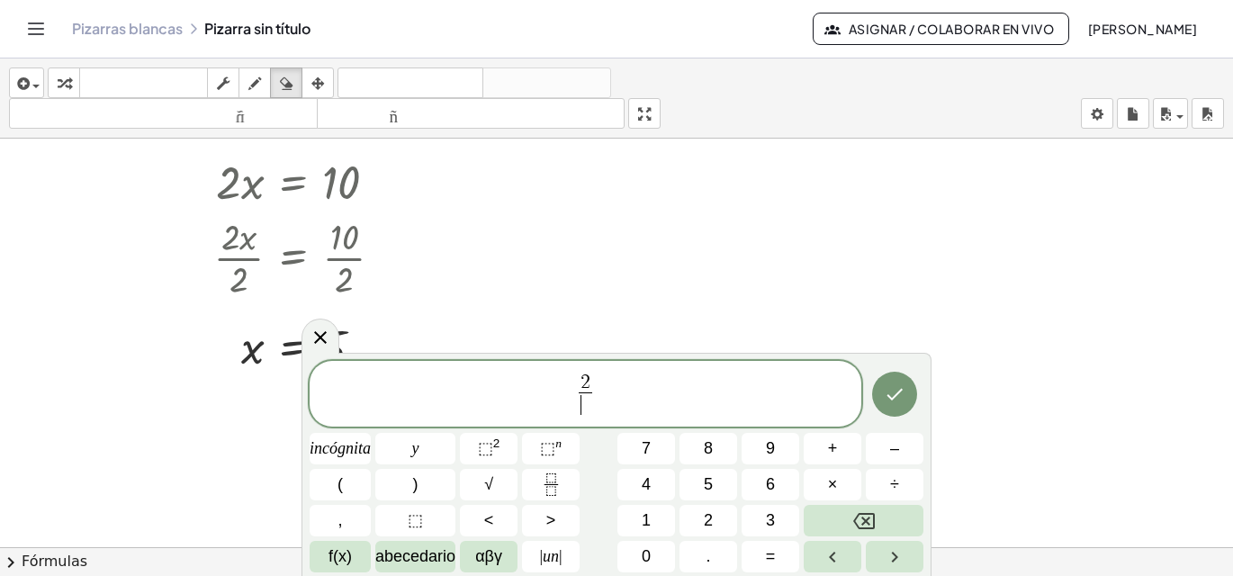
click at [581, 409] on span "​" at bounding box center [585, 404] width 13 height 24
click at [832, 448] on font "+" at bounding box center [833, 448] width 10 height 18
click at [891, 393] on icon "Hecho" at bounding box center [895, 394] width 22 height 22
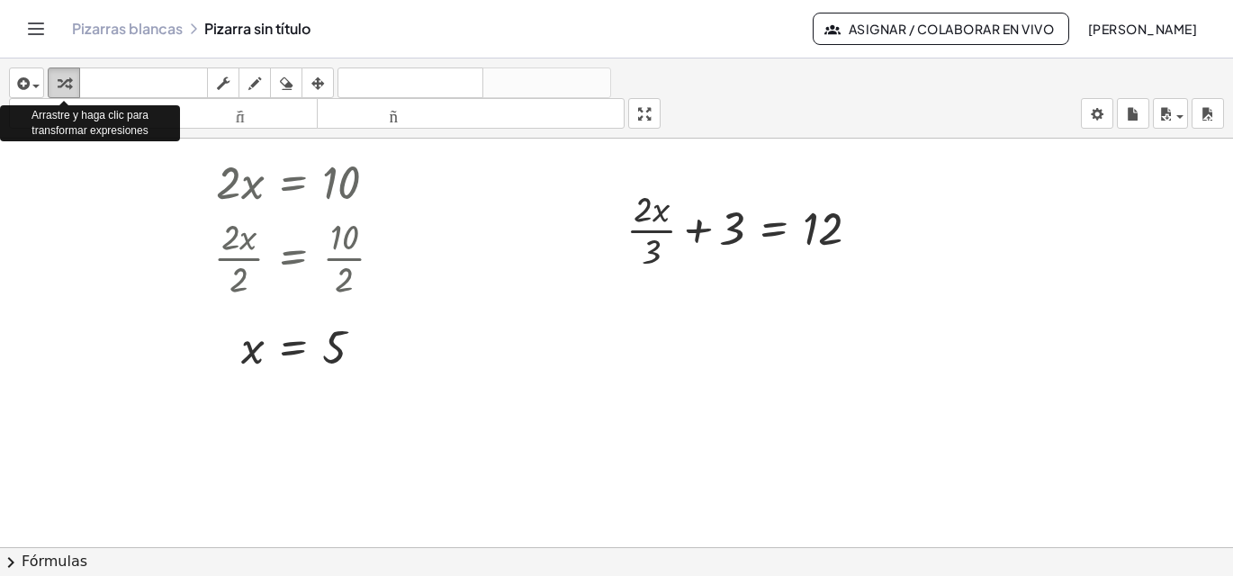
click at [66, 83] on icon "button" at bounding box center [64, 84] width 13 height 22
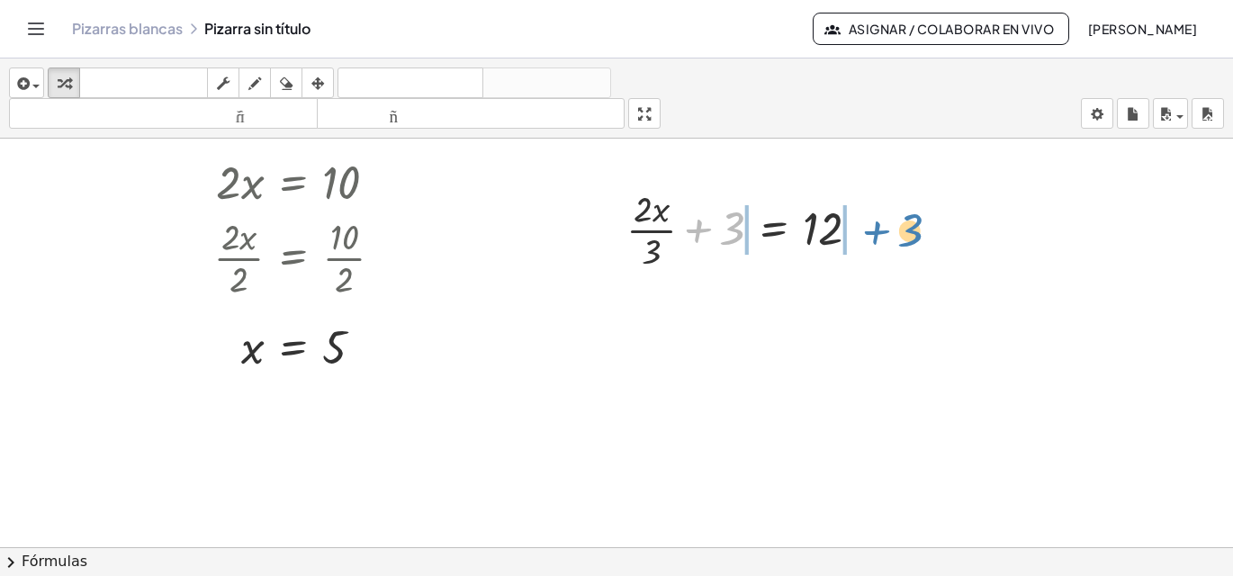
drag, startPoint x: 732, startPoint y: 225, endPoint x: 910, endPoint y: 227, distance: 178.2
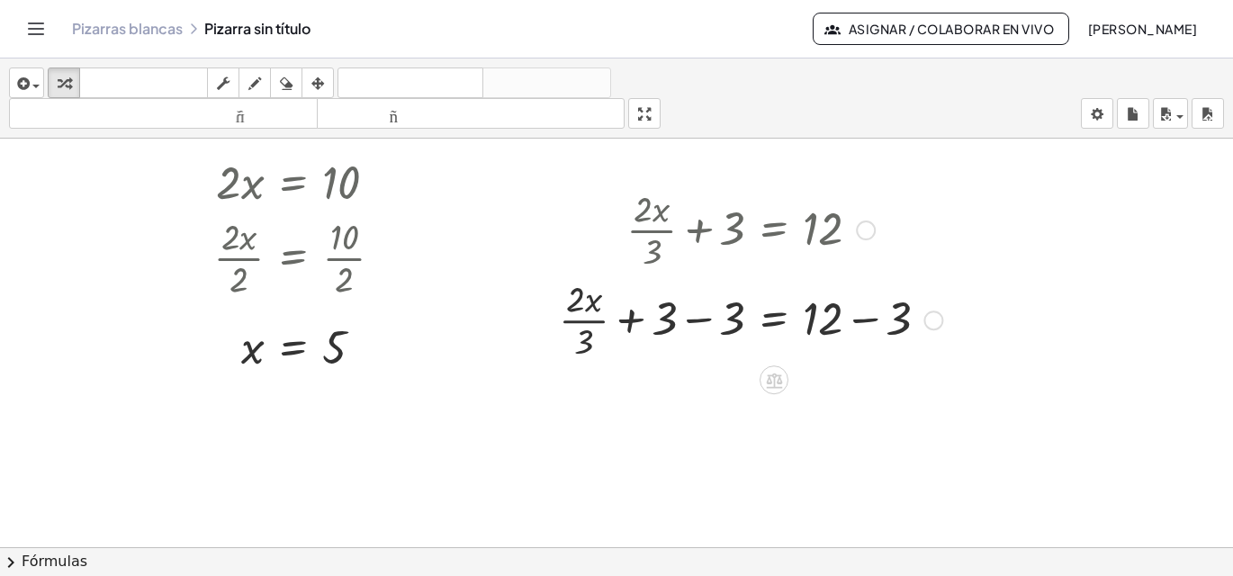
click at [903, 313] on div at bounding box center [750, 319] width 401 height 90
click at [903, 313] on div at bounding box center [616, 462] width 1233 height 959
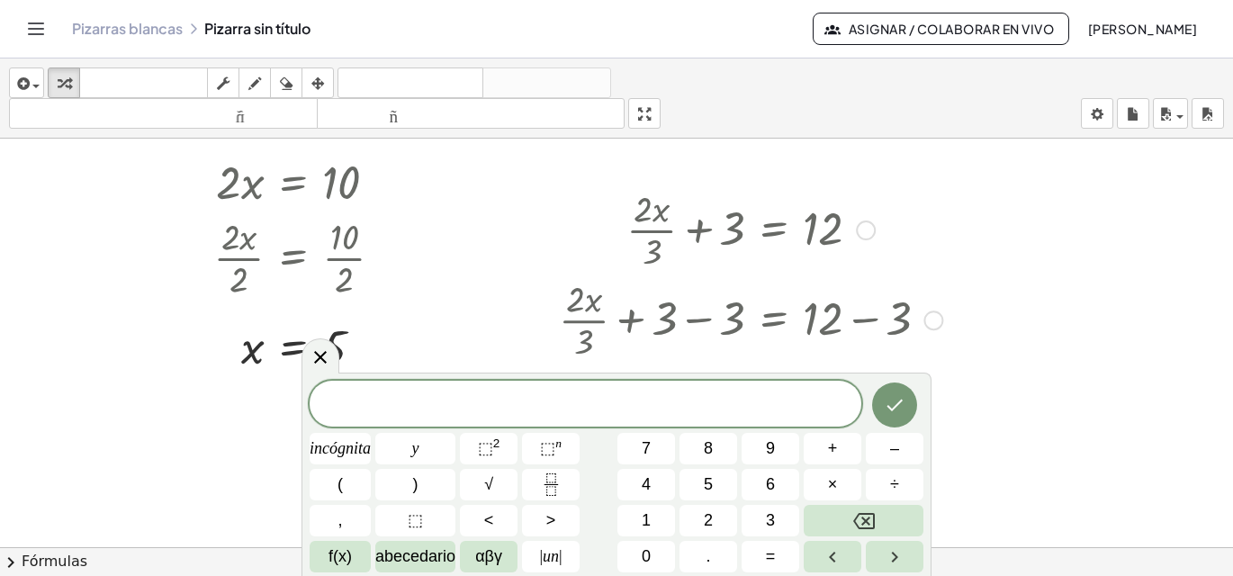
click at [903, 312] on div at bounding box center [750, 319] width 401 height 90
click at [895, 314] on div at bounding box center [750, 319] width 401 height 90
click at [895, 313] on div at bounding box center [750, 319] width 401 height 90
click at [896, 313] on div at bounding box center [750, 319] width 401 height 90
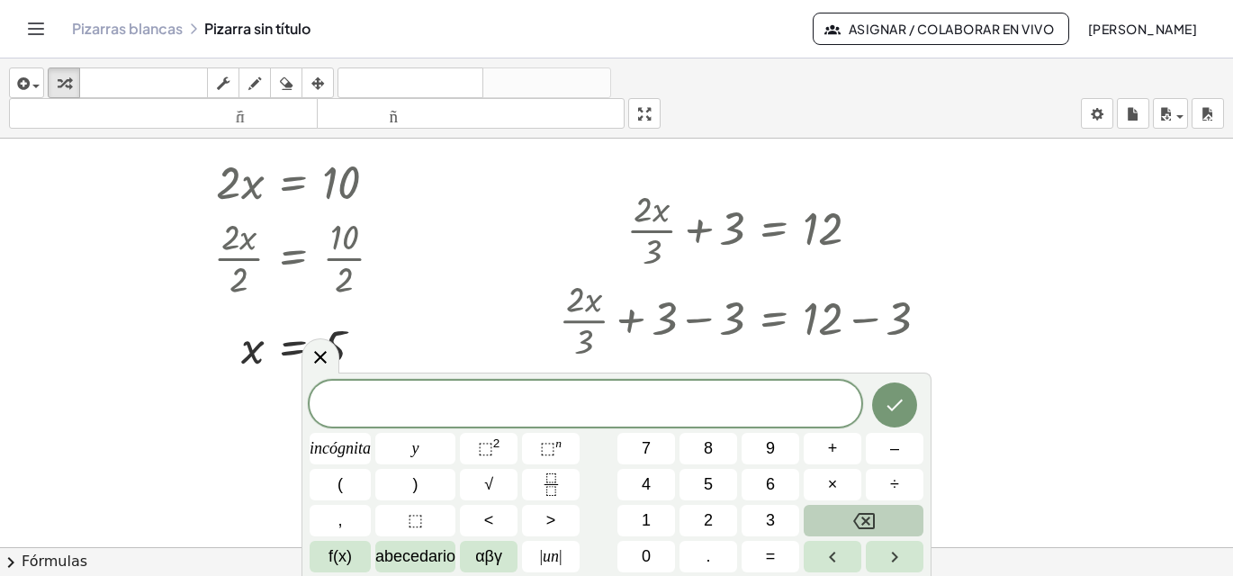
click at [864, 521] on icon "Retroceso" at bounding box center [864, 521] width 22 height 16
click at [860, 517] on icon "Retroceso" at bounding box center [864, 521] width 22 height 22
click at [317, 359] on icon at bounding box center [321, 357] width 22 height 22
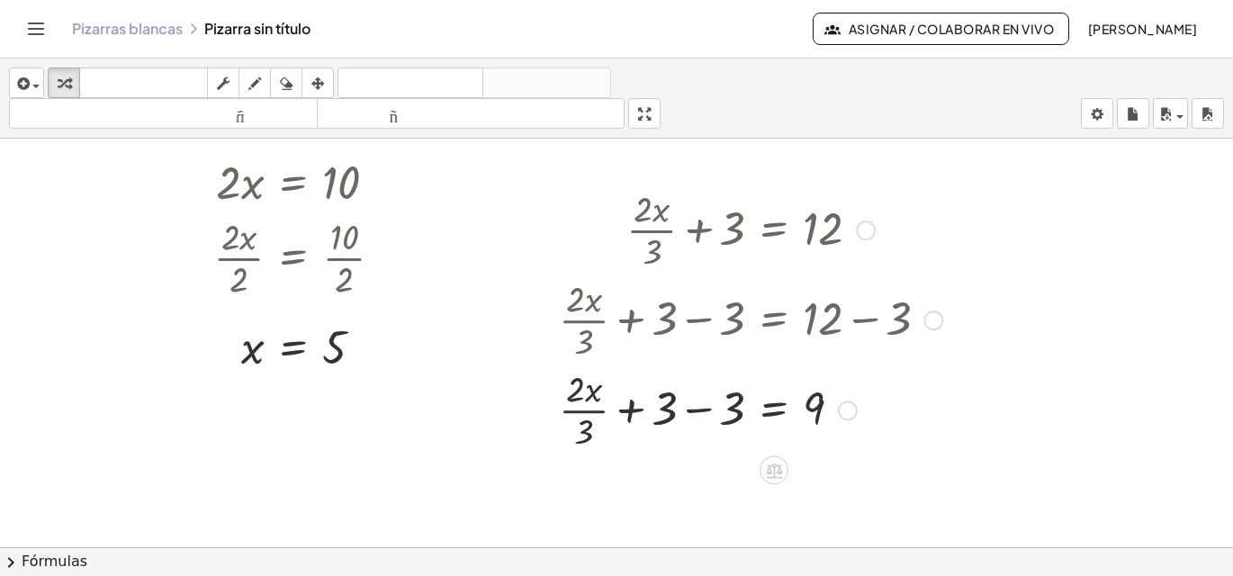
click at [733, 406] on div at bounding box center [750, 409] width 401 height 90
drag, startPoint x: 721, startPoint y: 436, endPoint x: 843, endPoint y: 412, distance: 124.6
click at [843, 412] on div at bounding box center [750, 409] width 401 height 90
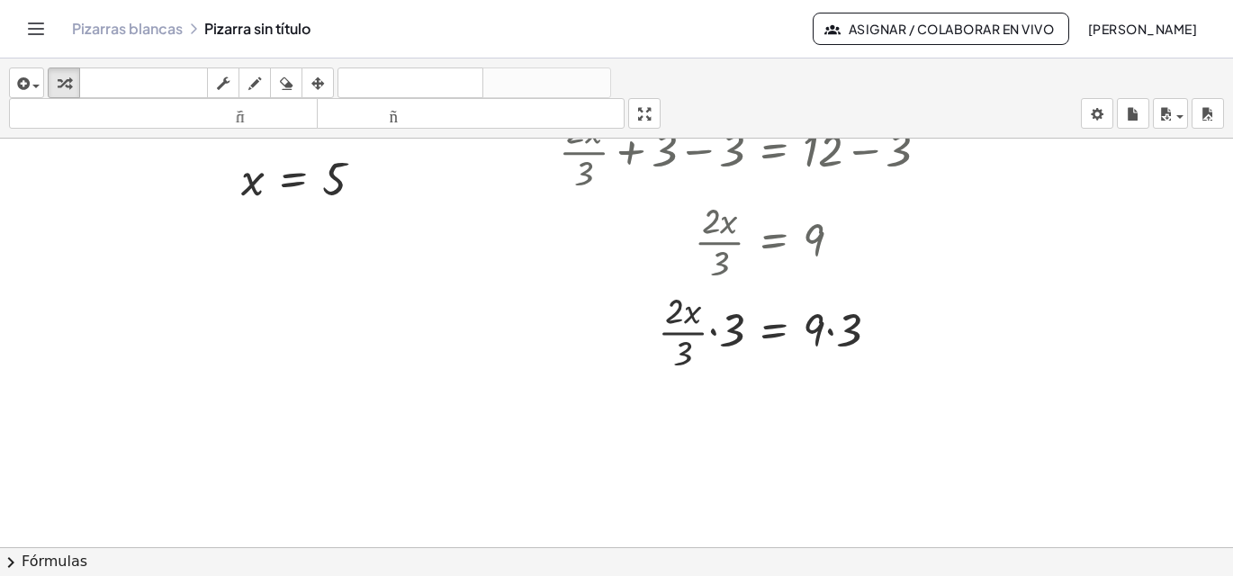
scroll to position [336, 0]
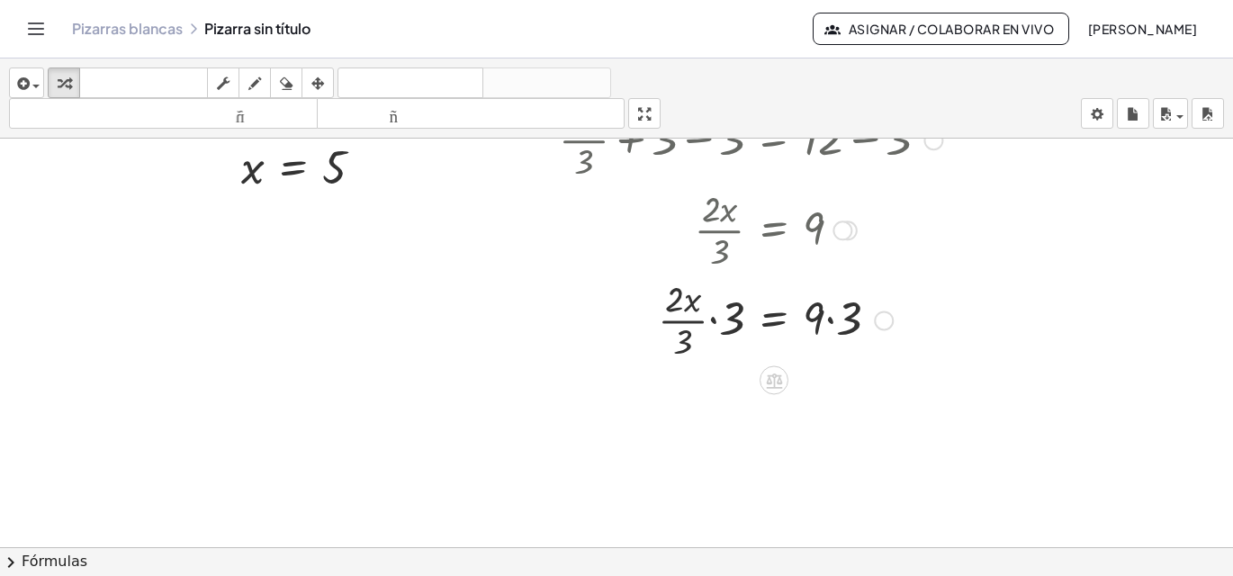
click at [733, 315] on div at bounding box center [750, 319] width 401 height 90
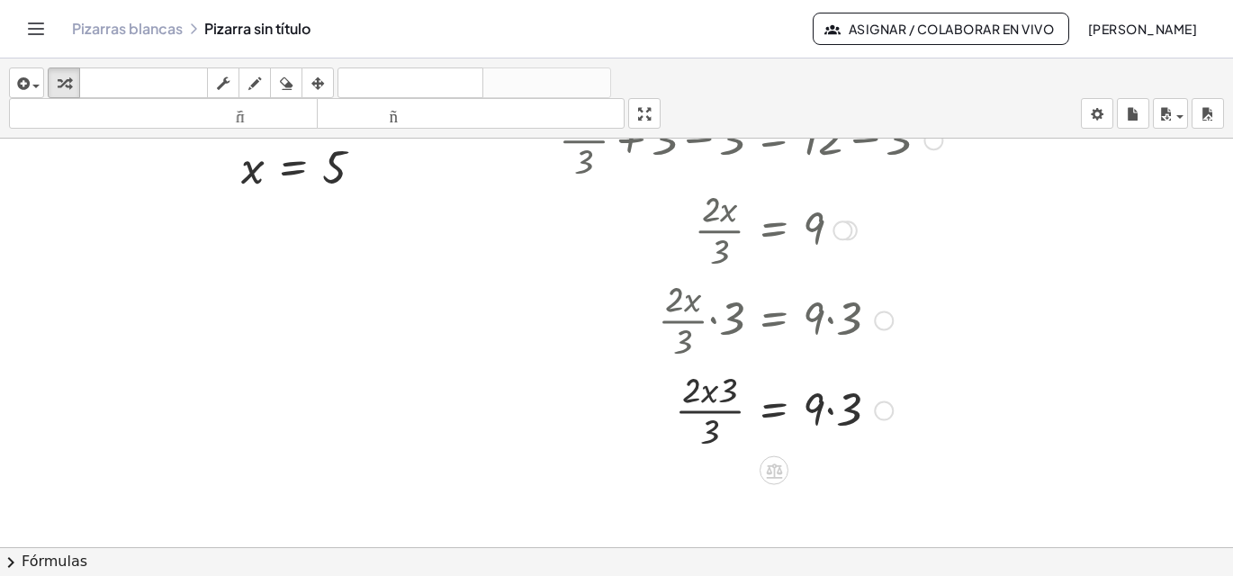
click at [709, 429] on div at bounding box center [750, 409] width 401 height 90
click at [708, 429] on div at bounding box center [750, 409] width 401 height 90
click at [728, 393] on div at bounding box center [750, 409] width 401 height 90
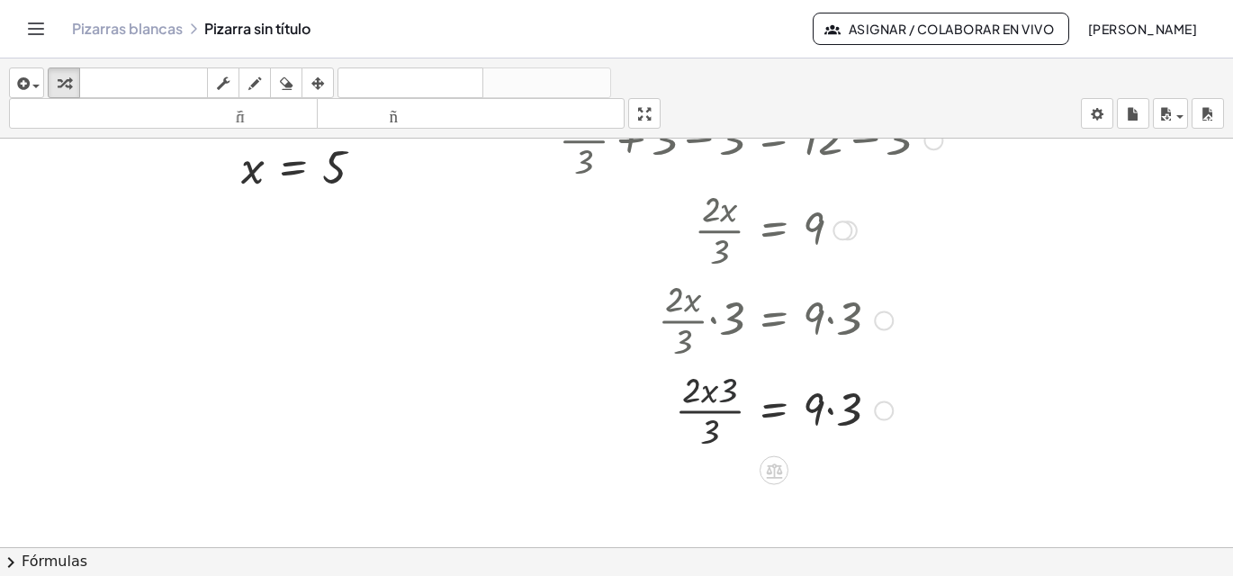
click at [728, 392] on div at bounding box center [750, 409] width 401 height 90
click at [726, 391] on div at bounding box center [750, 409] width 401 height 90
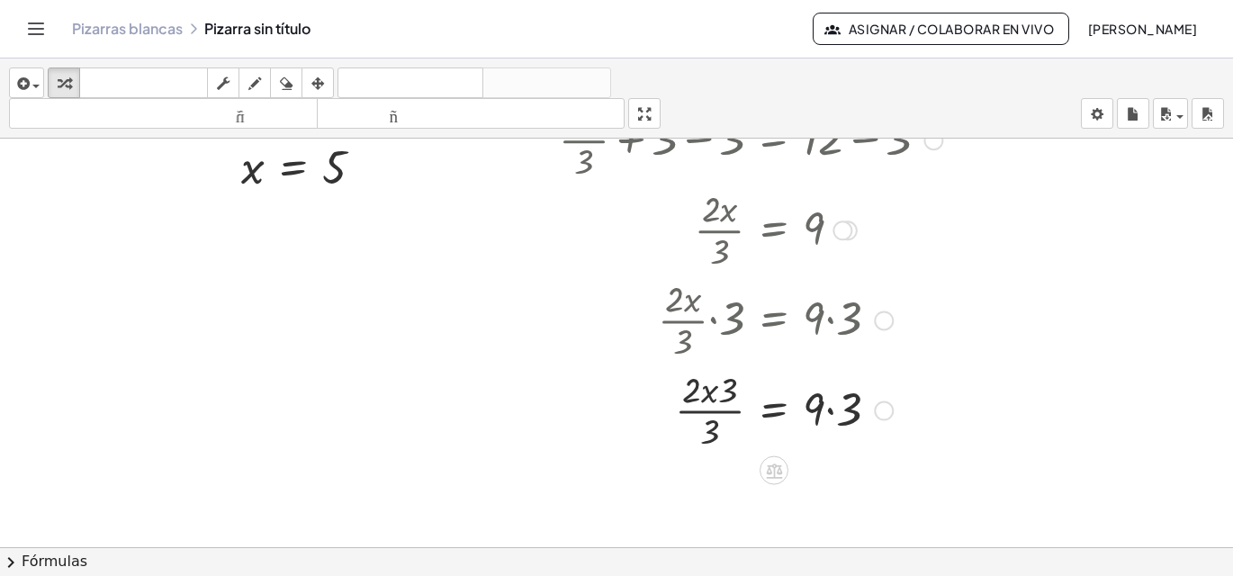
click at [730, 392] on div at bounding box center [750, 409] width 401 height 90
click at [855, 401] on div at bounding box center [750, 409] width 401 height 90
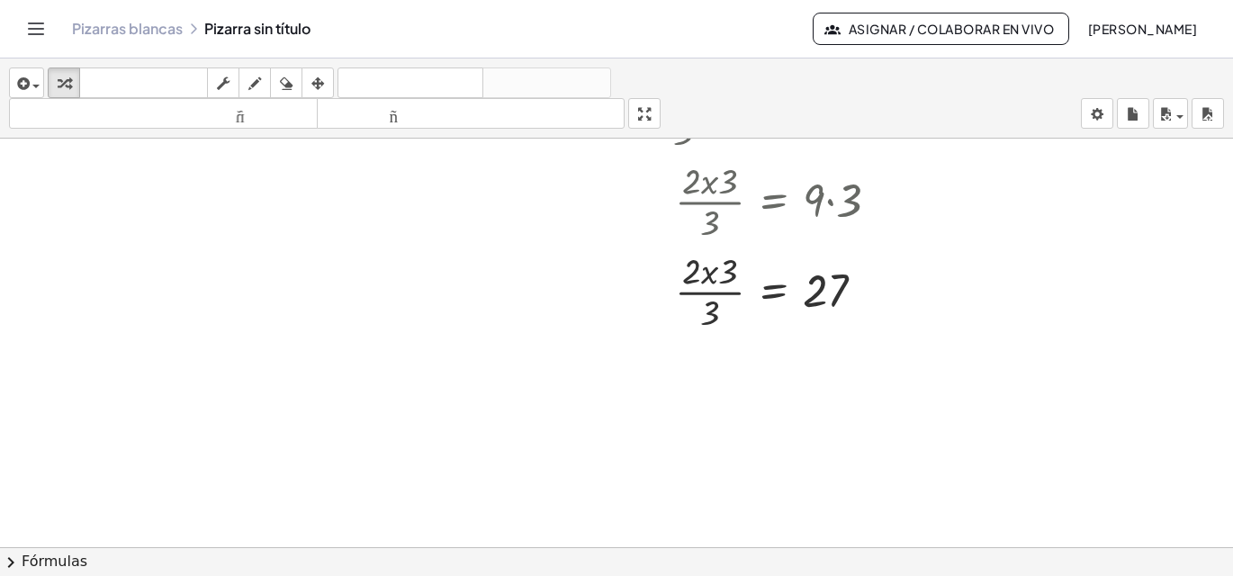
scroll to position [623, 0]
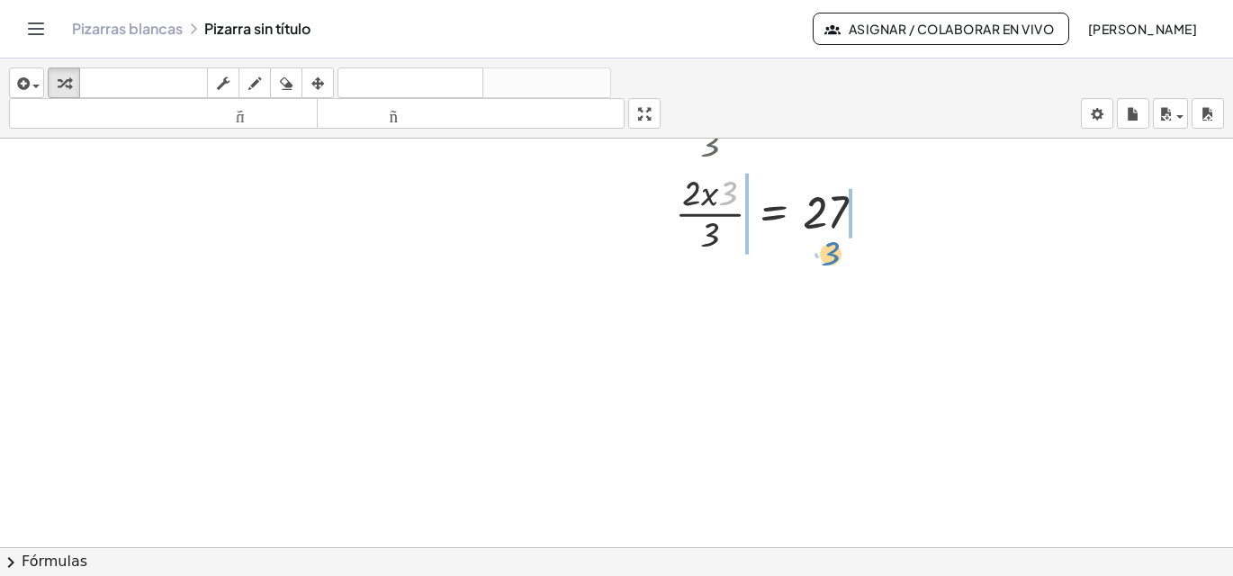
drag, startPoint x: 728, startPoint y: 191, endPoint x: 831, endPoint y: 251, distance: 119.0
click at [831, 251] on div at bounding box center [750, 212] width 401 height 90
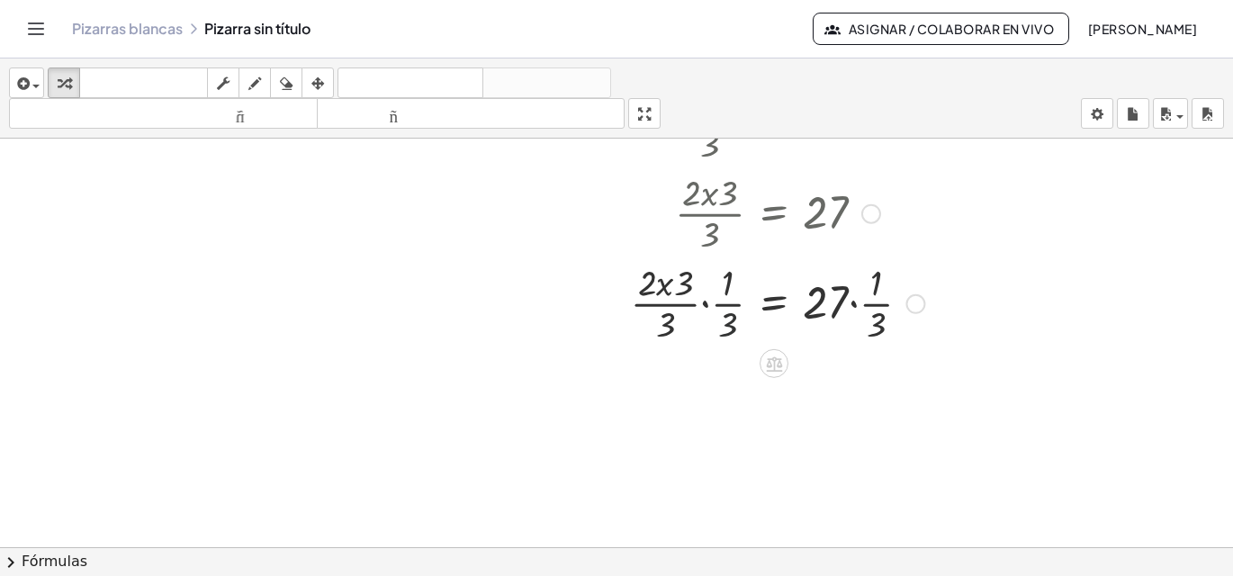
click at [731, 324] on div at bounding box center [750, 302] width 401 height 90
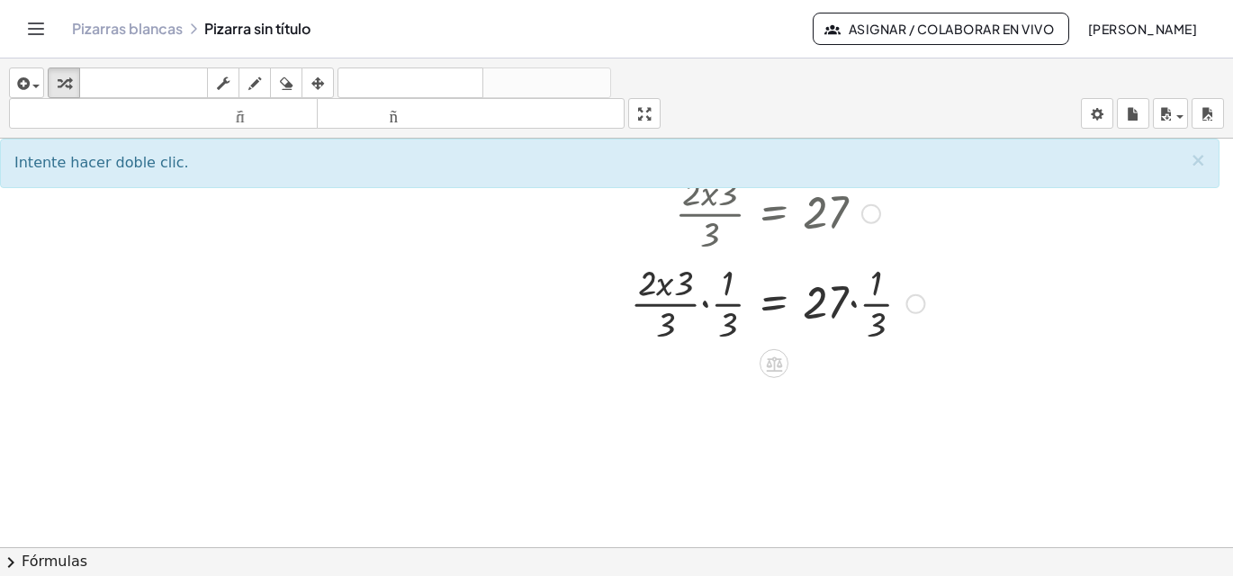
click at [725, 323] on div at bounding box center [750, 302] width 401 height 90
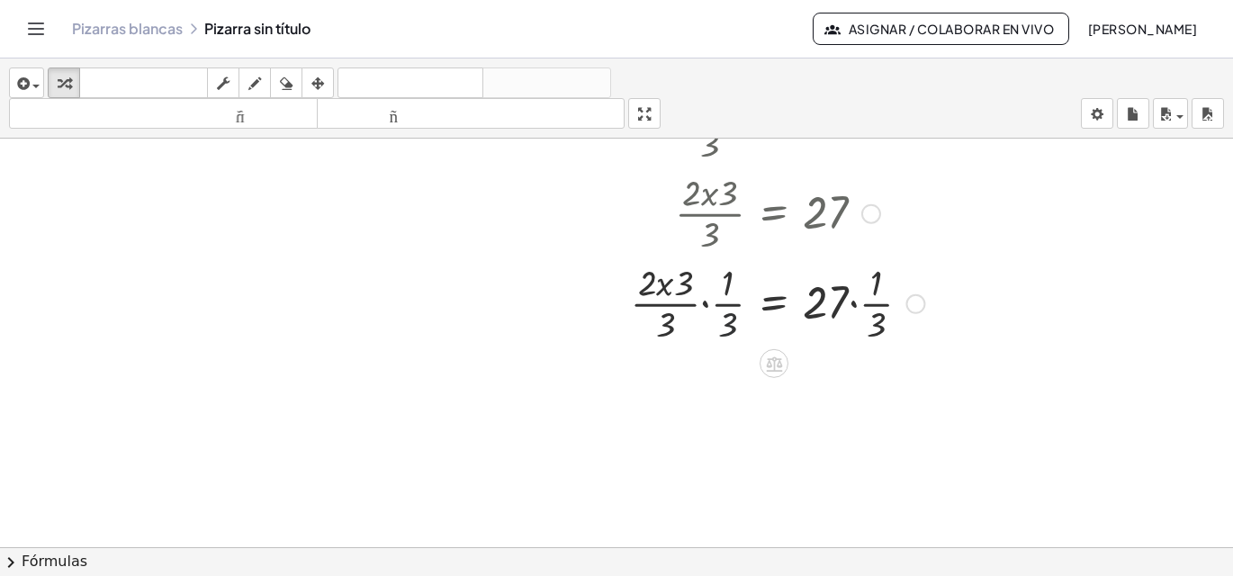
click at [726, 321] on div at bounding box center [750, 302] width 401 height 90
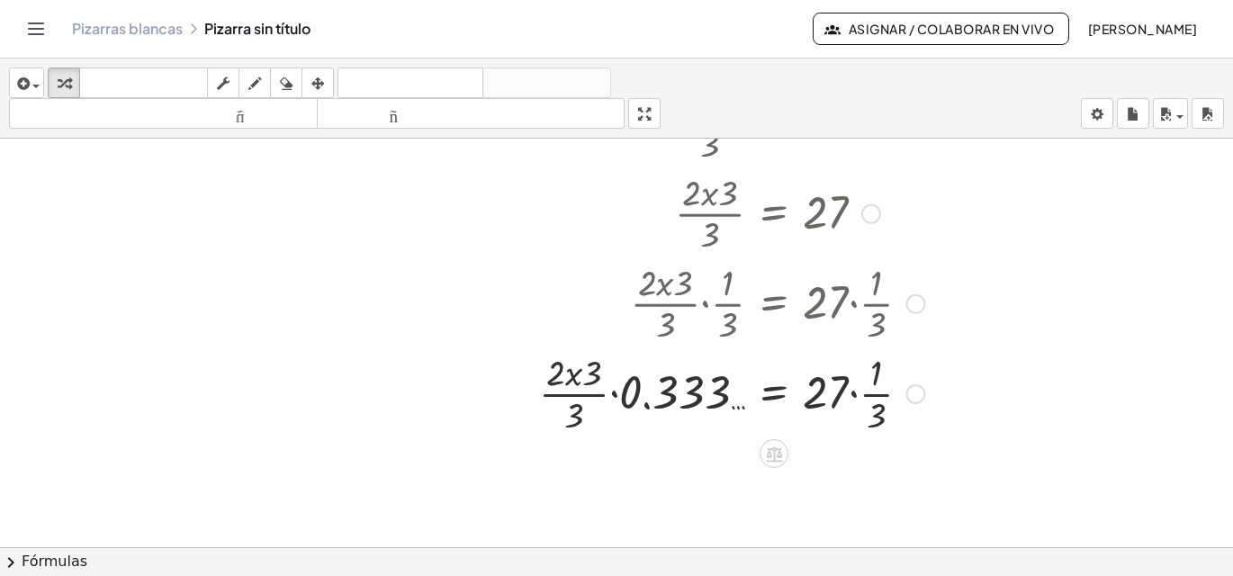
click at [578, 411] on div at bounding box center [740, 392] width 421 height 90
click at [571, 415] on div at bounding box center [740, 392] width 421 height 90
click at [575, 413] on div at bounding box center [740, 392] width 421 height 90
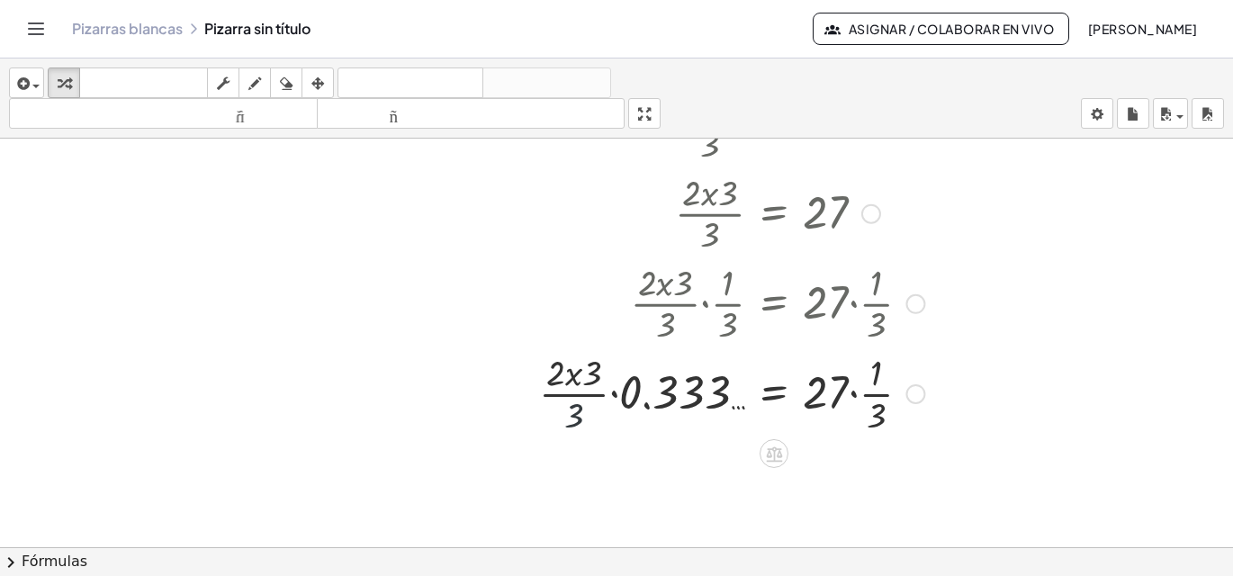
click at [577, 410] on div at bounding box center [740, 392] width 421 height 90
click at [595, 369] on div at bounding box center [740, 392] width 421 height 90
click at [879, 385] on div at bounding box center [740, 392] width 421 height 90
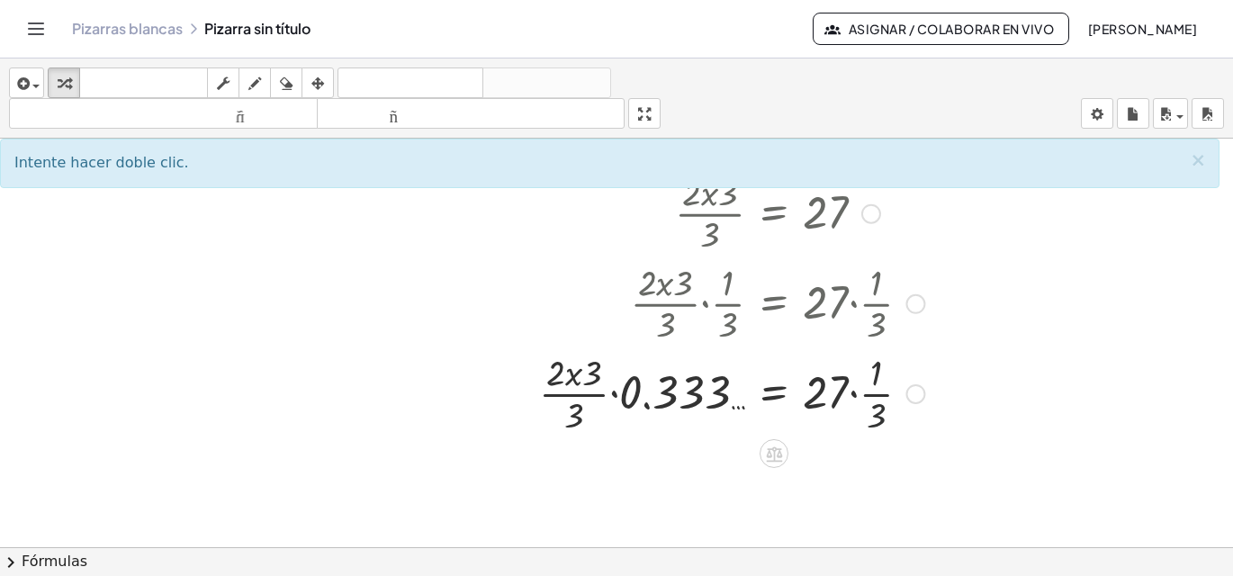
click at [876, 408] on div at bounding box center [740, 392] width 421 height 90
click at [876, 413] on div at bounding box center [740, 392] width 421 height 90
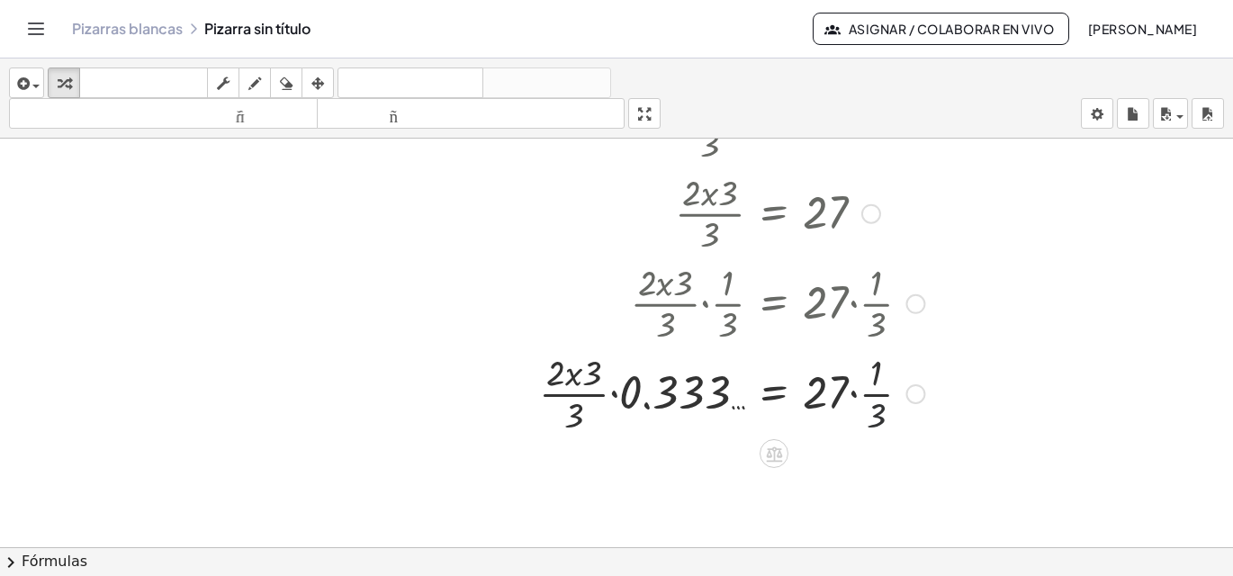
click at [876, 413] on div at bounding box center [740, 392] width 421 height 90
click at [908, 388] on div at bounding box center [777, 392] width 495 height 90
click at [908, 388] on div at bounding box center [740, 392] width 421 height 90
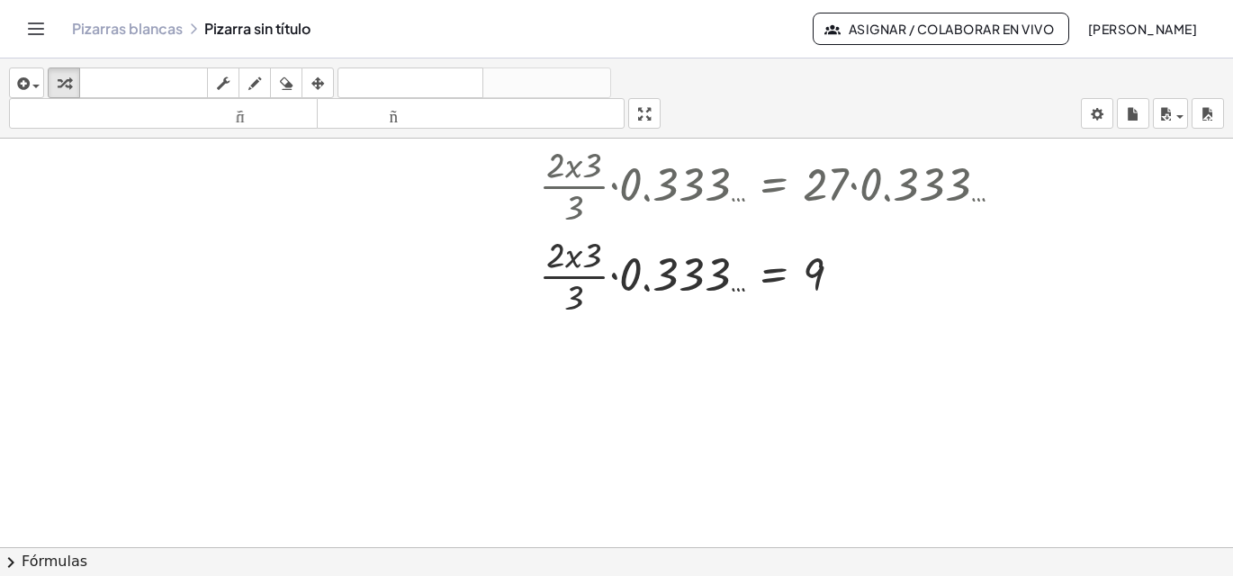
scroll to position [903, 0]
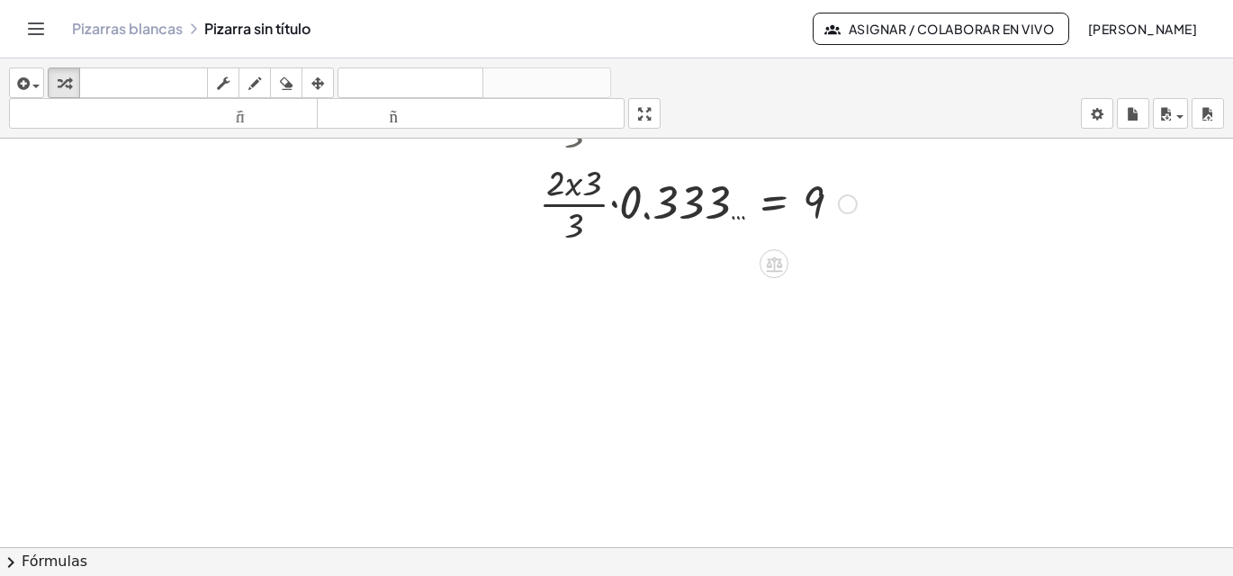
click at [666, 204] on div at bounding box center [777, 202] width 495 height 90
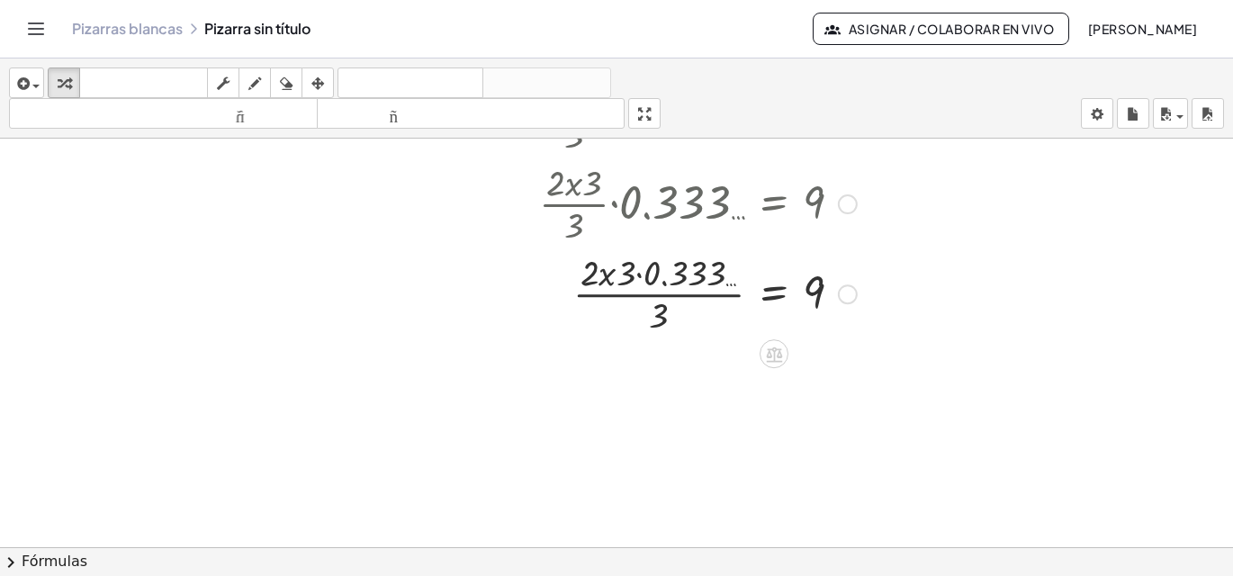
click at [683, 274] on div at bounding box center [777, 292] width 495 height 90
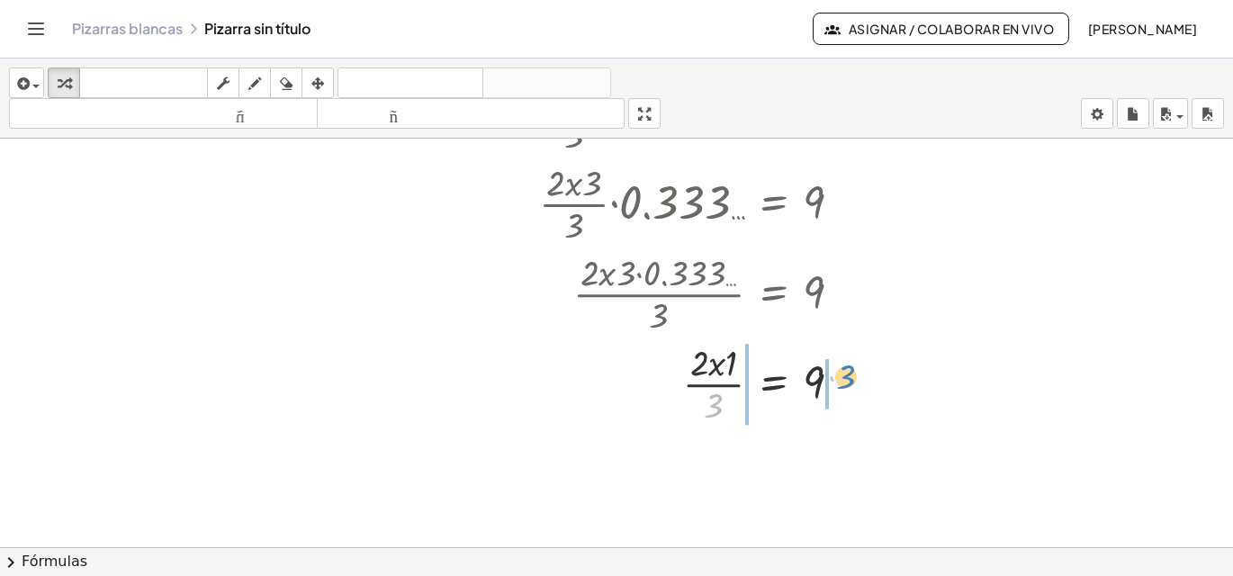
drag, startPoint x: 713, startPoint y: 409, endPoint x: 845, endPoint y: 381, distance: 135.4
click at [845, 381] on div at bounding box center [777, 382] width 495 height 90
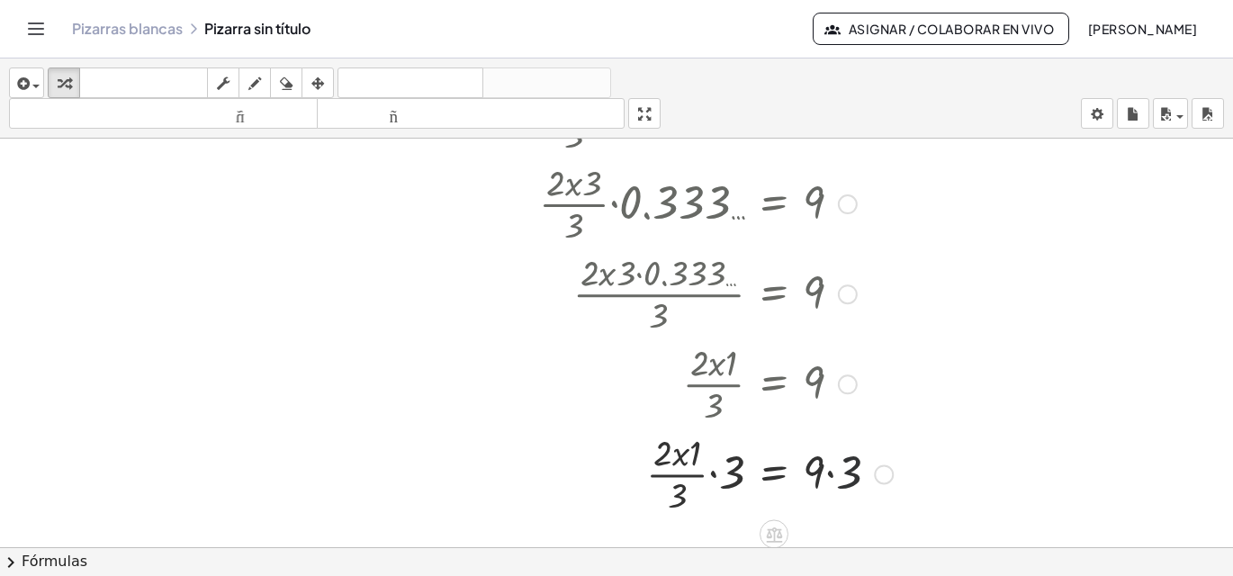
click at [857, 464] on div at bounding box center [777, 472] width 495 height 90
click at [734, 475] on div at bounding box center [777, 472] width 495 height 90
click at [699, 496] on div at bounding box center [777, 472] width 495 height 90
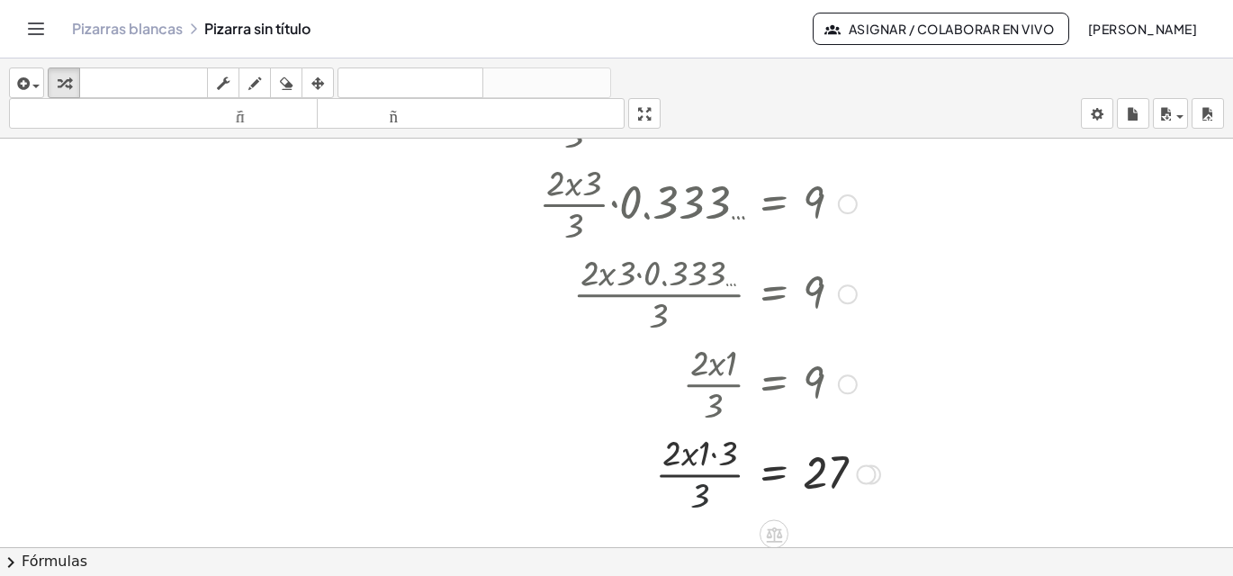
click at [699, 496] on div at bounding box center [777, 472] width 495 height 90
click at [729, 454] on div at bounding box center [777, 472] width 495 height 90
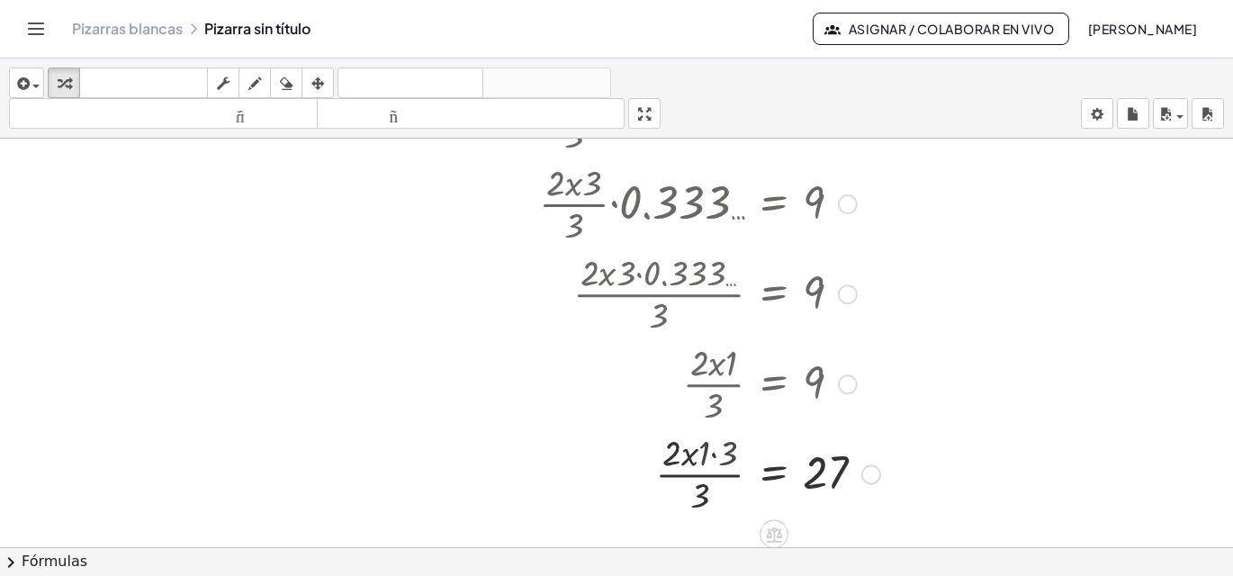
click at [729, 454] on div at bounding box center [777, 472] width 495 height 90
drag, startPoint x: 690, startPoint y: 447, endPoint x: 819, endPoint y: 505, distance: 141.0
click at [819, 505] on div at bounding box center [777, 472] width 495 height 90
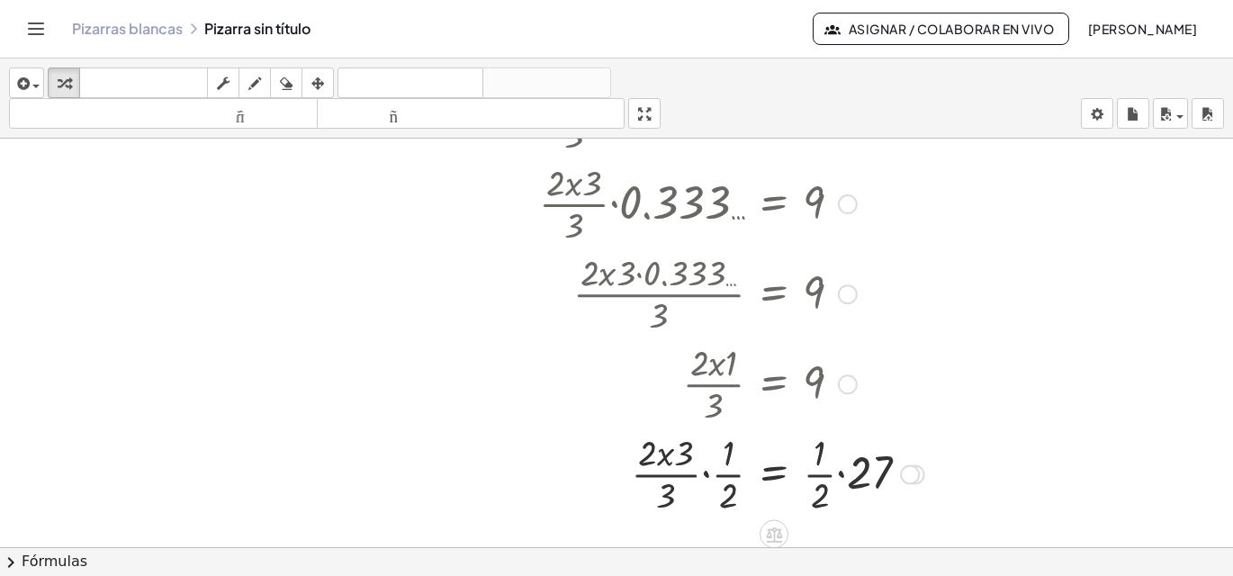
click at [823, 492] on div at bounding box center [777, 472] width 495 height 90
click at [821, 492] on div at bounding box center [777, 472] width 495 height 90
click at [821, 460] on div at bounding box center [777, 472] width 495 height 90
click at [815, 460] on div at bounding box center [777, 472] width 495 height 90
click at [824, 467] on div at bounding box center [777, 472] width 495 height 90
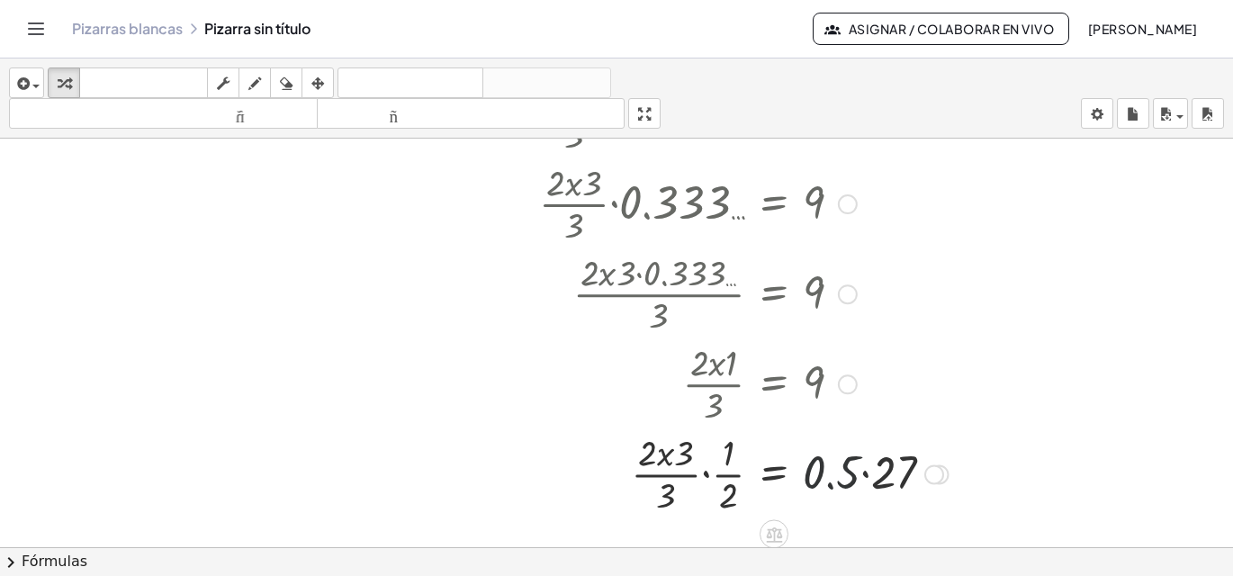
click at [825, 467] on div at bounding box center [777, 472] width 495 height 90
click at [841, 473] on div at bounding box center [777, 472] width 495 height 90
click at [841, 474] on div at bounding box center [777, 472] width 495 height 90
click at [840, 474] on div at bounding box center [777, 472] width 495 height 90
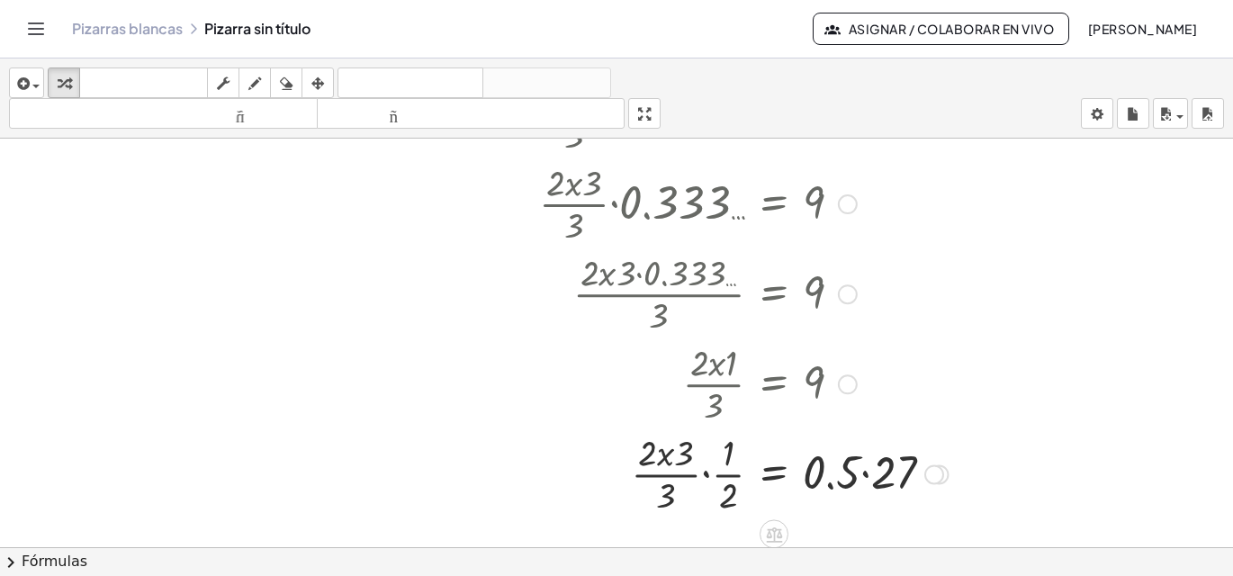
click at [901, 459] on div at bounding box center [777, 472] width 495 height 90
click at [900, 459] on div at bounding box center [777, 472] width 495 height 90
click at [685, 456] on div at bounding box center [777, 472] width 495 height 90
click at [683, 455] on div at bounding box center [777, 472] width 495 height 90
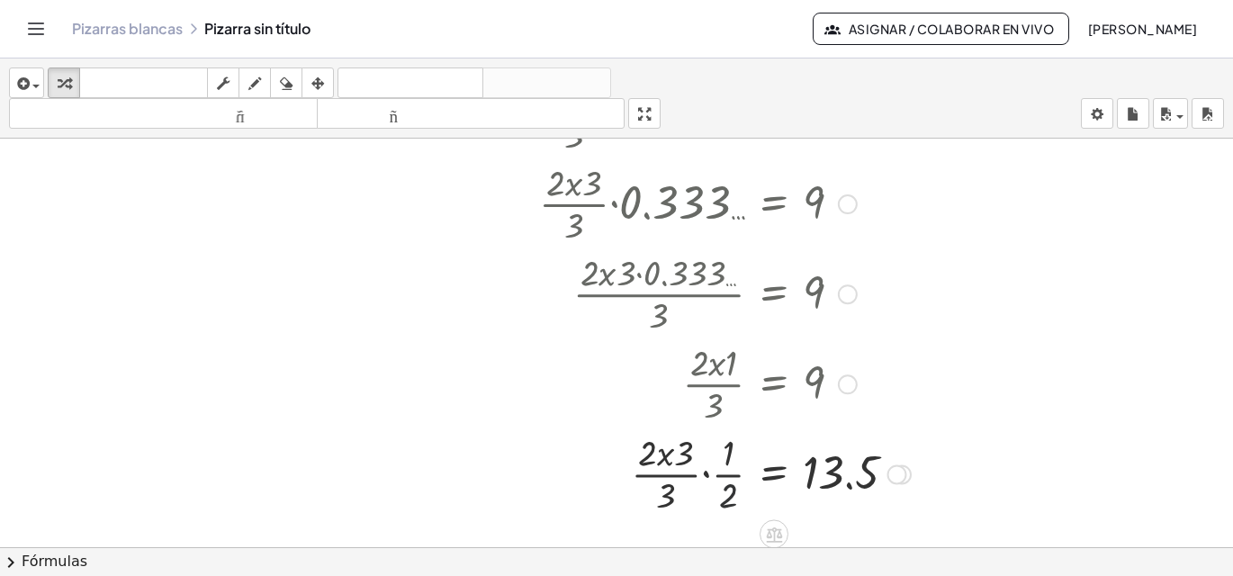
click at [724, 489] on div at bounding box center [777, 472] width 495 height 90
click at [618, 456] on div at bounding box center [777, 472] width 495 height 90
click at [619, 456] on div at bounding box center [777, 472] width 495 height 90
click at [658, 452] on div at bounding box center [777, 472] width 495 height 90
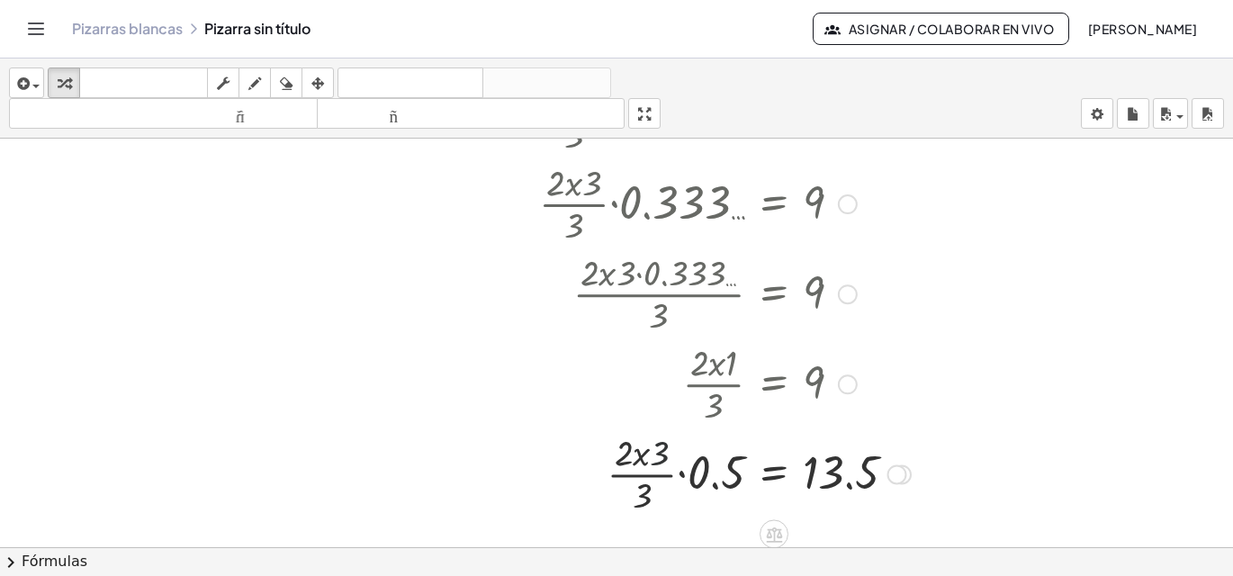
click at [658, 452] on div at bounding box center [777, 472] width 495 height 90
click at [643, 490] on div at bounding box center [777, 472] width 495 height 90
click at [644, 490] on div at bounding box center [777, 472] width 495 height 90
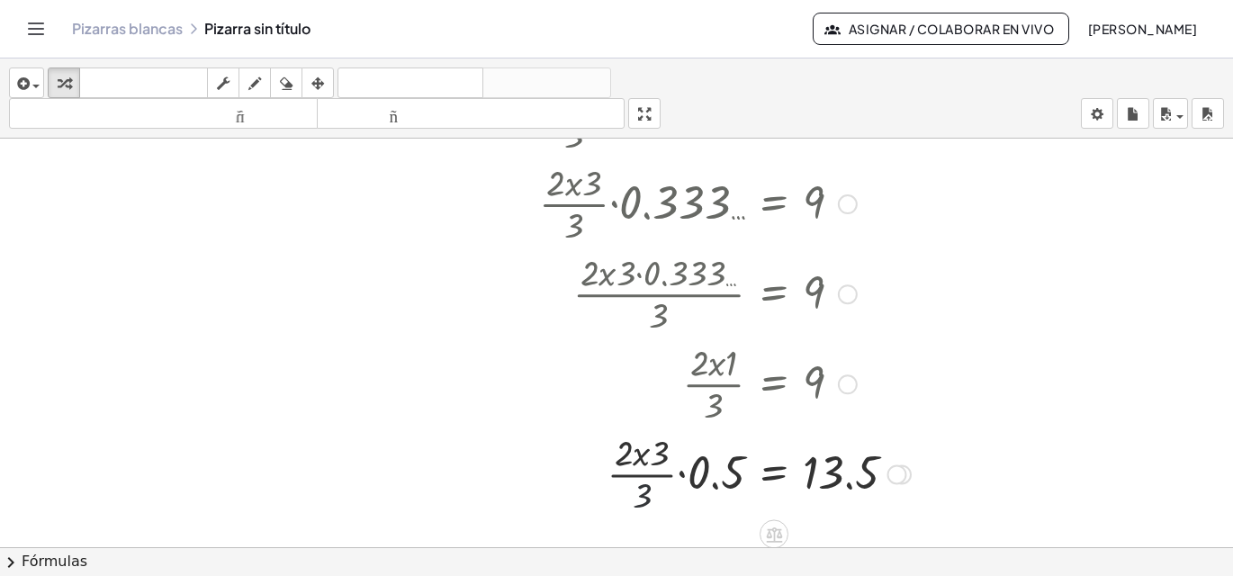
click at [644, 490] on div at bounding box center [777, 472] width 495 height 90
click at [640, 491] on div at bounding box center [777, 472] width 495 height 90
drag, startPoint x: 640, startPoint y: 491, endPoint x: 720, endPoint y: 472, distance: 82.3
click at [662, 494] on div at bounding box center [777, 472] width 495 height 90
click at [715, 472] on div at bounding box center [777, 472] width 495 height 90
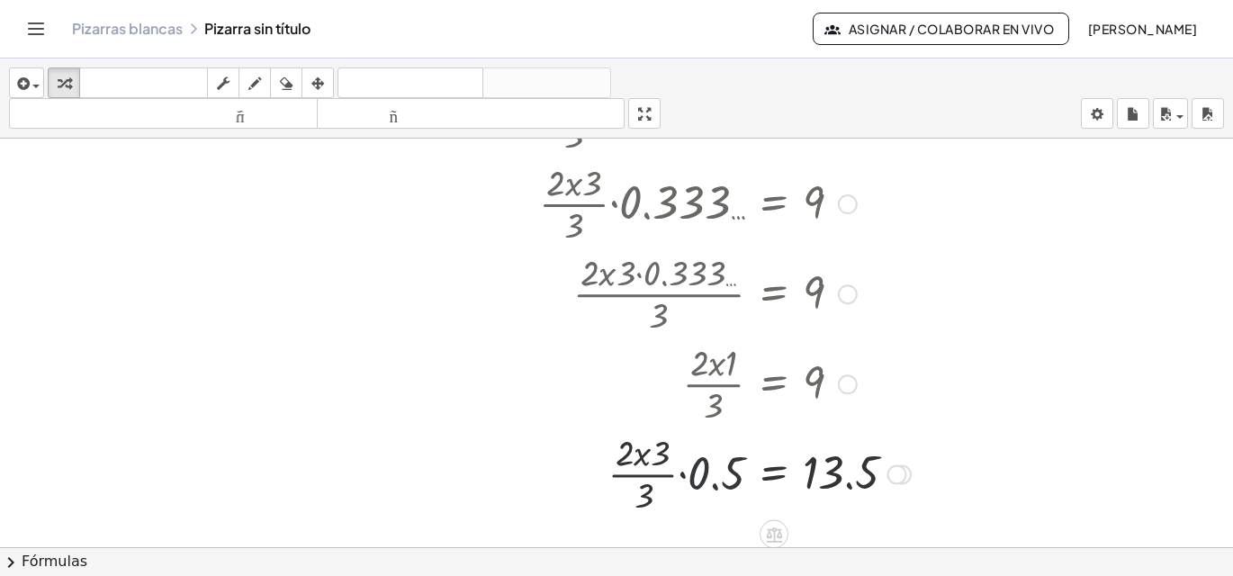
click at [714, 470] on div at bounding box center [777, 472] width 495 height 90
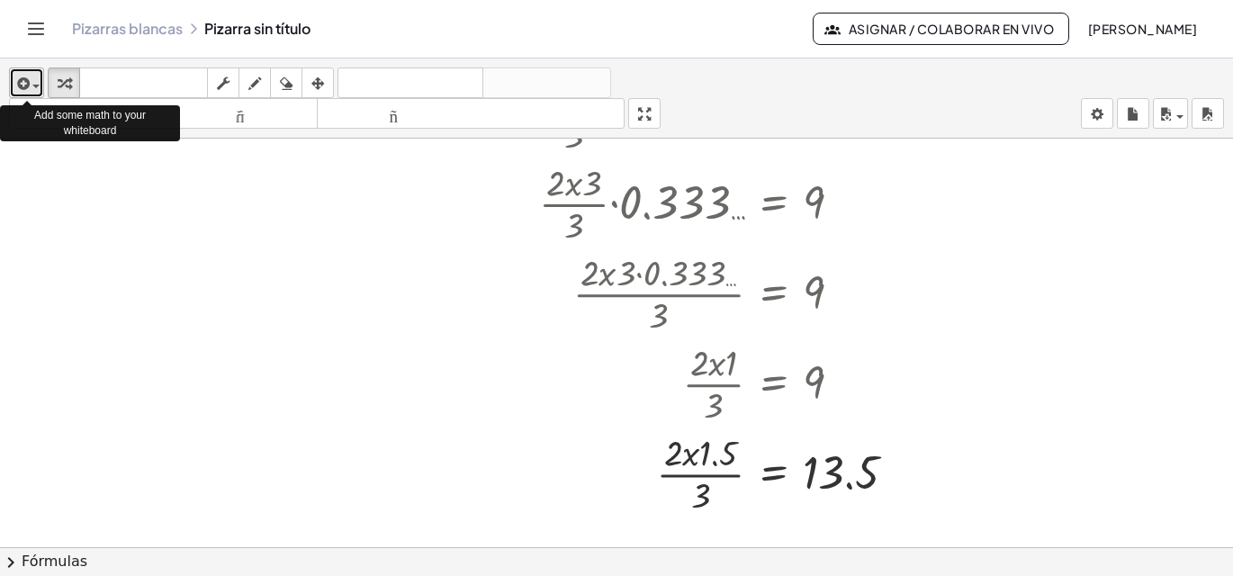
click at [39, 83] on div "button" at bounding box center [26, 83] width 26 height 22
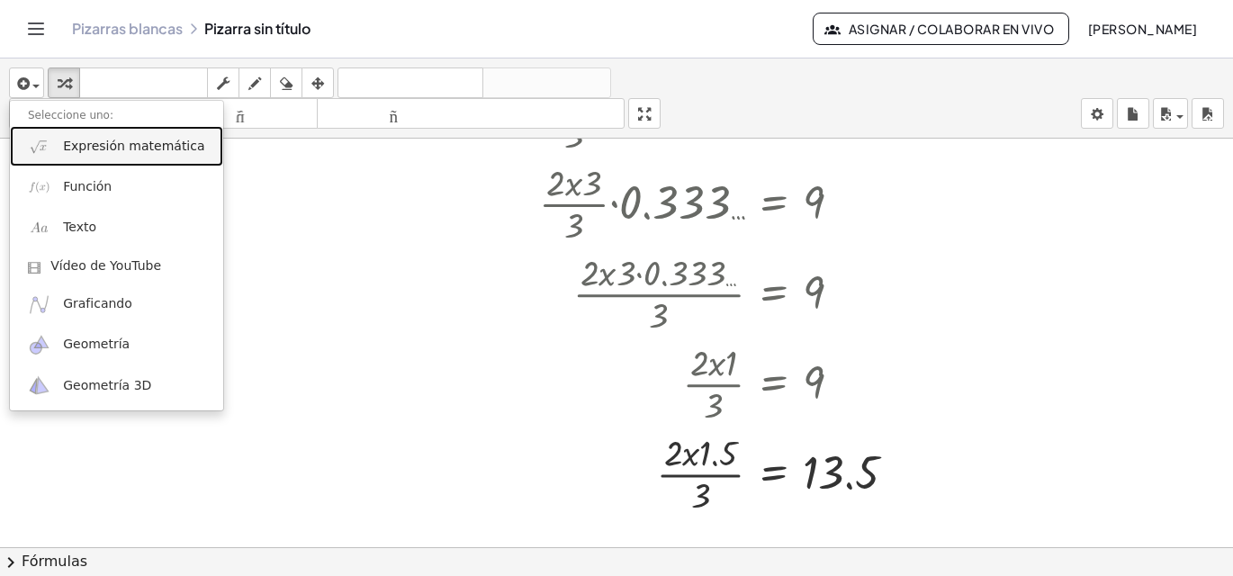
click at [157, 152] on font "Expresión matemática" at bounding box center [133, 146] width 141 height 14
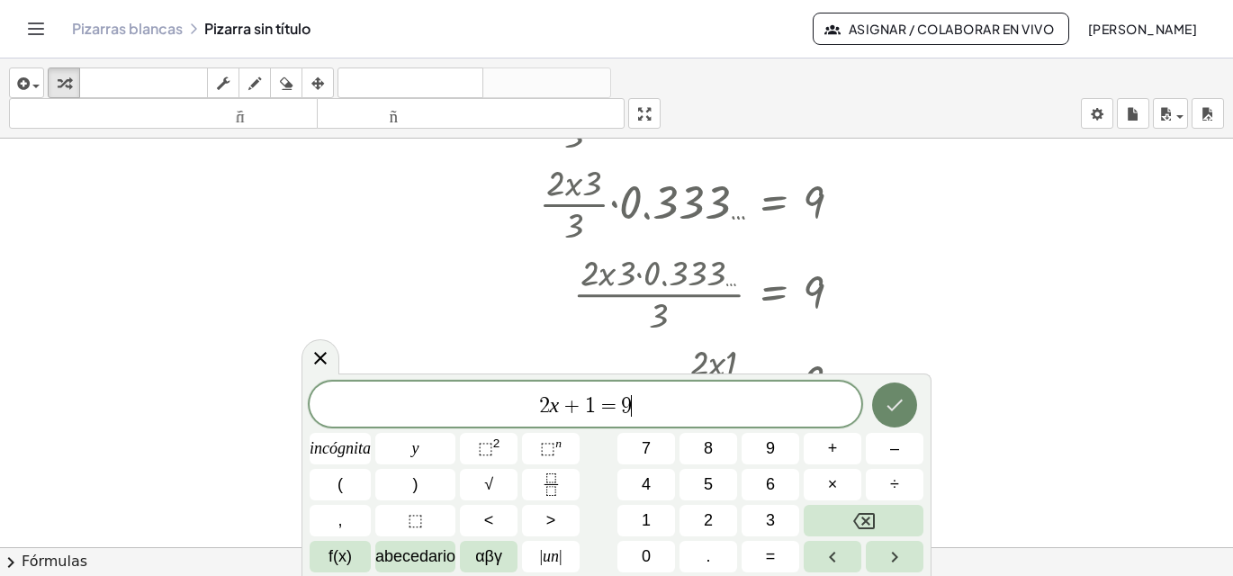
click at [896, 406] on icon "Hecho" at bounding box center [894, 406] width 16 height 12
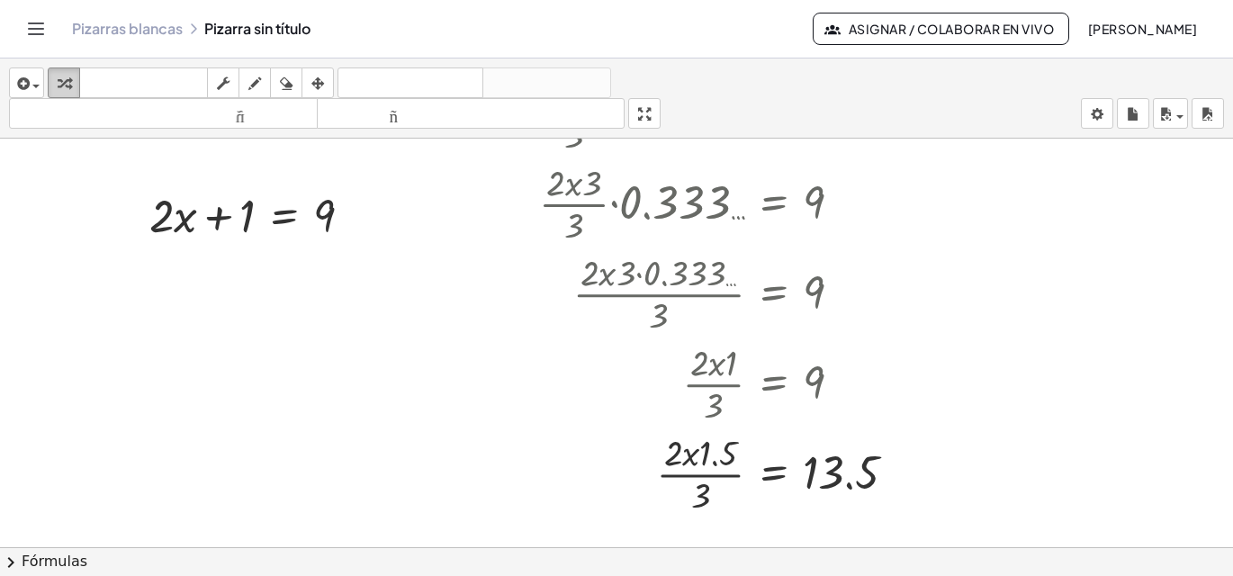
click at [66, 76] on icon "button" at bounding box center [64, 84] width 13 height 22
drag, startPoint x: 247, startPoint y: 211, endPoint x: 382, endPoint y: 214, distance: 135.0
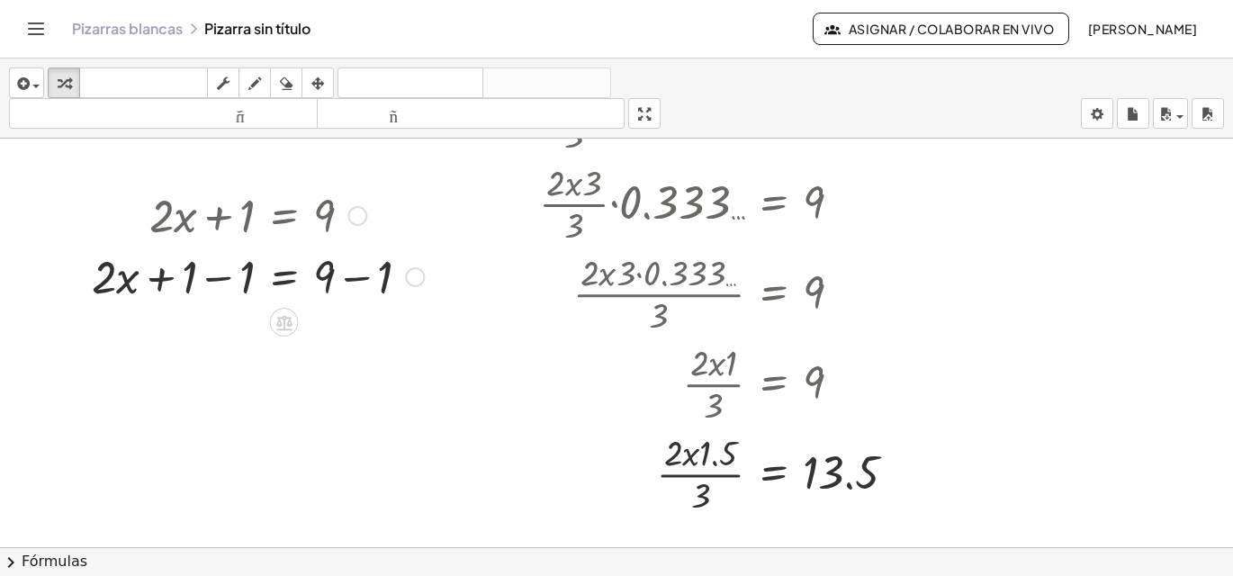
click at [387, 277] on div at bounding box center [258, 275] width 350 height 61
click at [386, 277] on div at bounding box center [616, 53] width 1233 height 1634
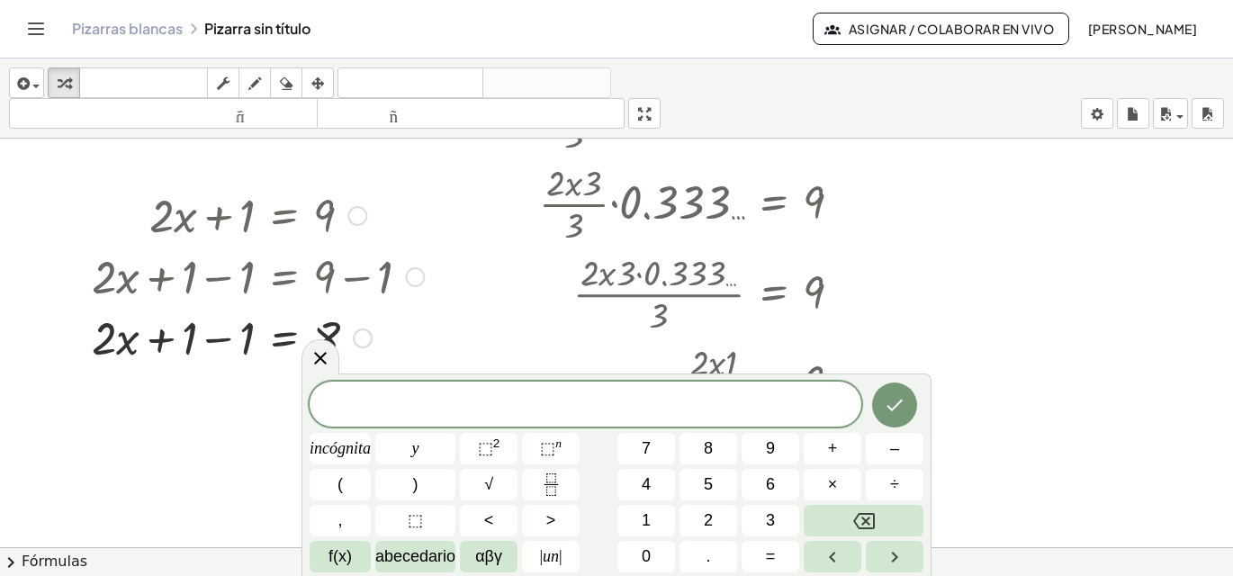
click at [247, 340] on div at bounding box center [258, 336] width 350 height 61
click at [248, 337] on div at bounding box center [258, 336] width 350 height 61
click at [322, 359] on icon at bounding box center [320, 358] width 13 height 13
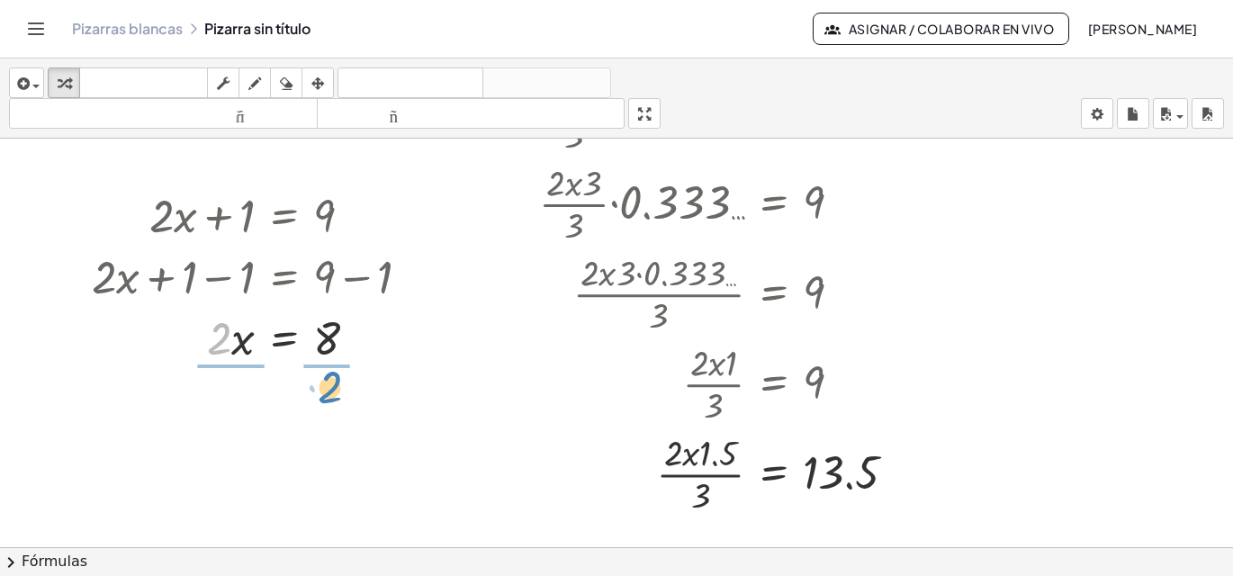
drag, startPoint x: 213, startPoint y: 337, endPoint x: 324, endPoint y: 386, distance: 120.9
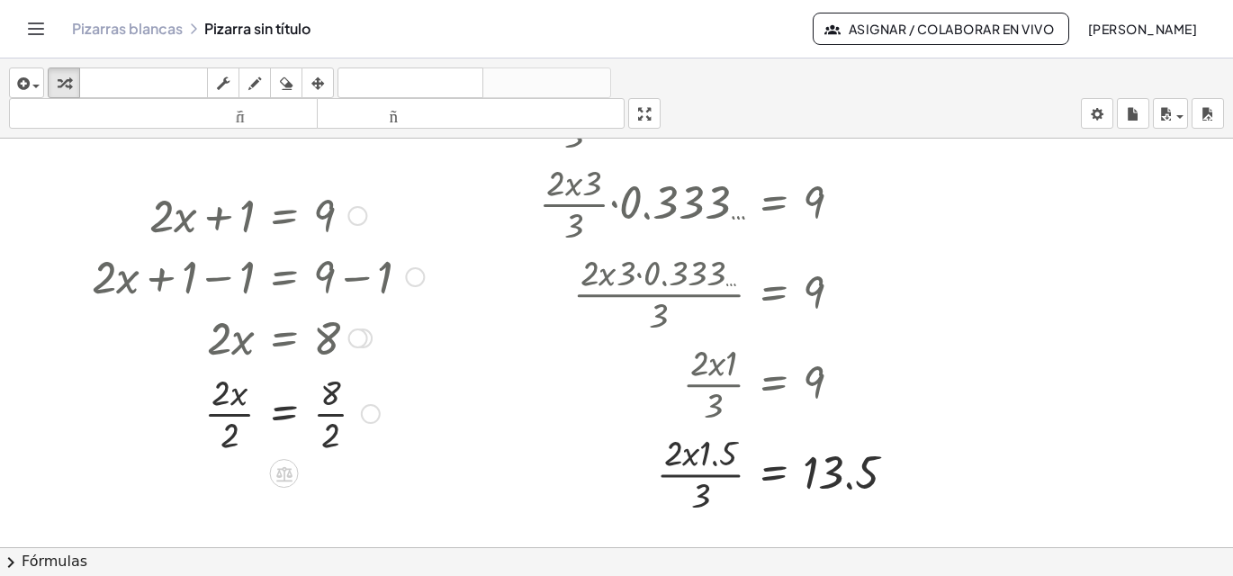
click at [224, 429] on div at bounding box center [258, 412] width 350 height 90
click at [331, 437] on div at bounding box center [258, 412] width 350 height 90
click at [330, 437] on div at bounding box center [258, 411] width 350 height 59
